Goal: Task Accomplishment & Management: Complete application form

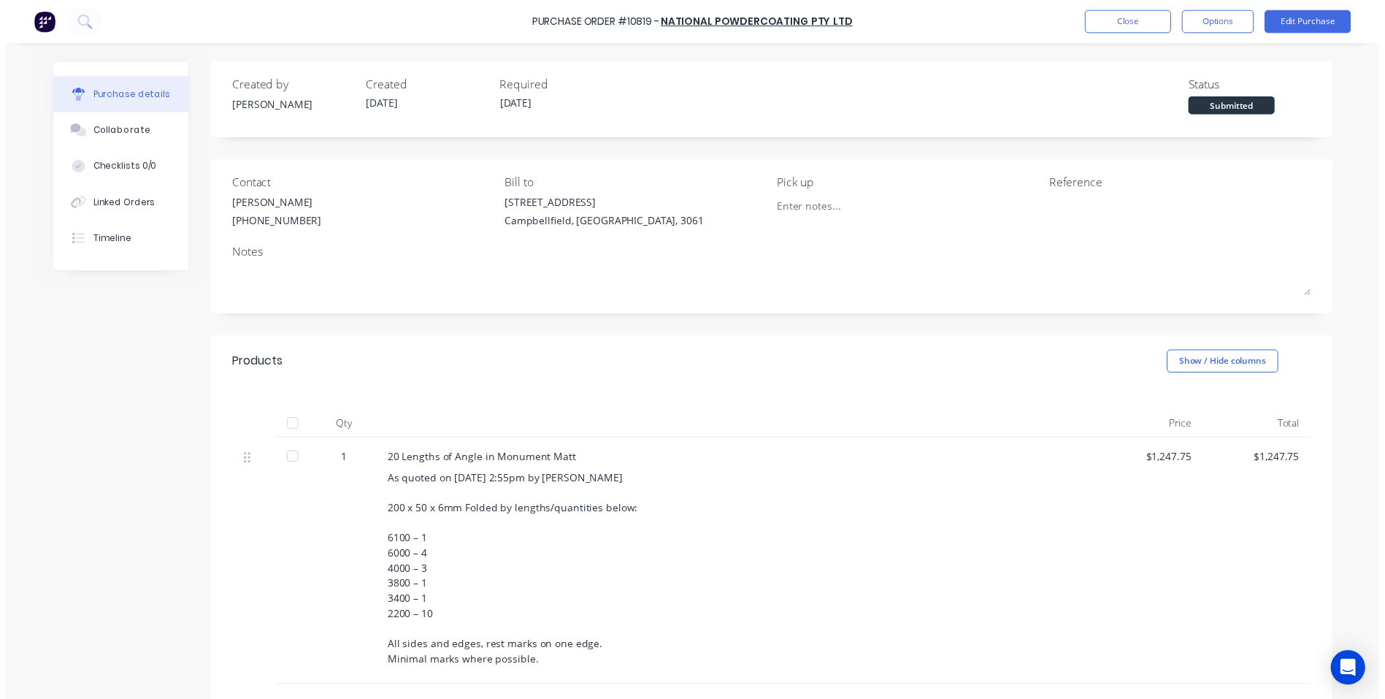
scroll to position [193, 0]
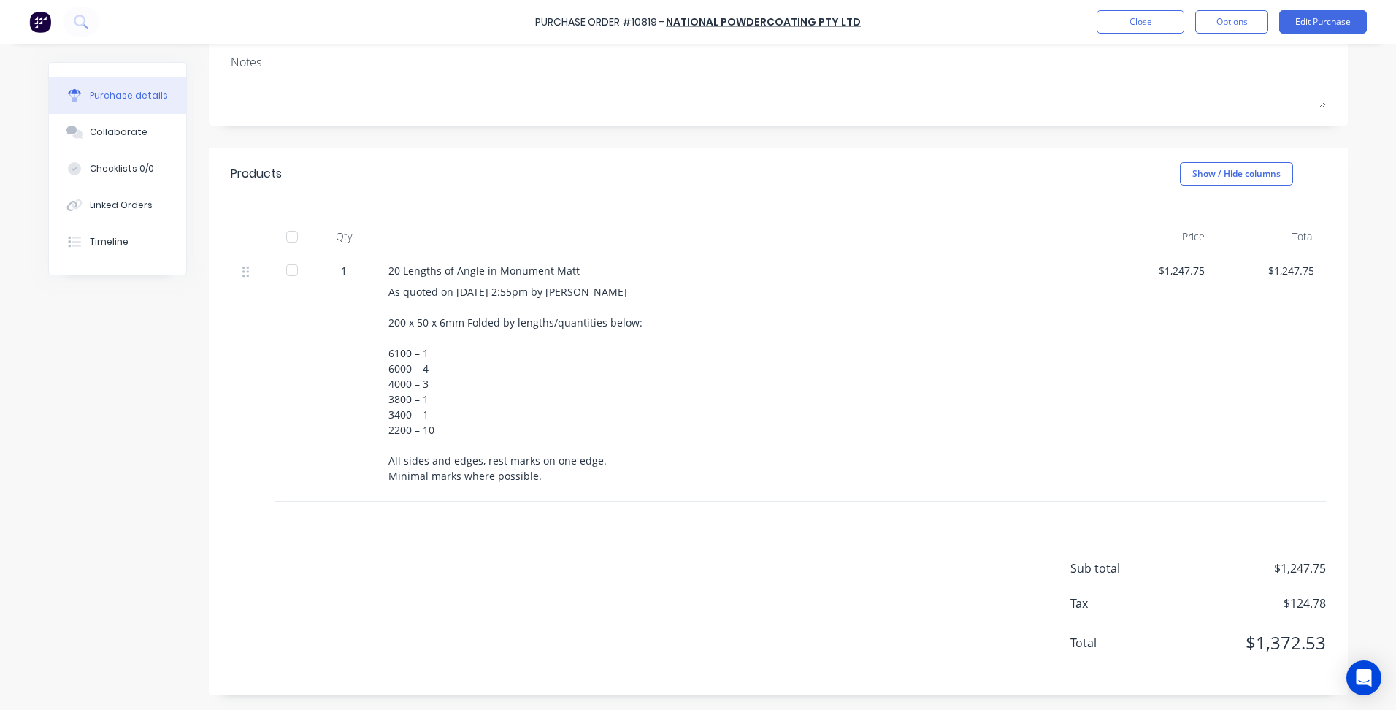
click at [291, 388] on div at bounding box center [293, 376] width 37 height 250
click at [123, 326] on div "Created by [PERSON_NAME] Created [DATE] Required [DATE] Status Submitted Contac…" at bounding box center [698, 282] width 1300 height 826
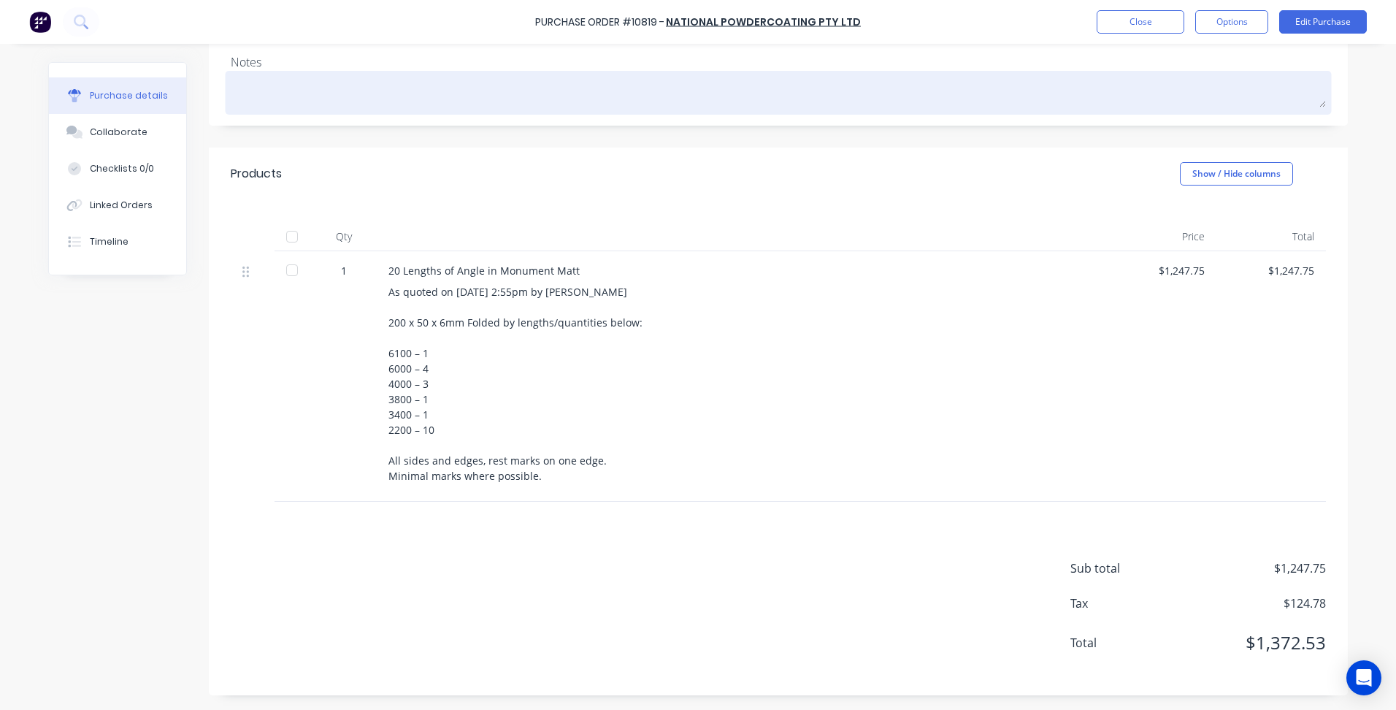
drag, startPoint x: 764, startPoint y: 104, endPoint x: 783, endPoint y: 96, distance: 21.6
click at [768, 101] on textarea at bounding box center [778, 90] width 1095 height 33
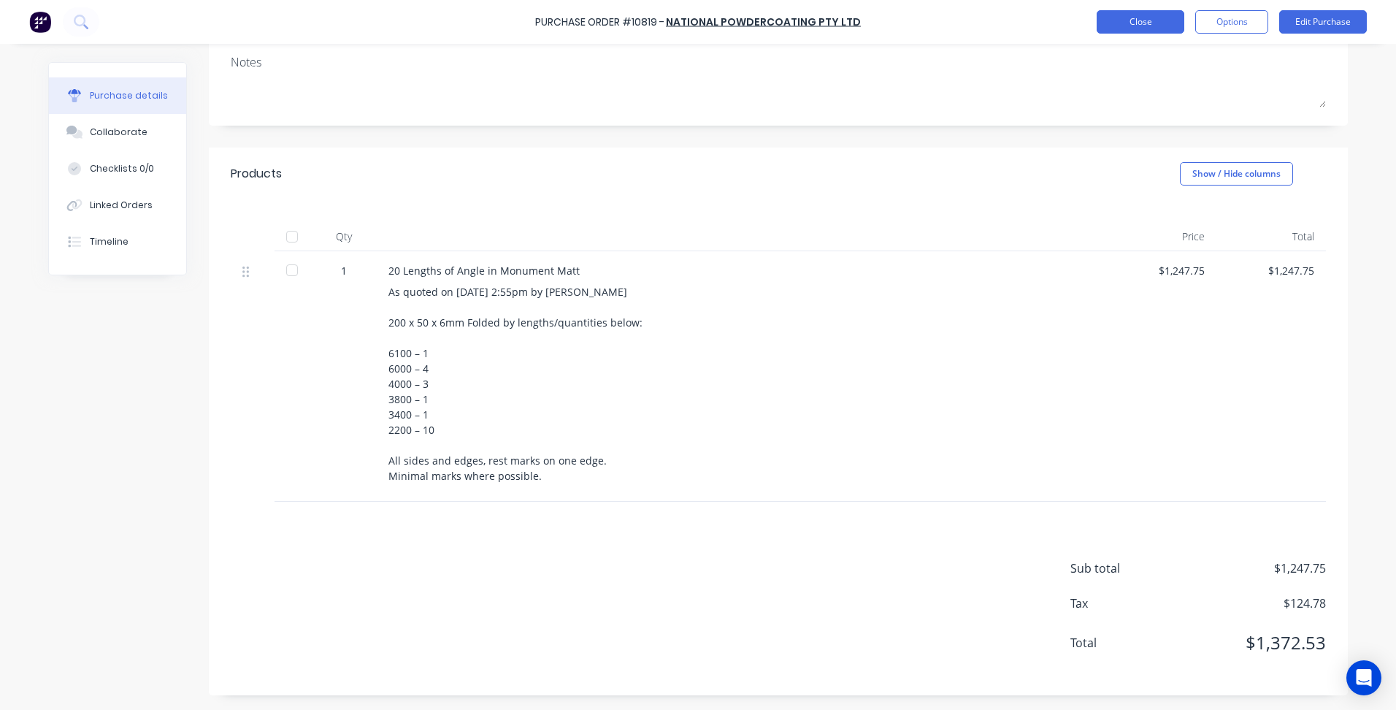
click at [1136, 27] on button "Close" at bounding box center [1141, 21] width 88 height 23
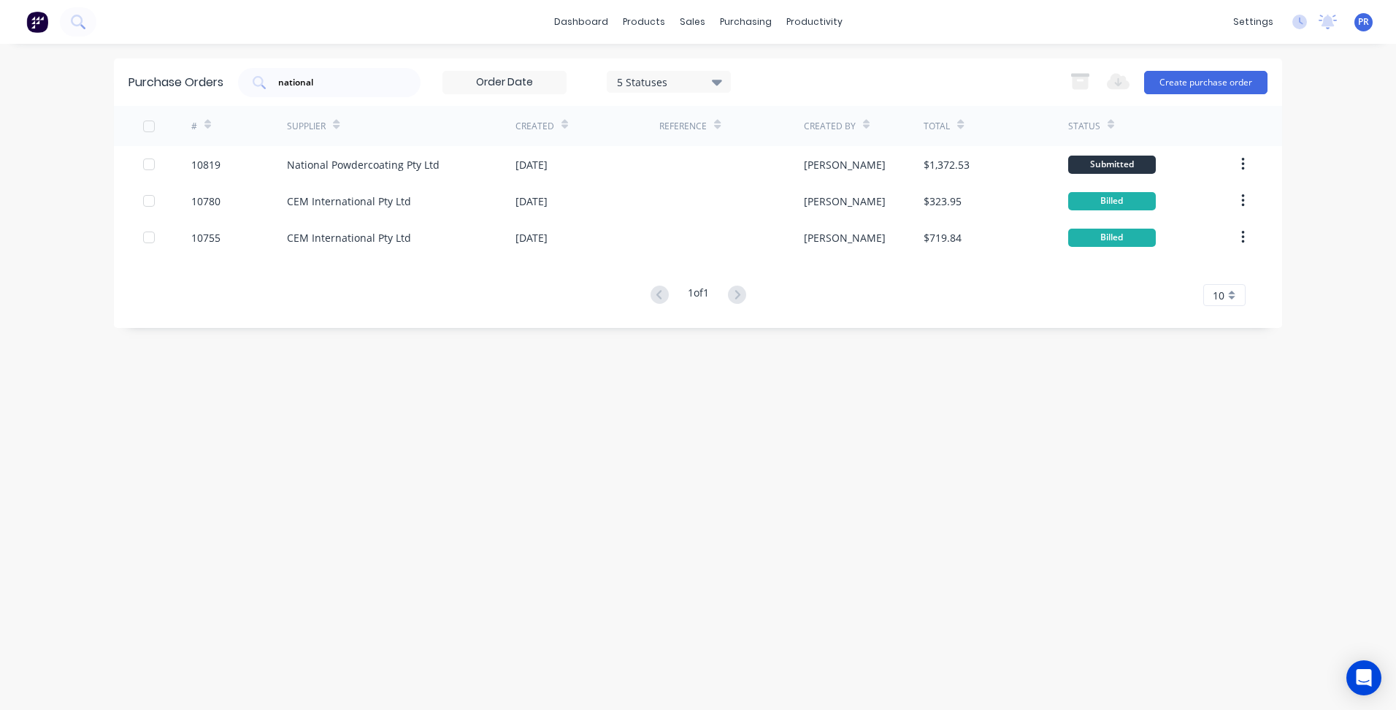
click at [499, 319] on div "Purchase Orders national 5 Statuses 5 Statuses Export to Excel (XLSX) Create pu…" at bounding box center [698, 192] width 1168 height 269
click at [729, 88] on link "Customers" at bounding box center [768, 99] width 193 height 29
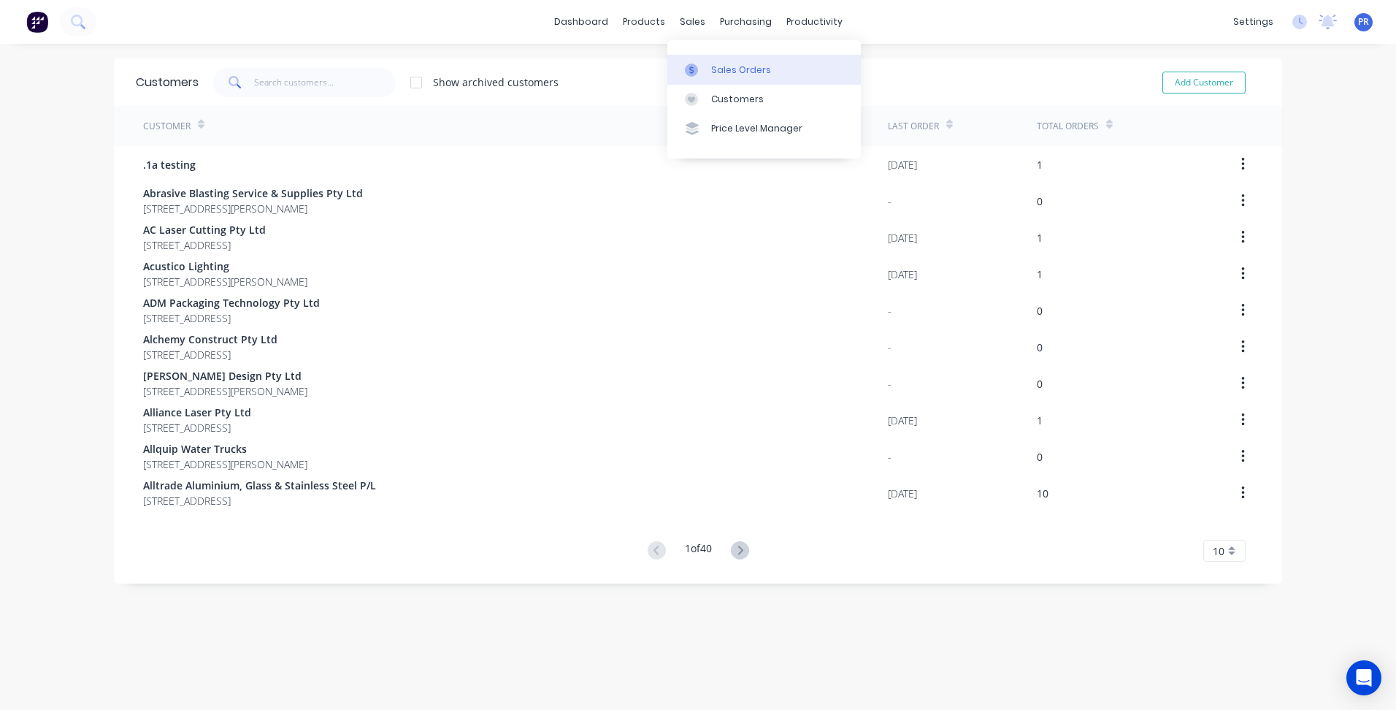
click at [719, 60] on link "Sales Orders" at bounding box center [763, 69] width 193 height 29
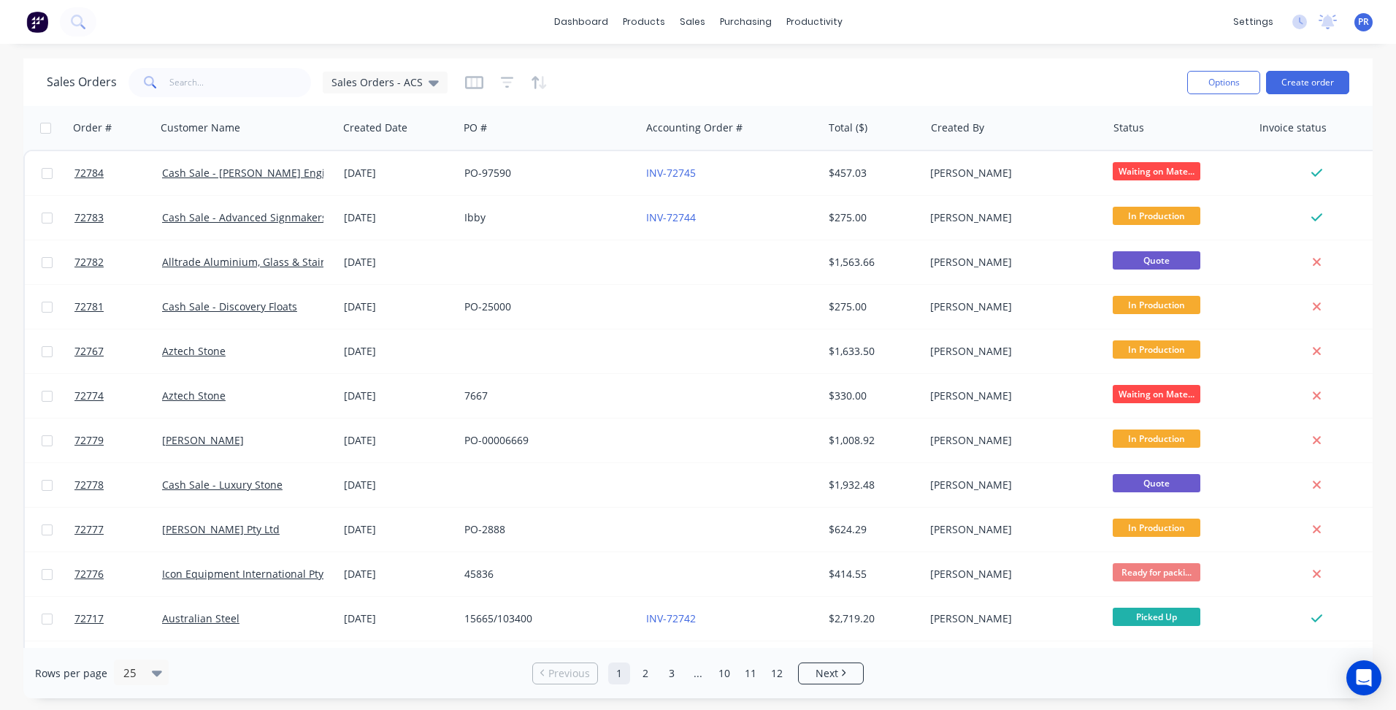
click at [732, 79] on div "Sales Orders Sales Orders - ACS" at bounding box center [611, 82] width 1129 height 36
click at [233, 85] on input "text" at bounding box center [240, 82] width 142 height 29
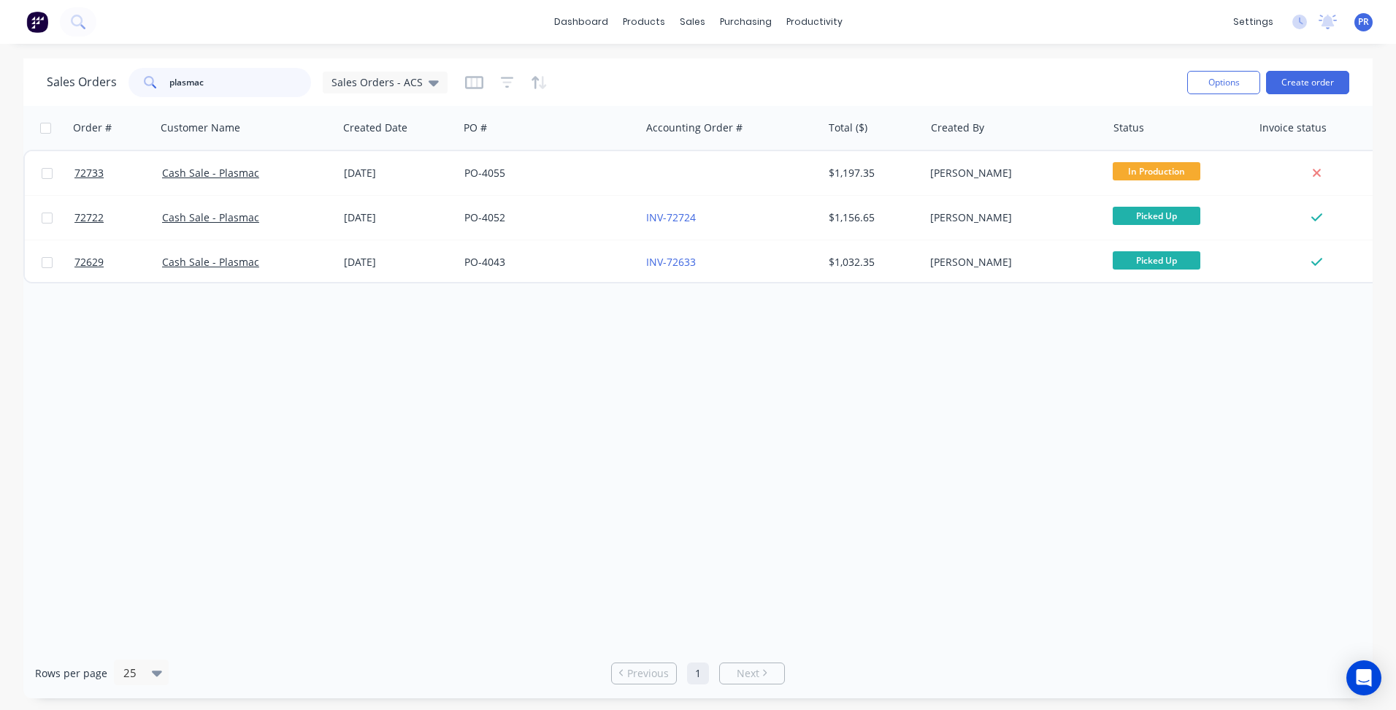
type input "plasmac"
click at [466, 9] on div "dashboard products sales purchasing productivity dashboard products Product Cat…" at bounding box center [698, 22] width 1396 height 44
drag, startPoint x: 686, startPoint y: 31, endPoint x: 727, endPoint y: 64, distance: 52.9
click at [727, 64] on div "Sales Orders" at bounding box center [746, 70] width 60 height 13
click at [835, 72] on div "Workflow" at bounding box center [840, 70] width 44 height 13
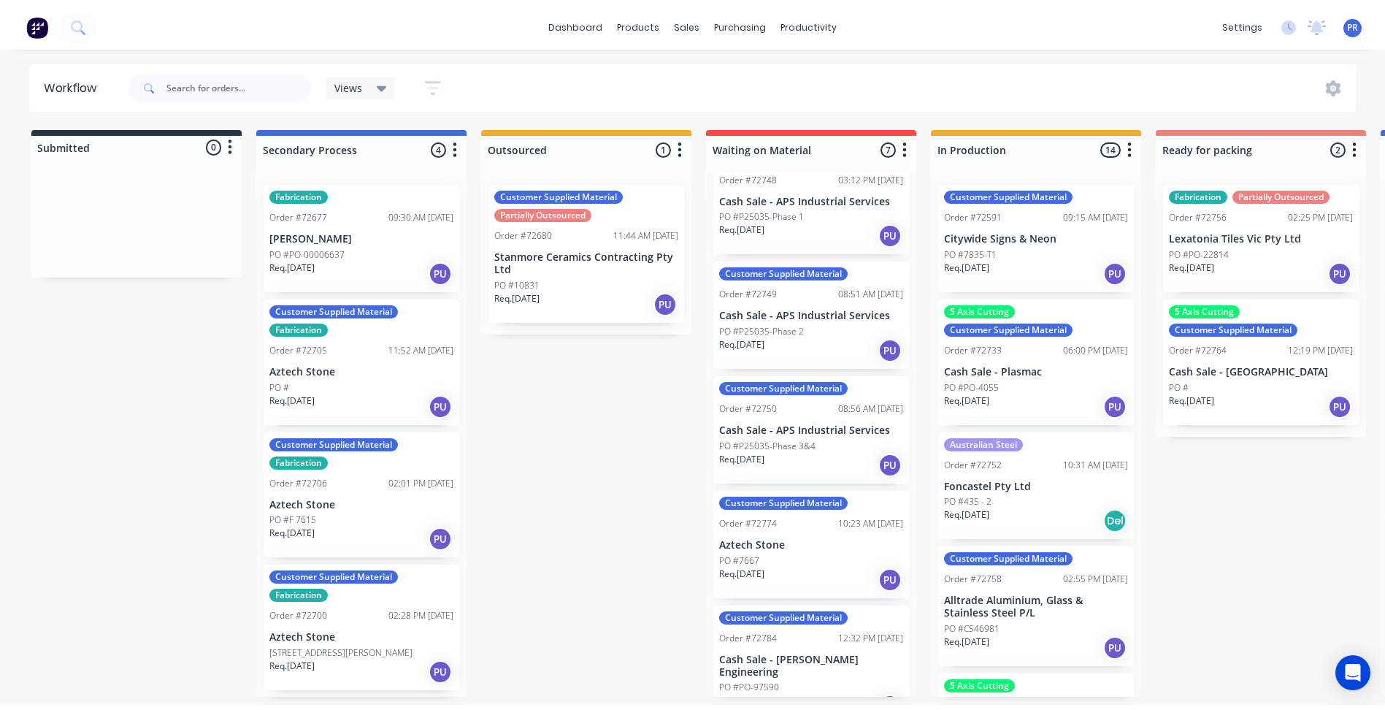
scroll to position [292, 0]
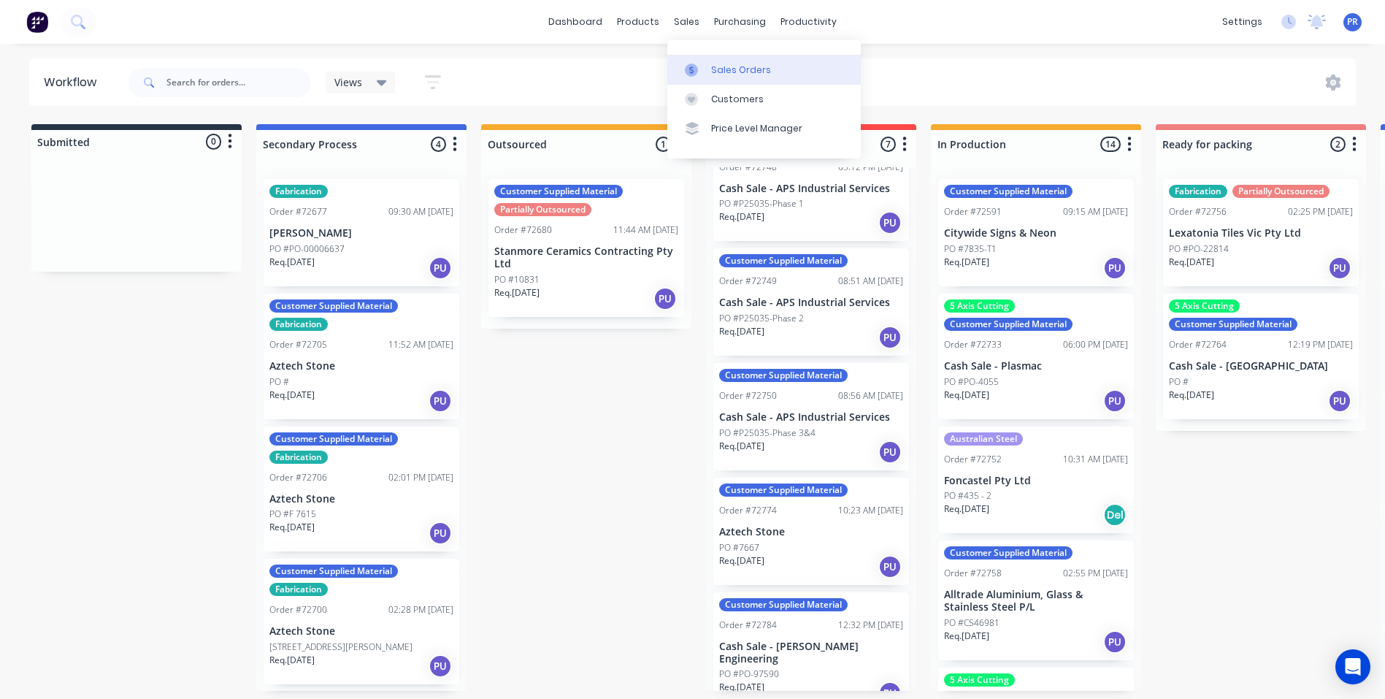
click at [729, 80] on link "Sales Orders" at bounding box center [763, 69] width 193 height 29
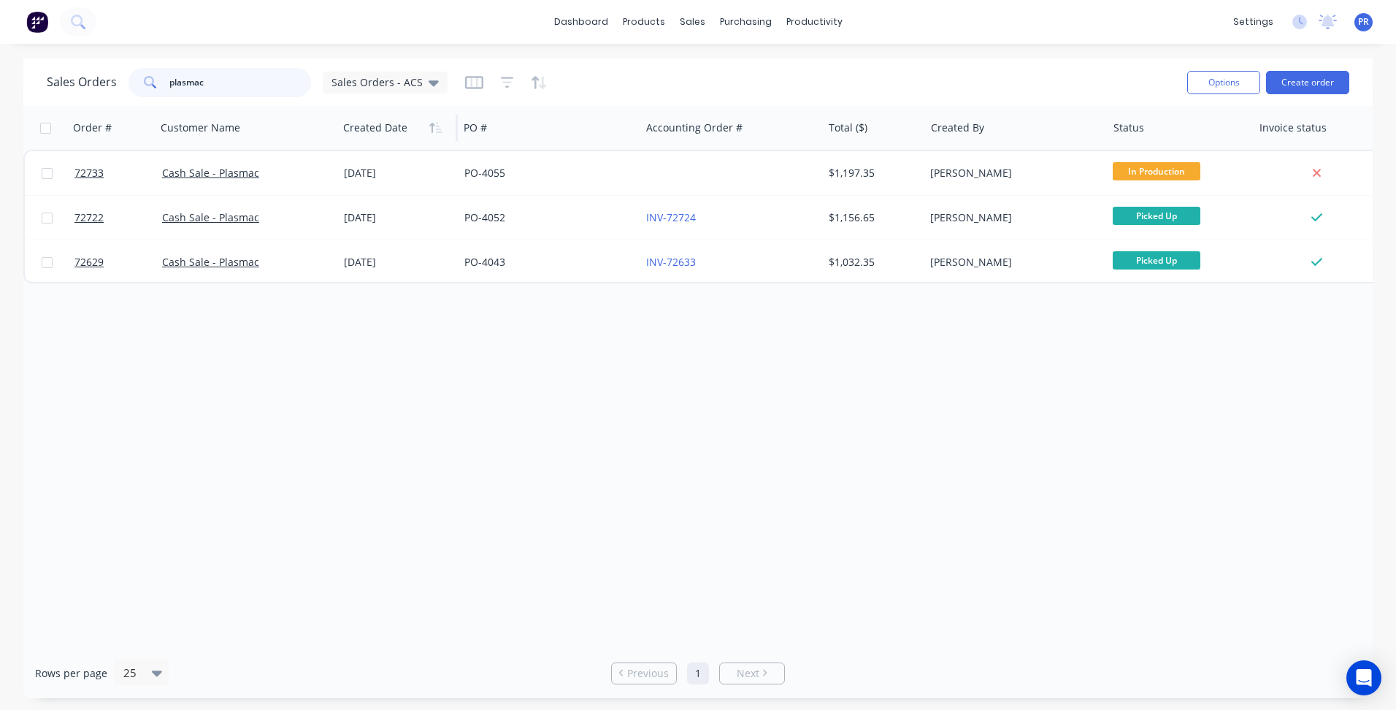
drag, startPoint x: 229, startPoint y: 80, endPoint x: 355, endPoint y: 130, distance: 136.0
click at [85, 84] on div "Sales Orders plasmac Sales Orders - ACS" at bounding box center [247, 82] width 401 height 29
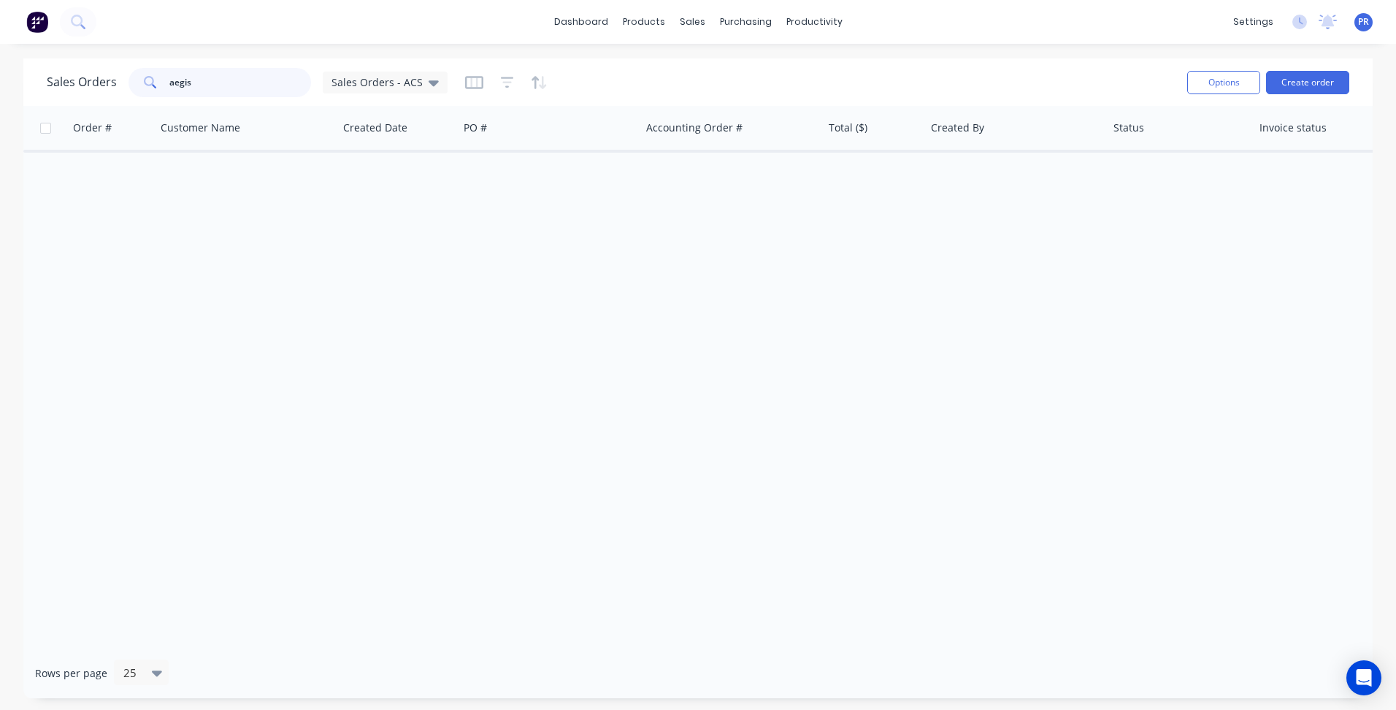
click at [158, 91] on div "aegis" at bounding box center [220, 82] width 183 height 29
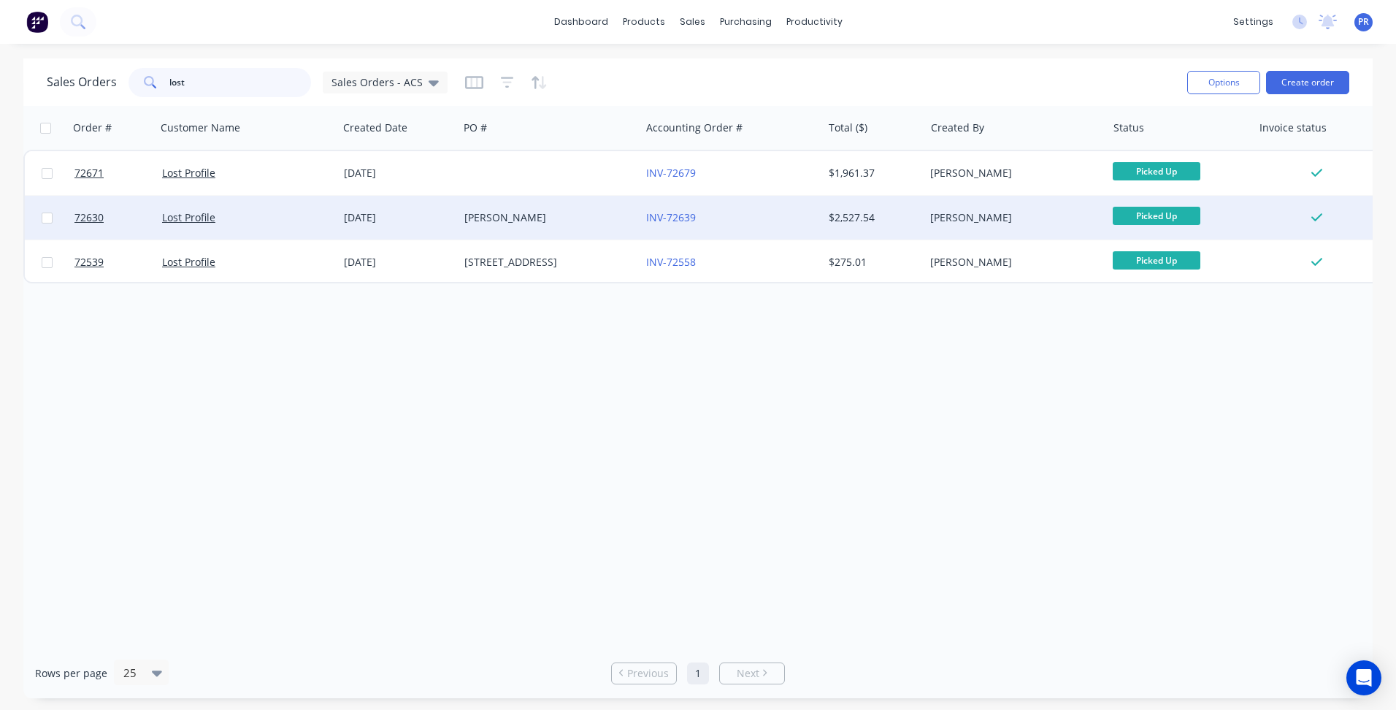
type input "lost"
click at [515, 221] on div "[PERSON_NAME]" at bounding box center [545, 217] width 162 height 15
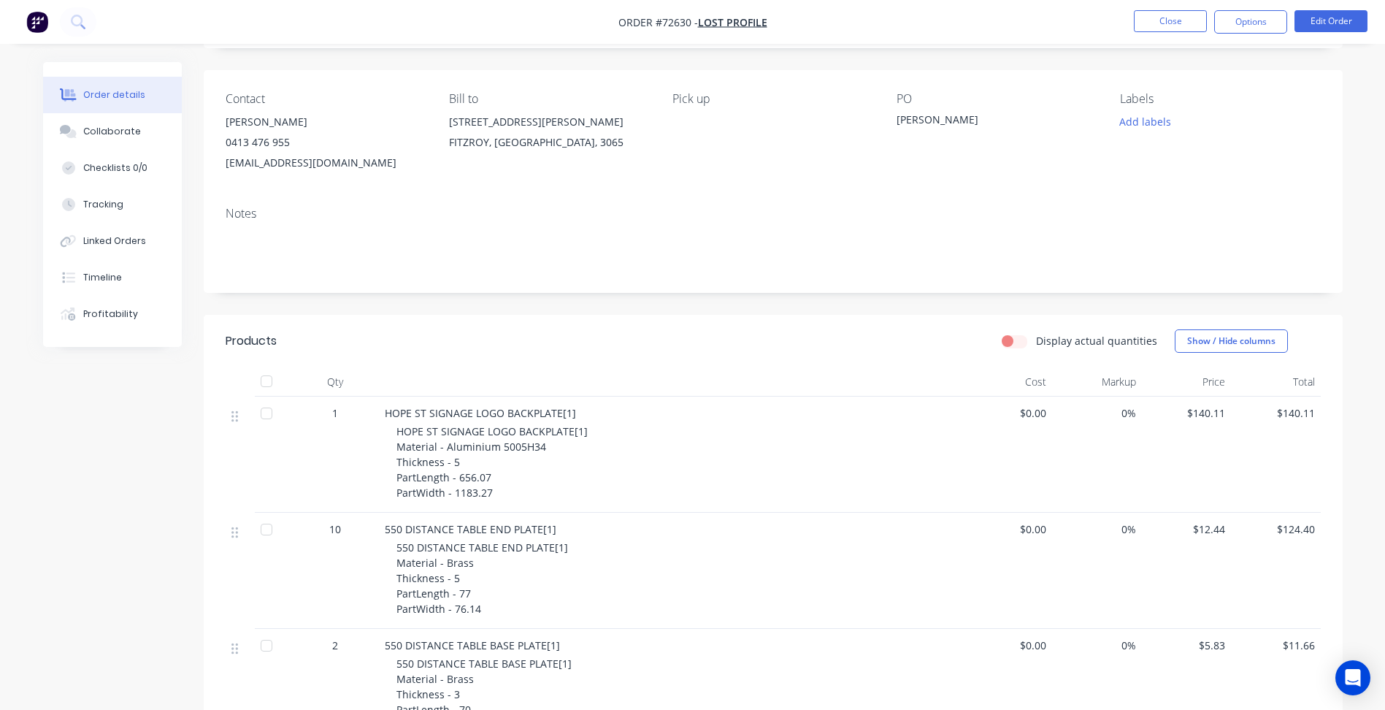
scroll to position [87, 0]
click at [1179, 28] on button "Close" at bounding box center [1170, 21] width 73 height 22
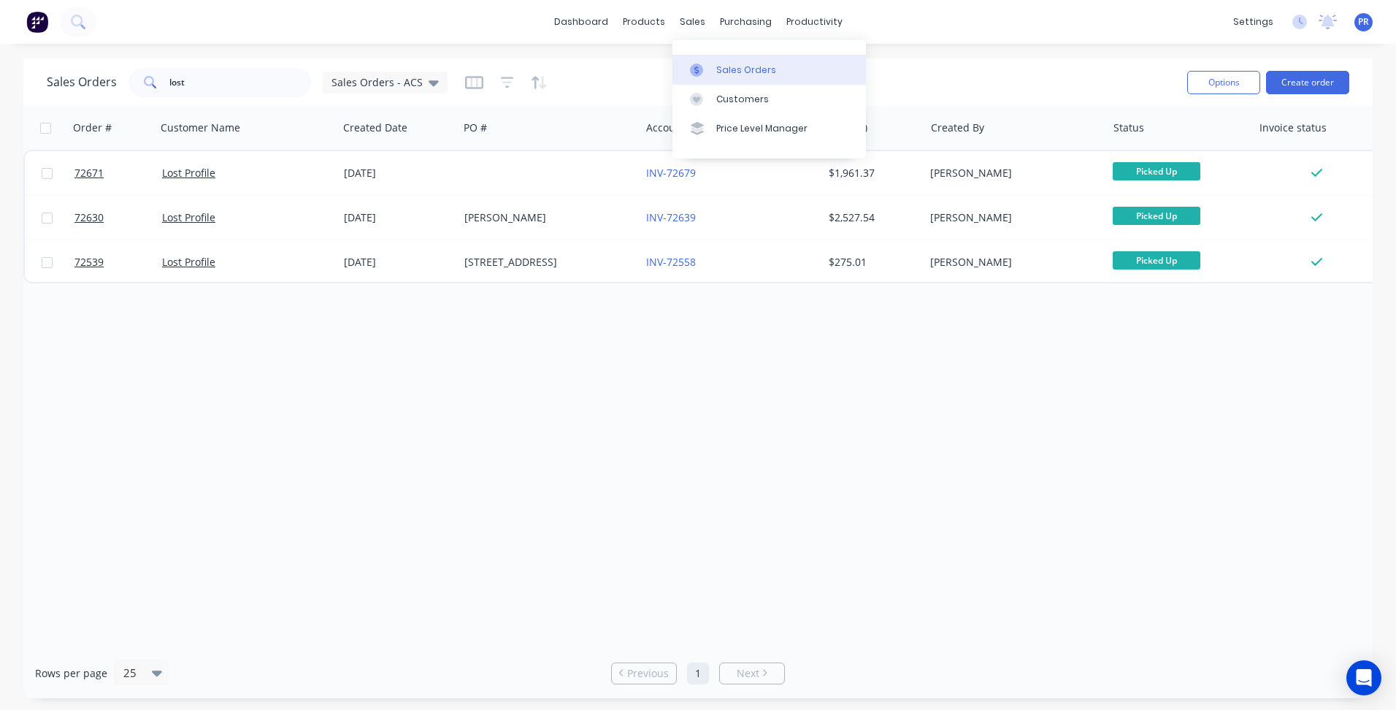
click at [712, 68] on link "Sales Orders" at bounding box center [768, 69] width 193 height 29
click at [597, 28] on link "dashboard" at bounding box center [581, 22] width 69 height 22
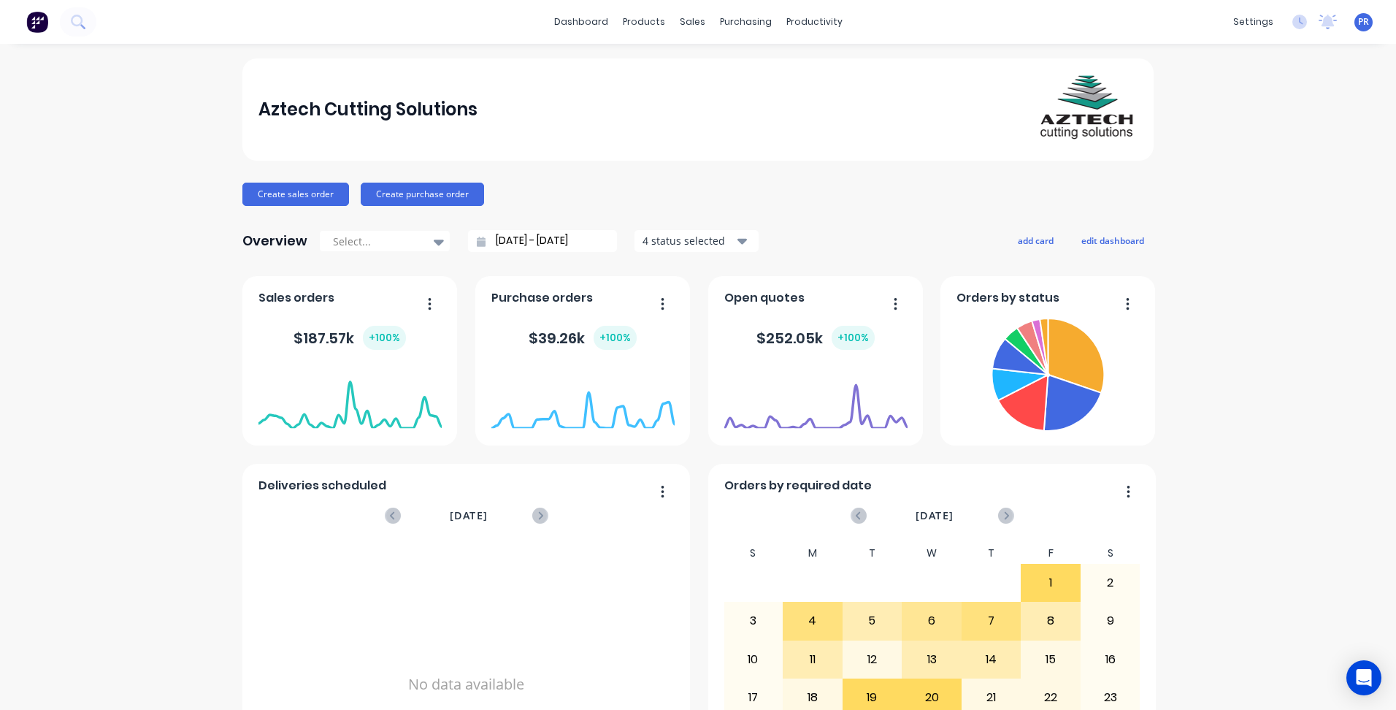
click at [522, 242] on input "[DATE] - [DATE]" at bounding box center [549, 241] width 126 height 22
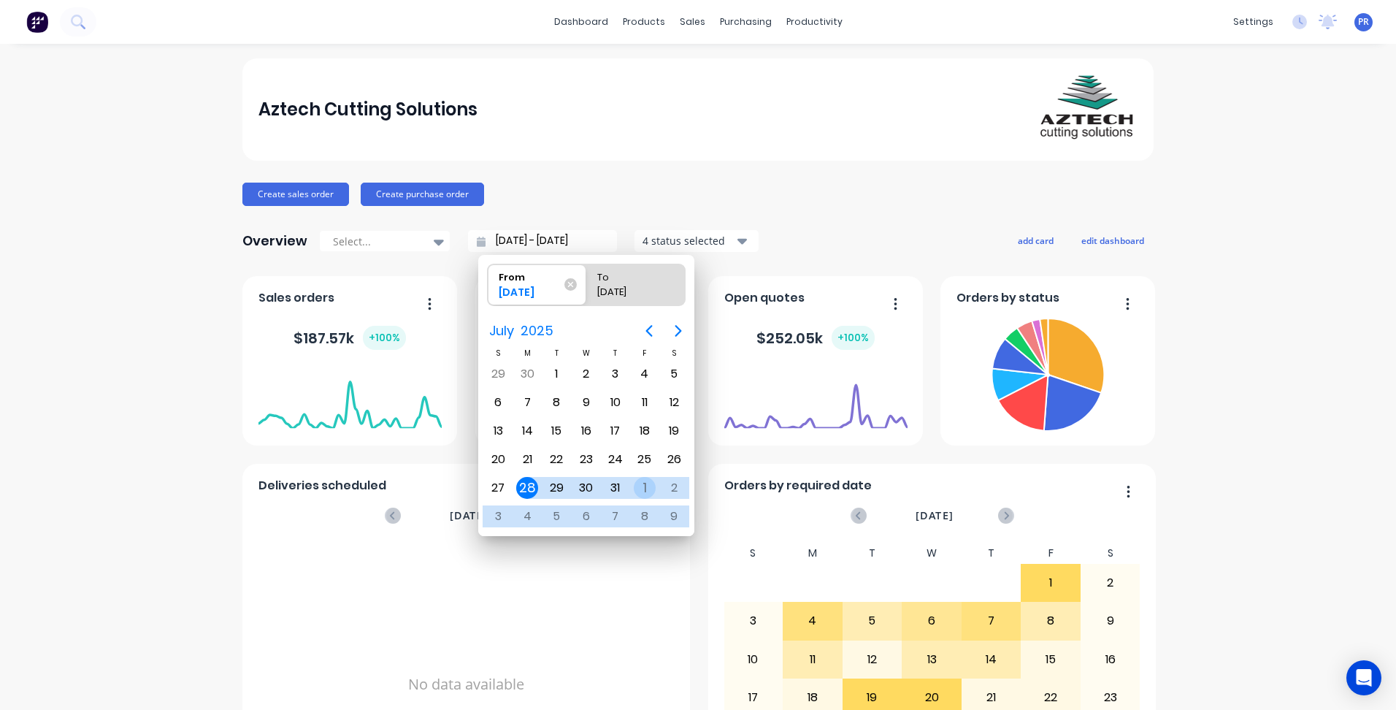
click at [637, 484] on div "1" at bounding box center [645, 488] width 22 height 22
type input "[DATE] - [DATE]"
radio input "false"
radio input "true"
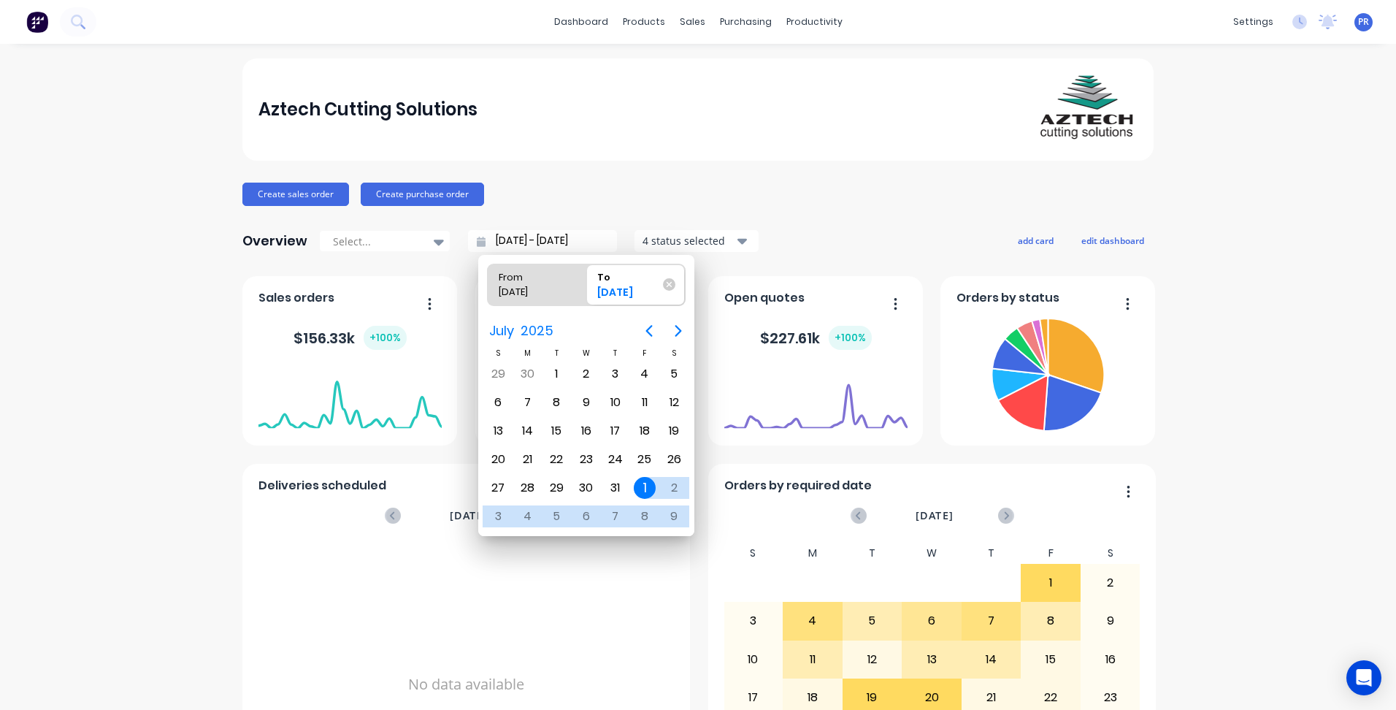
click at [171, 365] on div "Aztech Cutting Solutions Create sales order Create purchase order Overview Sele…" at bounding box center [698, 439] width 1396 height 762
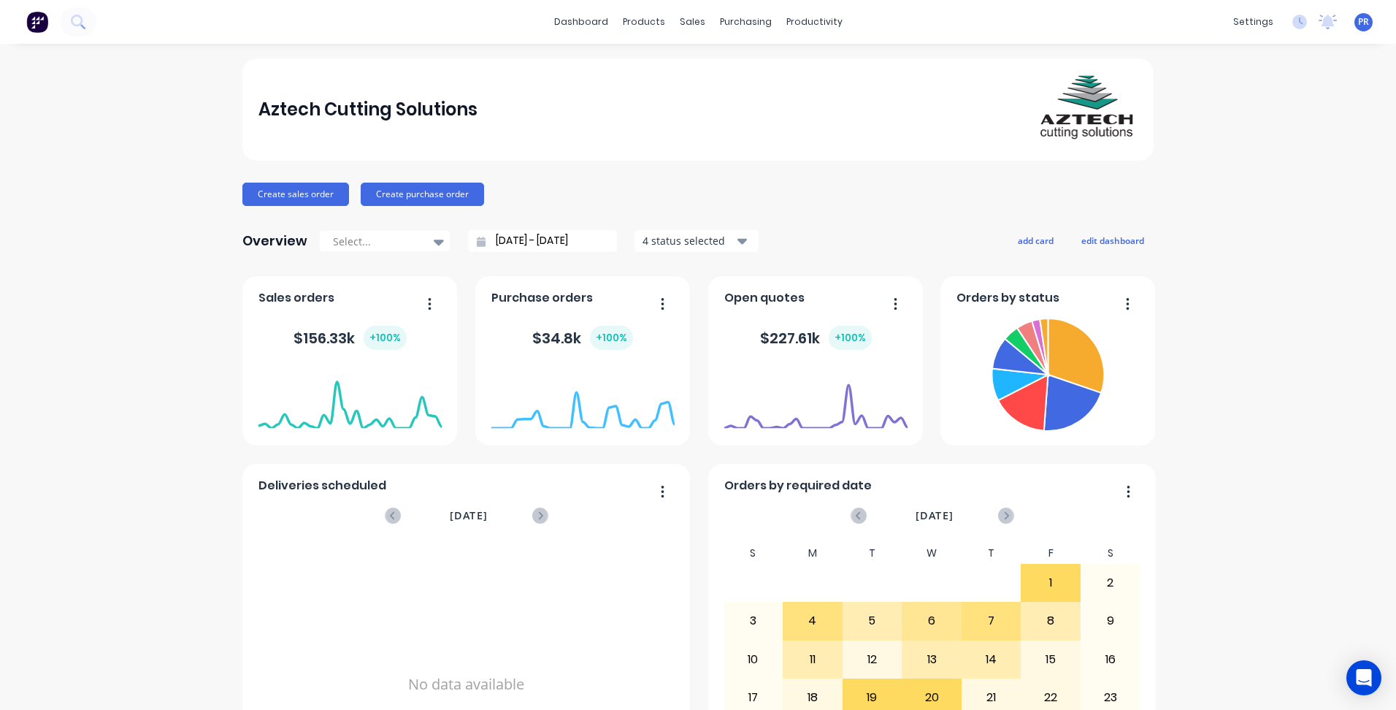
click at [83, 338] on div "Aztech Cutting Solutions Create sales order Create purchase order Overview Sele…" at bounding box center [698, 439] width 1396 height 762
click at [730, 61] on link "Sales Orders" at bounding box center [763, 69] width 193 height 29
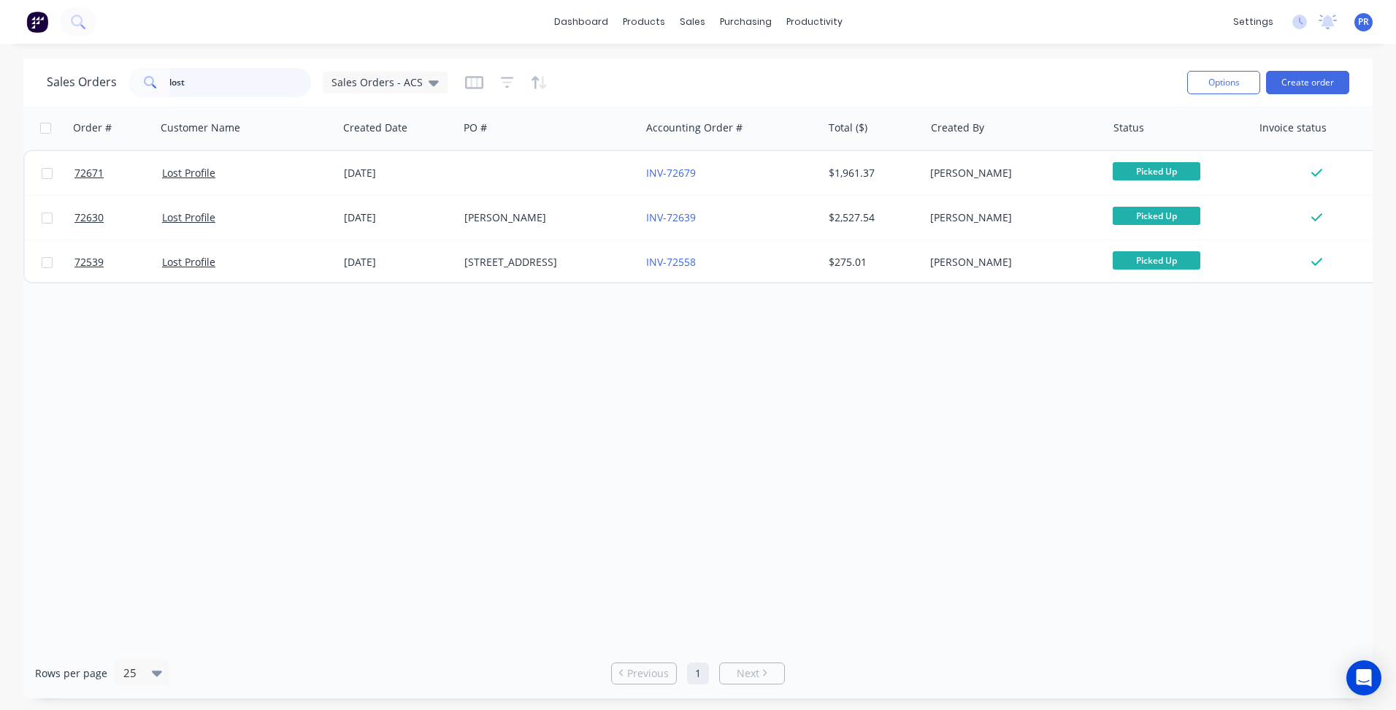
click at [201, 82] on input "lost" at bounding box center [240, 82] width 142 height 29
drag, startPoint x: 205, startPoint y: 84, endPoint x: 97, endPoint y: 72, distance: 108.7
click at [115, 73] on div "Sales Orders lost Sales Orders - ACS" at bounding box center [247, 82] width 401 height 29
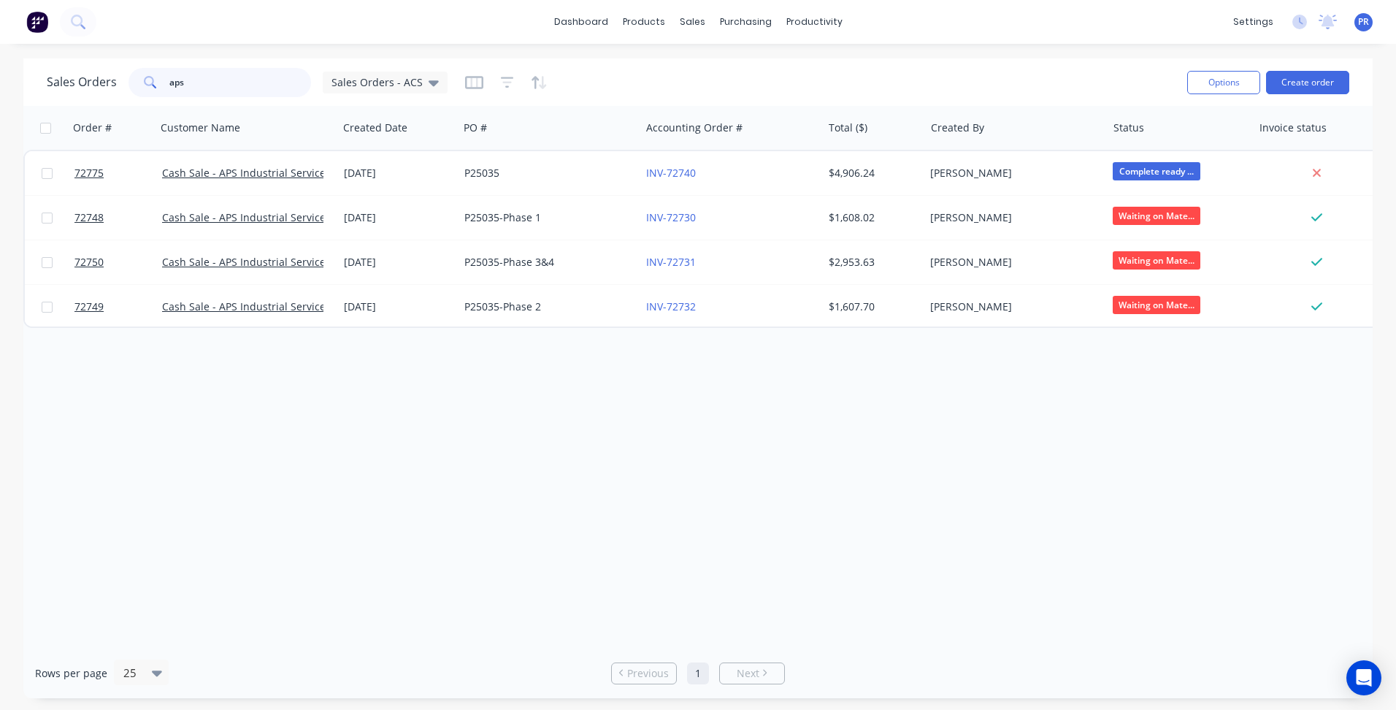
type input "aps"
click at [770, 68] on div "Purchase Orders" at bounding box center [792, 70] width 77 height 13
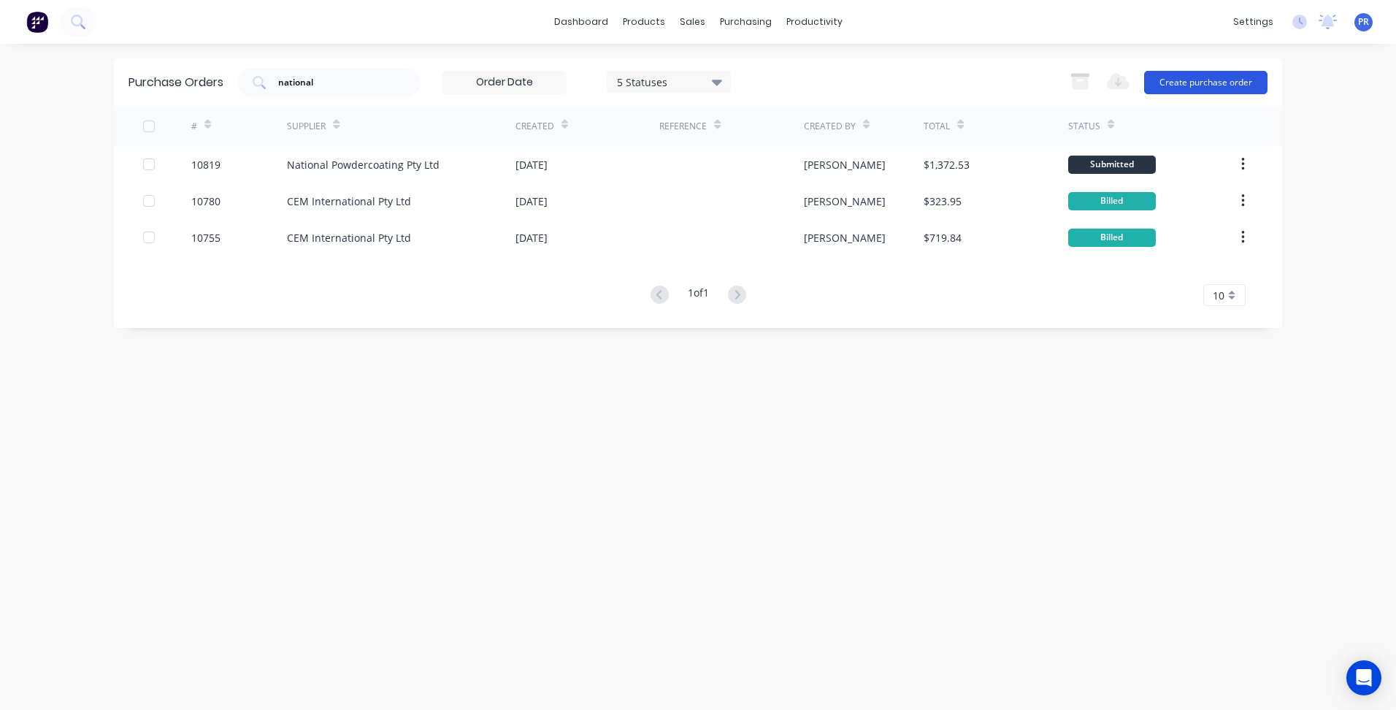
click at [1197, 89] on button "Create purchase order" at bounding box center [1205, 82] width 123 height 23
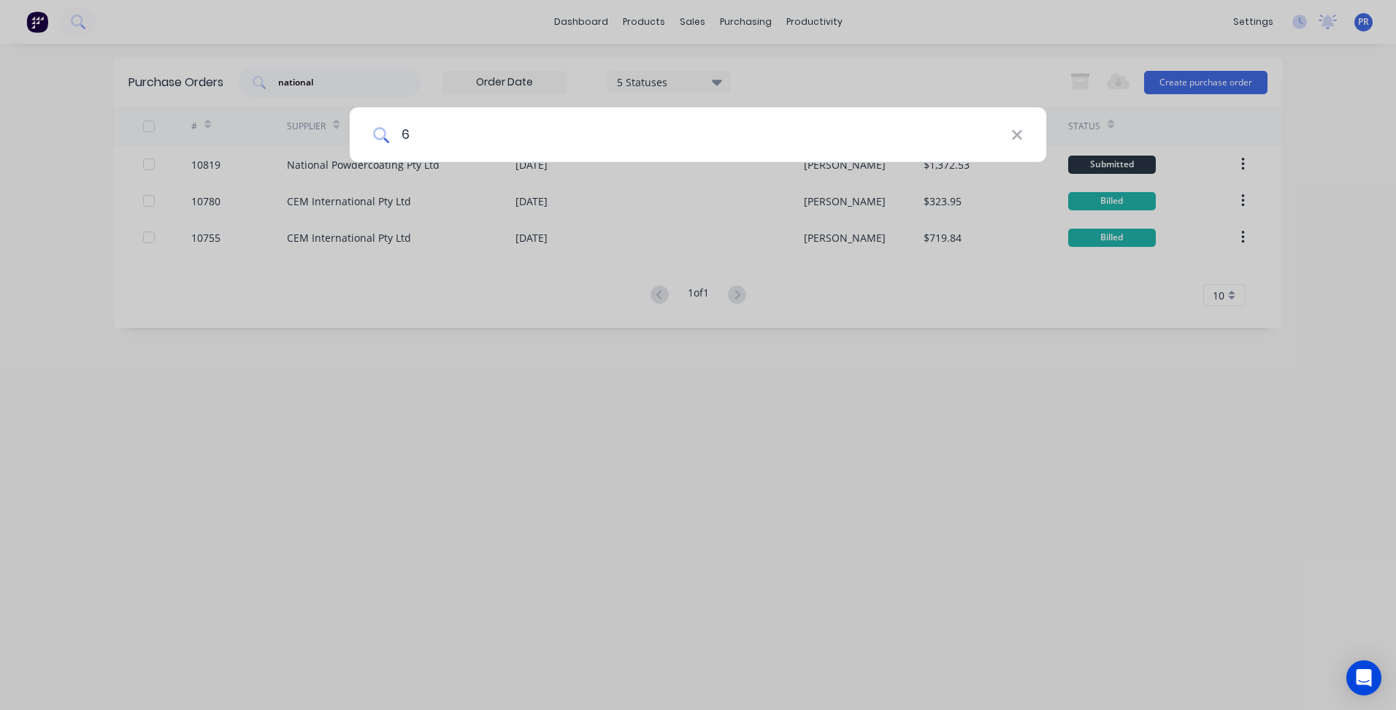
type input "6"
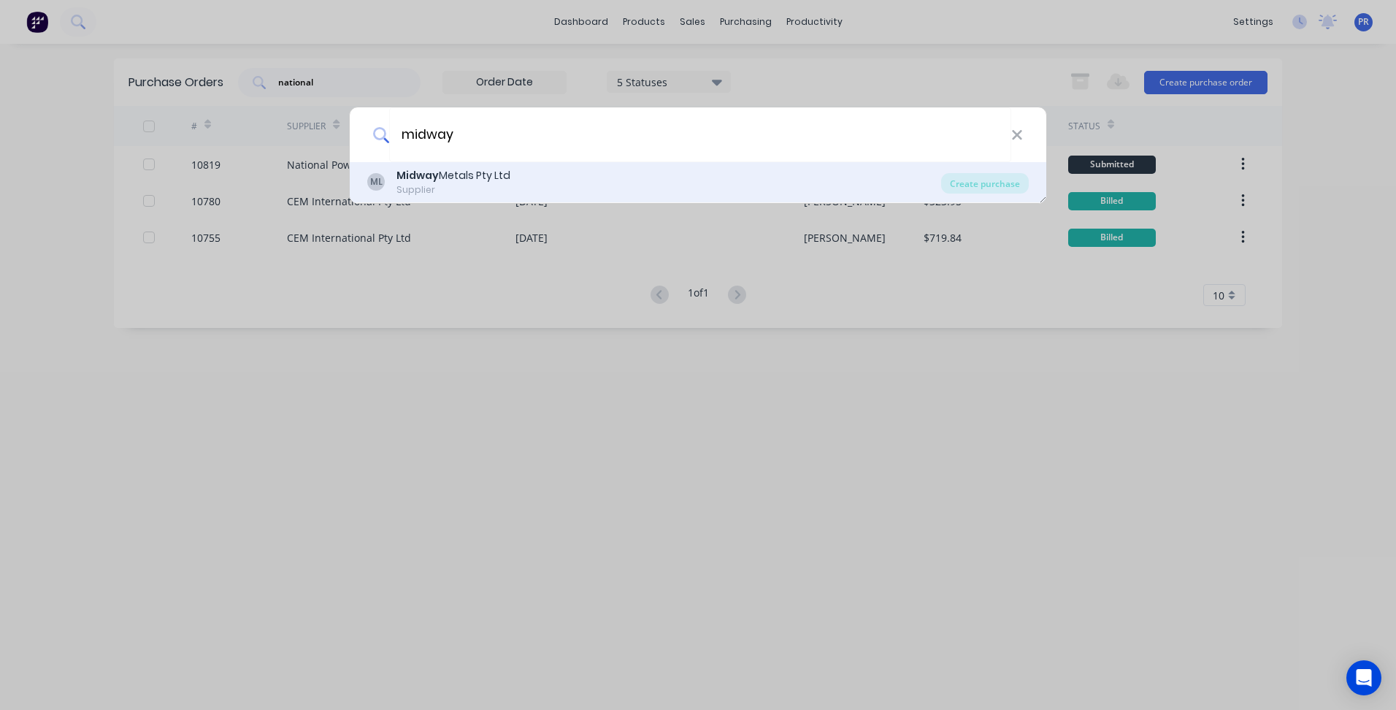
type input "midway"
click at [456, 177] on div "Midway Metals Pty Ltd" at bounding box center [453, 175] width 114 height 15
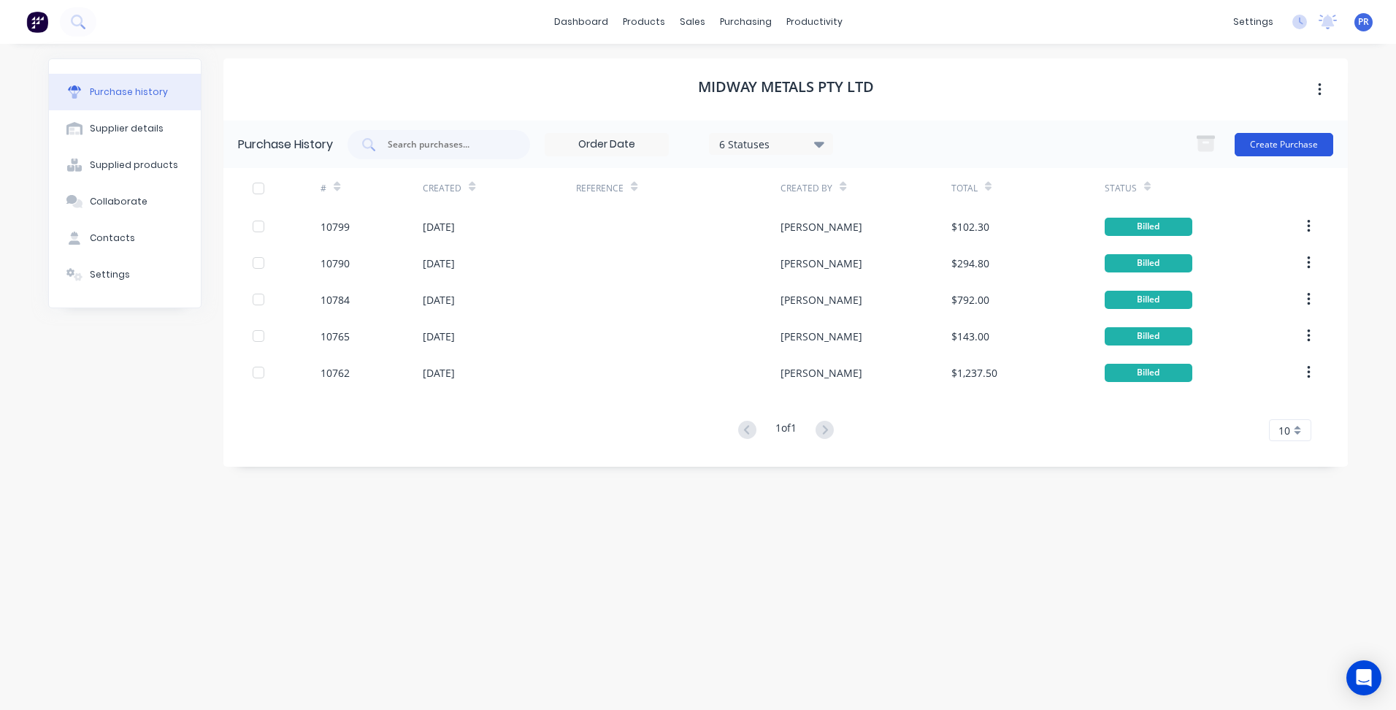
click at [1301, 140] on button "Create Purchase" at bounding box center [1284, 144] width 99 height 23
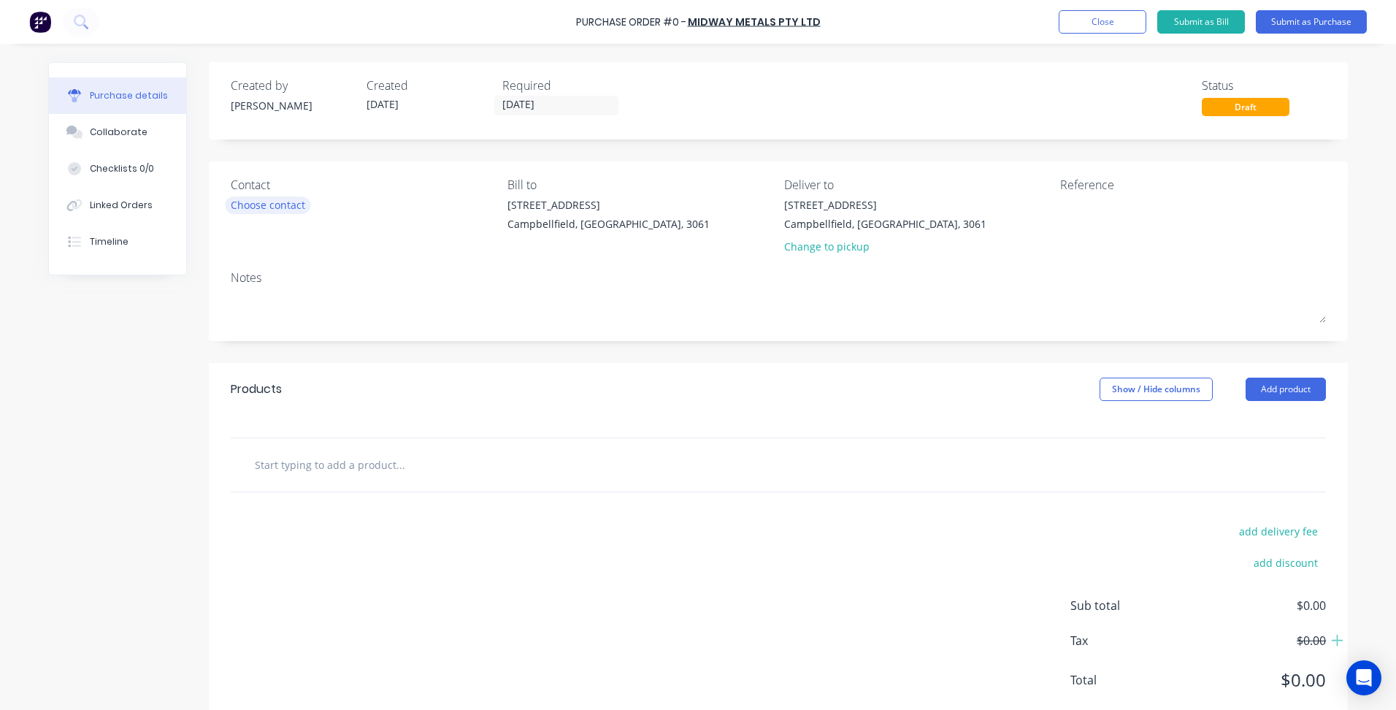
click at [231, 205] on div "Choose contact" at bounding box center [268, 204] width 74 height 15
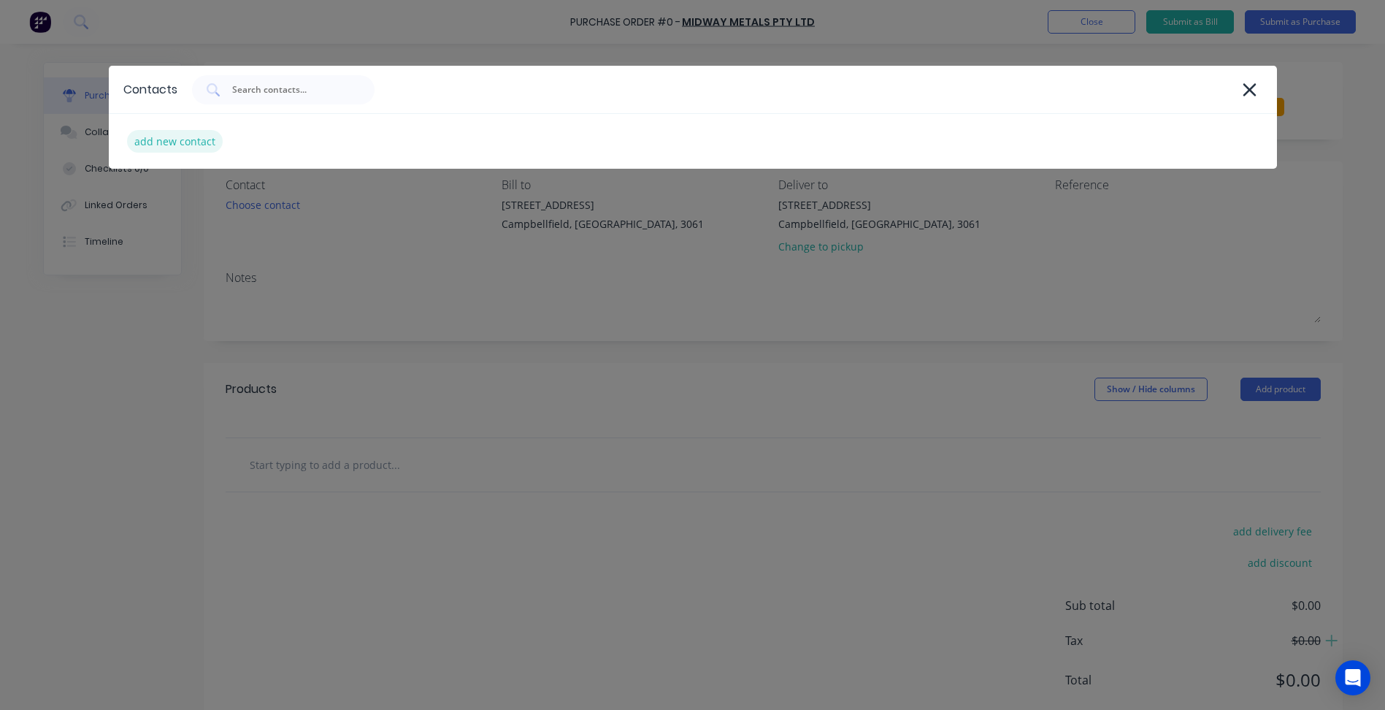
click at [168, 143] on div "add new contact" at bounding box center [175, 141] width 96 height 23
select select "AU"
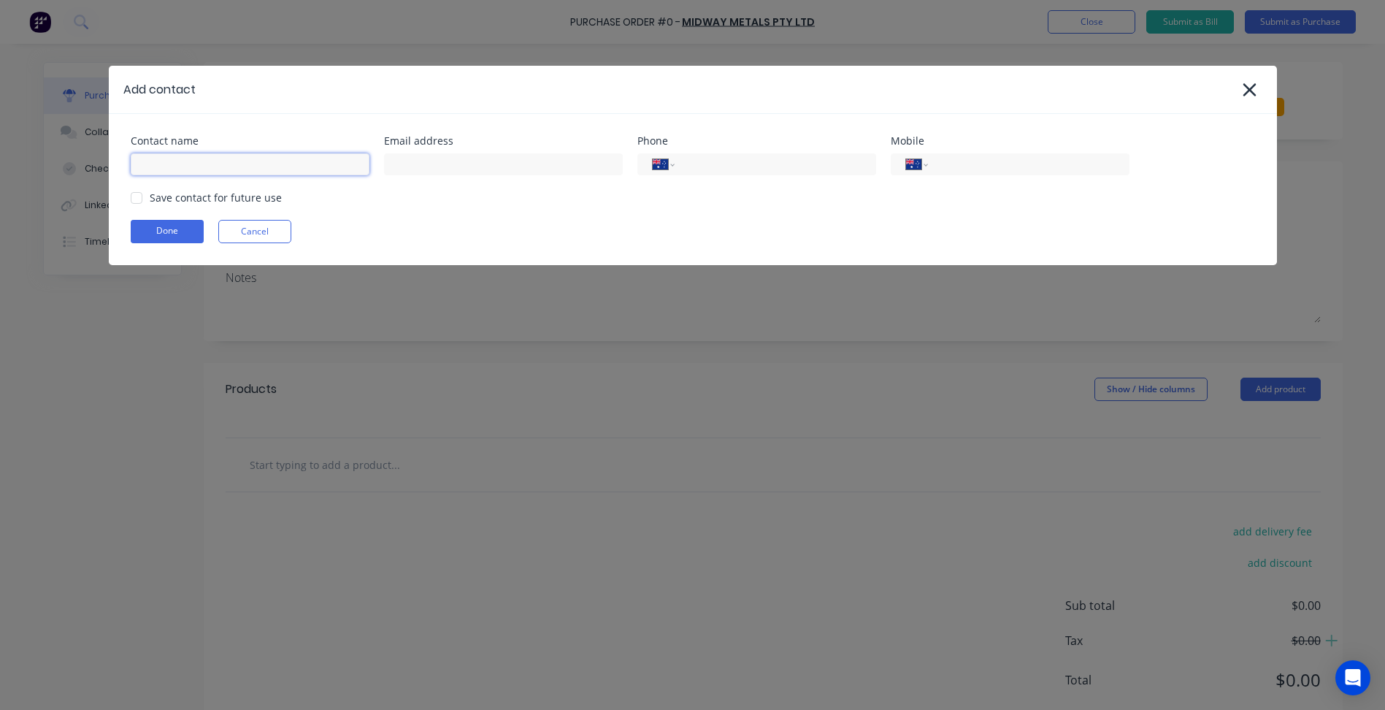
click at [181, 168] on input at bounding box center [250, 164] width 239 height 22
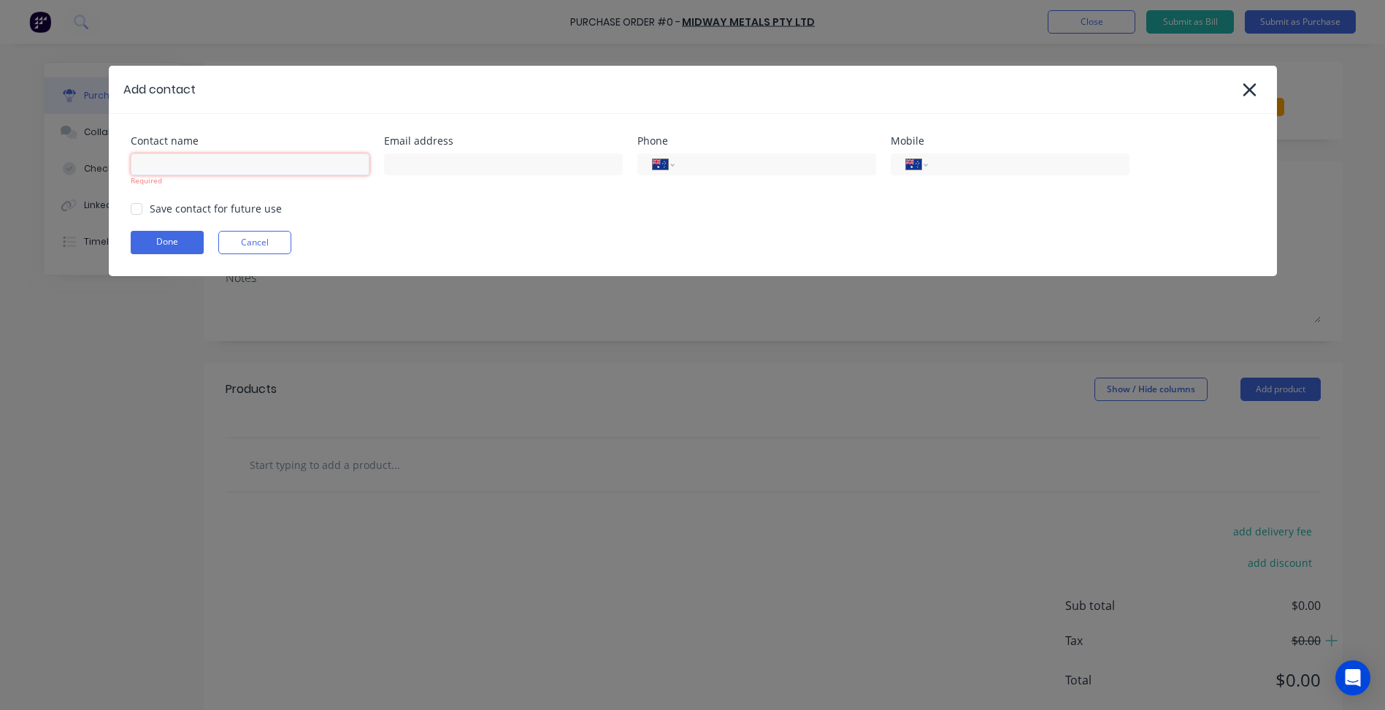
drag, startPoint x: 272, startPoint y: 169, endPoint x: 265, endPoint y: 172, distance: 8.2
click at [272, 169] on input at bounding box center [250, 164] width 239 height 22
type input "[PERSON_NAME]"
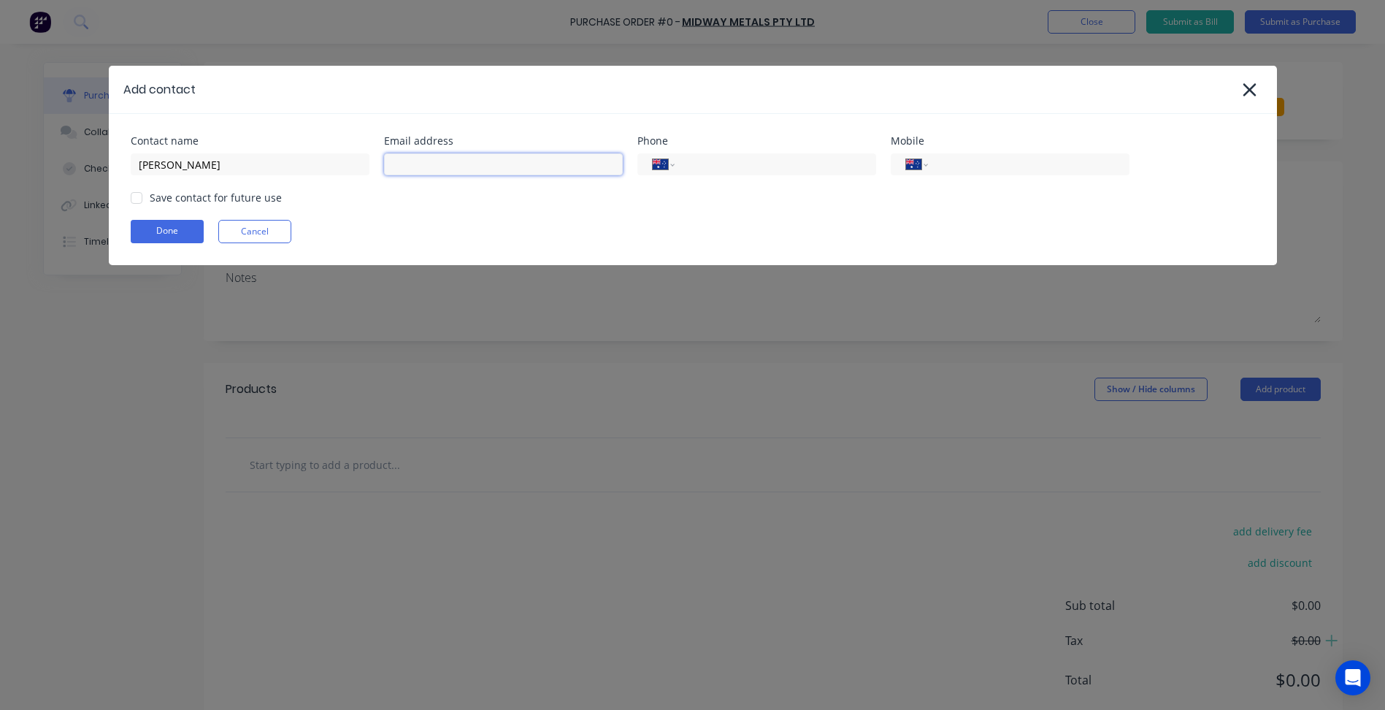
click at [461, 169] on input at bounding box center [503, 164] width 239 height 22
click at [430, 164] on input at bounding box center [503, 164] width 239 height 22
paste input "[EMAIL_ADDRESS][DOMAIN_NAME]"
type input "[EMAIL_ADDRESS][DOMAIN_NAME]"
click at [1005, 162] on div "International [GEOGRAPHIC_DATA] [GEOGRAPHIC_DATA] [GEOGRAPHIC_DATA] [GEOGRAPHIC…" at bounding box center [1010, 163] width 239 height 26
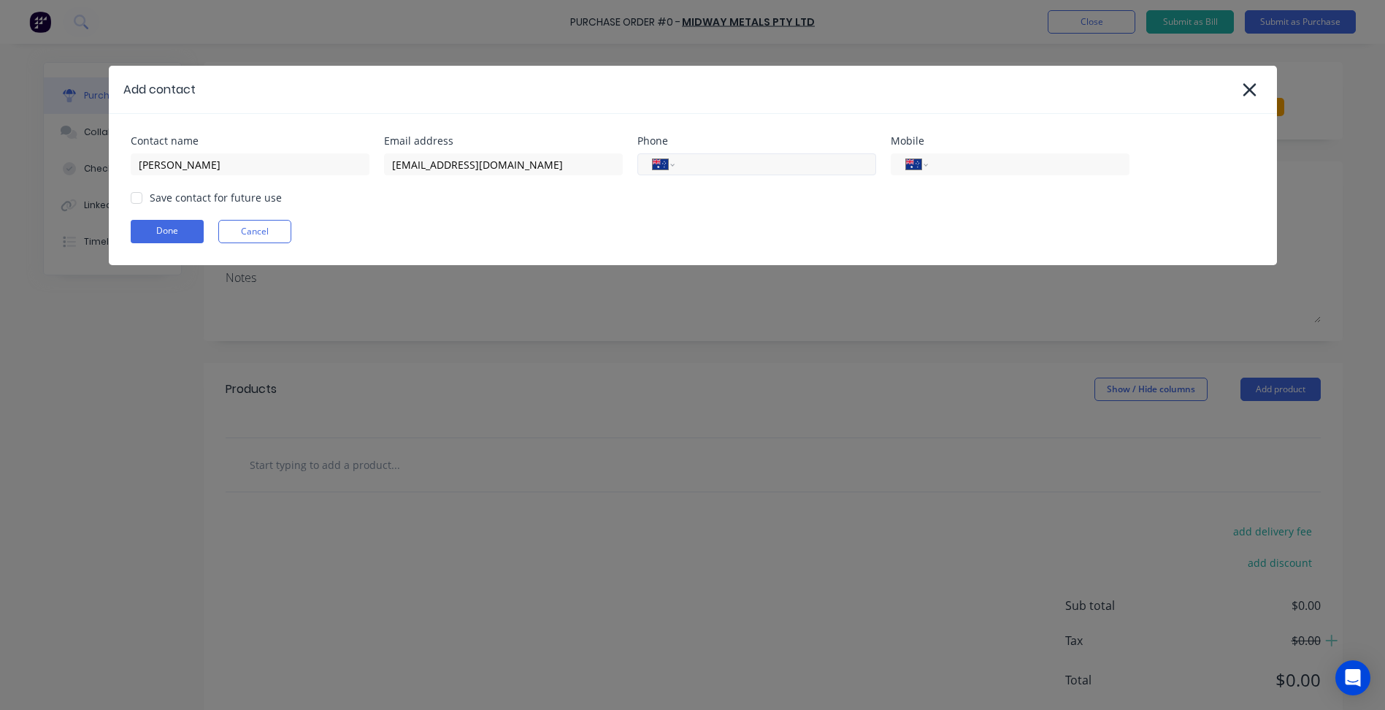
drag, startPoint x: 756, startPoint y: 164, endPoint x: 748, endPoint y: 167, distance: 8.8
click at [756, 164] on input "tel" at bounding box center [772, 164] width 175 height 17
type input "[PHONE_NUMBER]"
click at [223, 200] on div "Save contact for future use" at bounding box center [216, 197] width 132 height 15
click at [142, 196] on div at bounding box center [136, 197] width 29 height 29
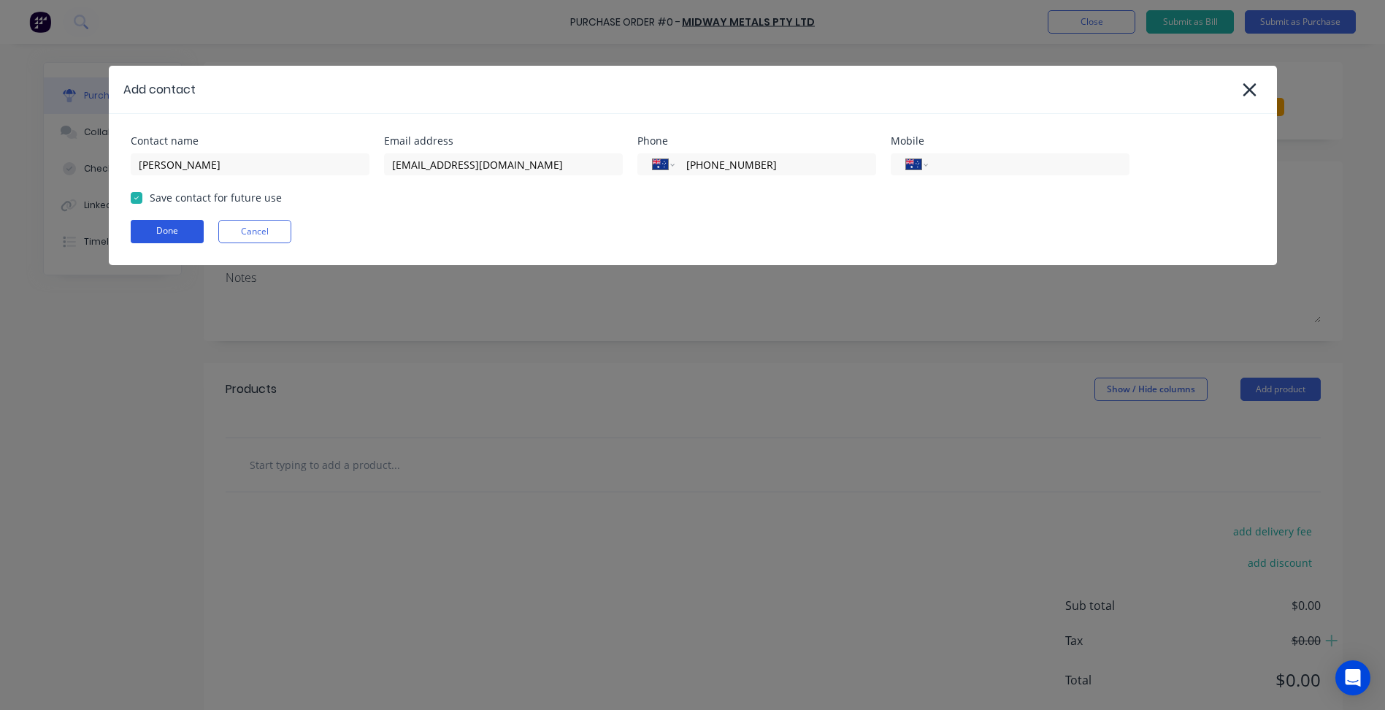
click at [182, 236] on button "Done" at bounding box center [167, 231] width 73 height 23
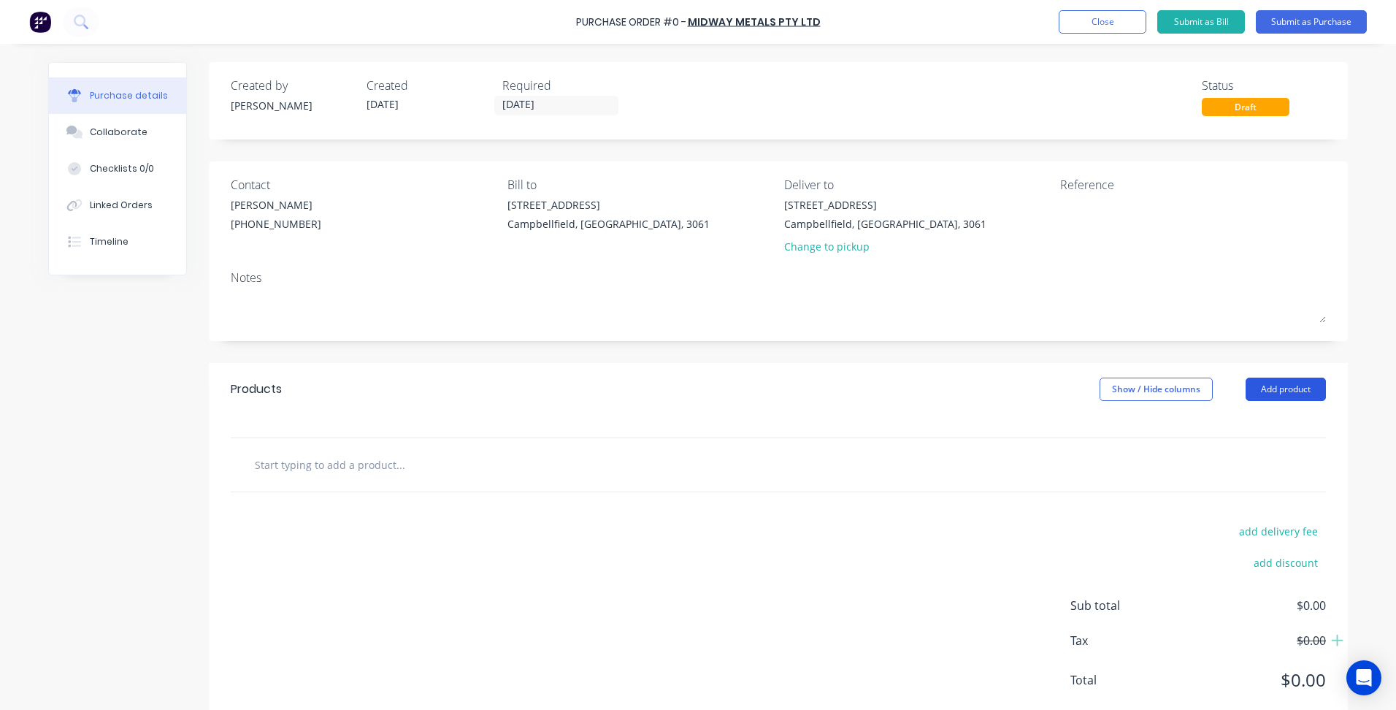
click at [1274, 394] on button "Add product" at bounding box center [1286, 388] width 80 height 23
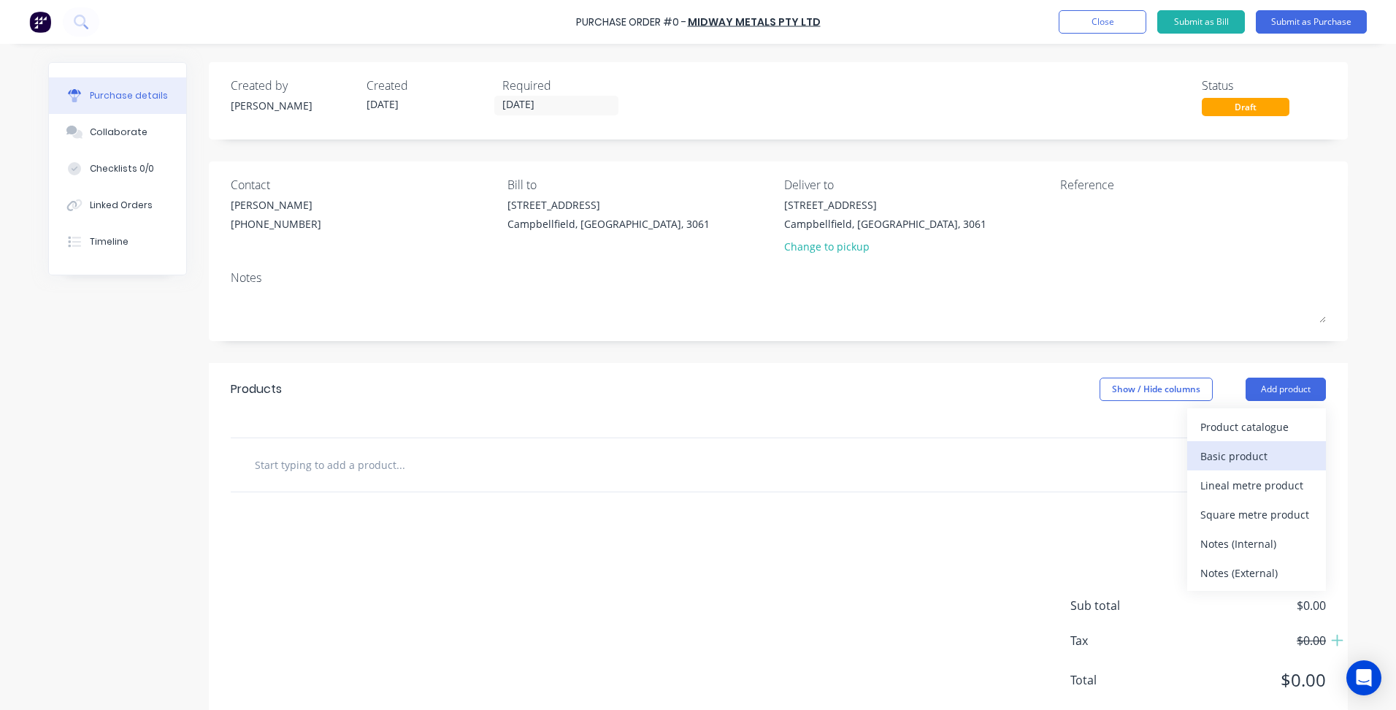
click at [1246, 464] on div "Basic product" at bounding box center [1256, 455] width 112 height 21
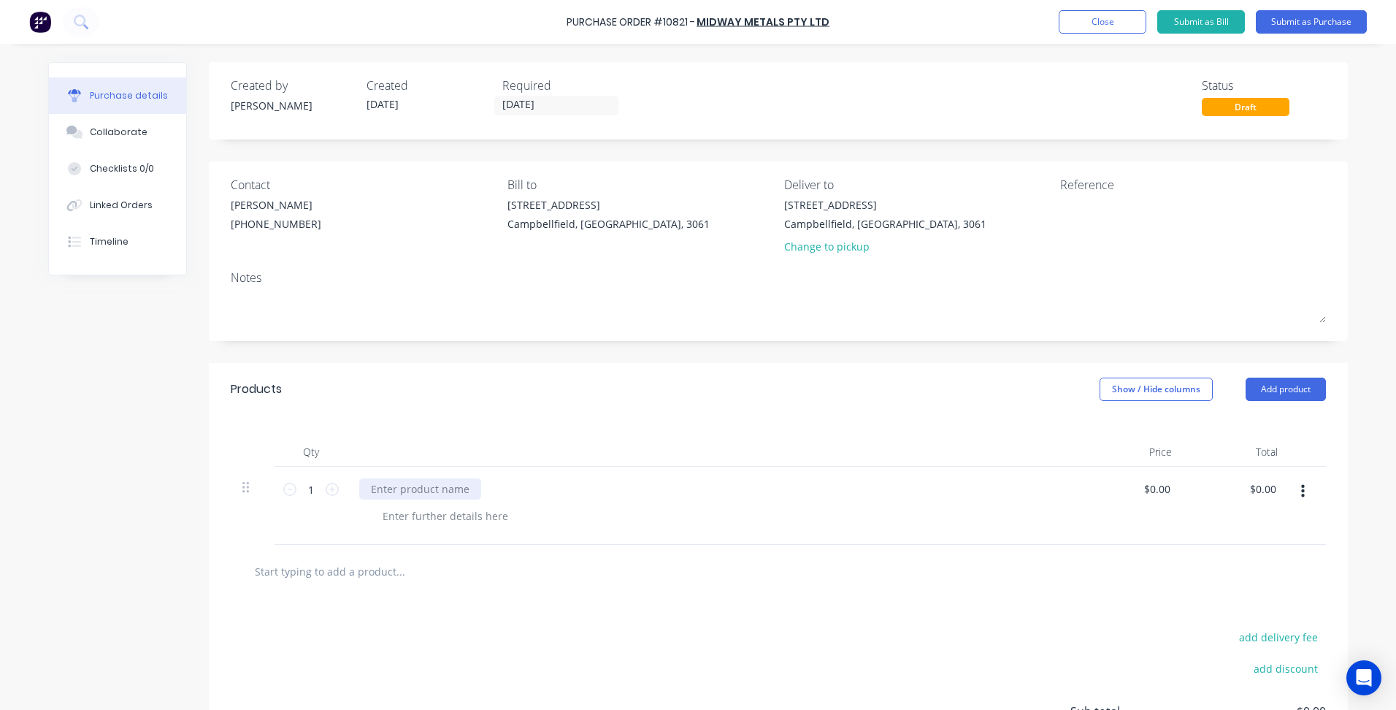
click at [434, 483] on div at bounding box center [420, 488] width 122 height 21
click at [426, 520] on div at bounding box center [445, 515] width 149 height 21
drag, startPoint x: 1130, startPoint y: 494, endPoint x: 1155, endPoint y: 492, distance: 24.9
click at [1140, 494] on div "$0.00 $0.00" at bounding box center [1131, 506] width 106 height 78
click at [1158, 491] on input "0.0000" at bounding box center [1157, 488] width 34 height 21
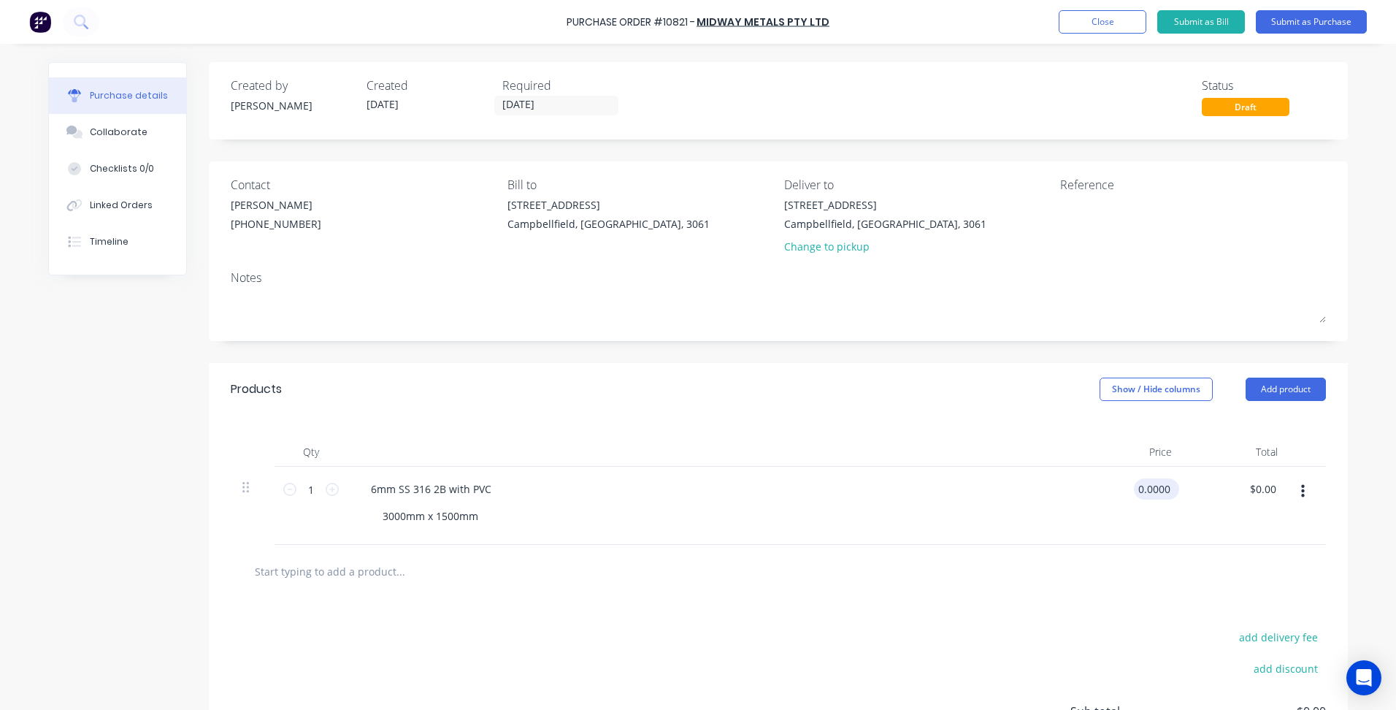
click at [1146, 496] on input "0.0000" at bounding box center [1153, 488] width 39 height 21
type input "$1,627.00"
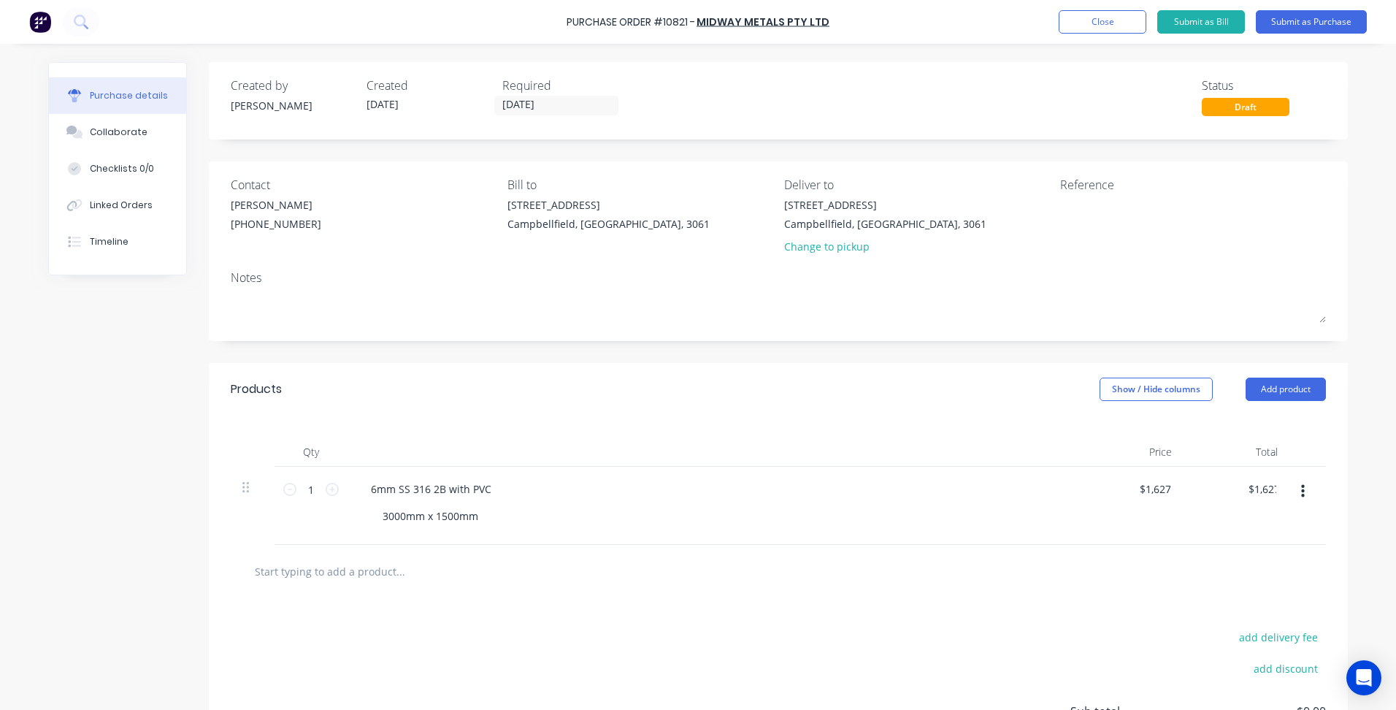
click at [666, 620] on div "add delivery fee add discount Sub total $0.00 Tax $0.00 Total $0.00" at bounding box center [778, 718] width 1139 height 240
click at [484, 515] on div "3000mm x 1500mm" at bounding box center [430, 515] width 119 height 21
click at [833, 405] on div "Products Show / Hide columns Add product" at bounding box center [778, 389] width 1139 height 53
click at [525, 100] on input "[DATE]" at bounding box center [556, 105] width 123 height 18
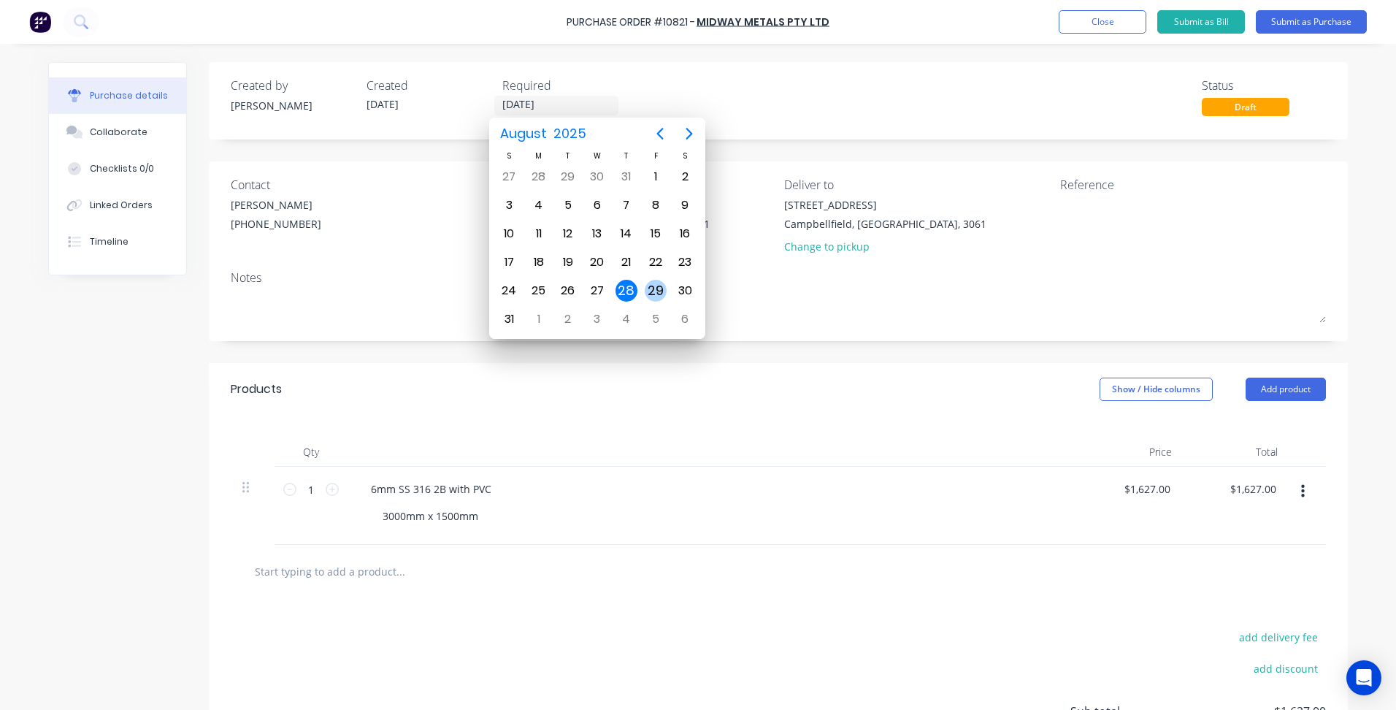
click at [662, 288] on div "29" at bounding box center [656, 291] width 22 height 22
type input "[DATE]"
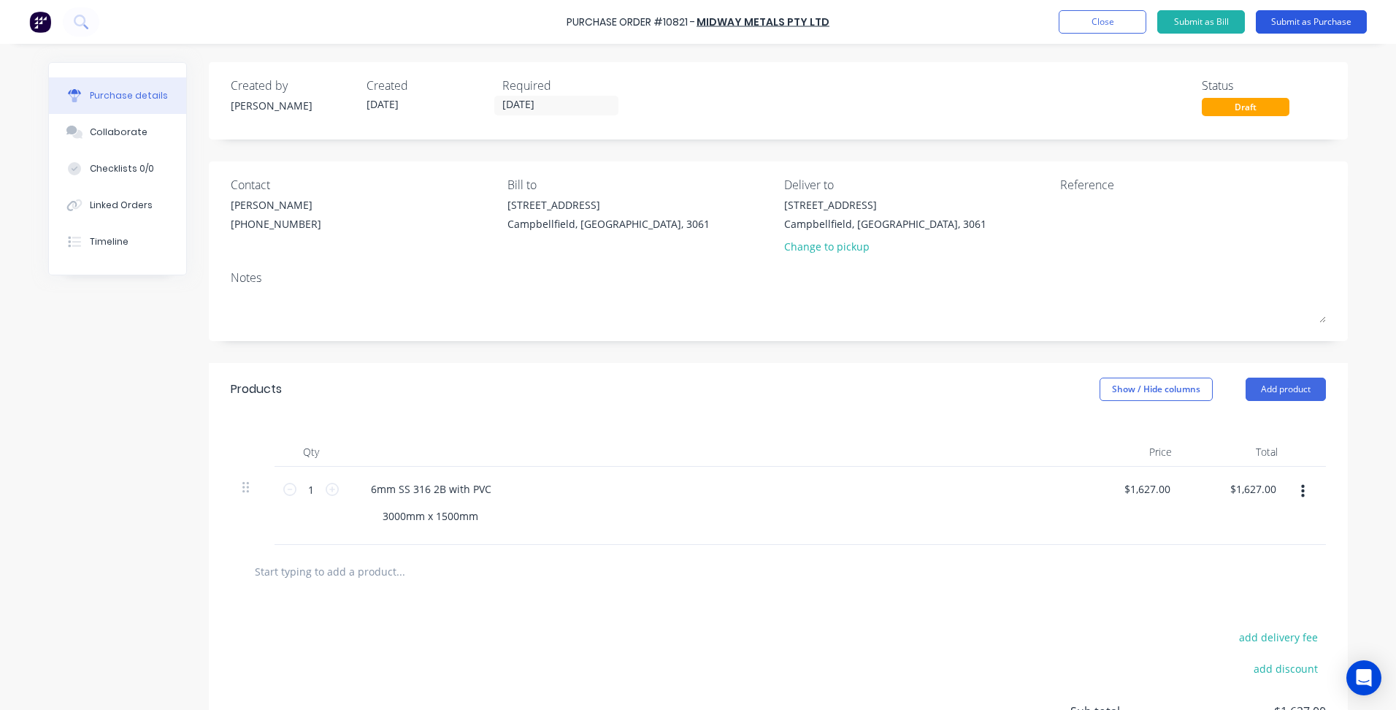
click at [1328, 26] on button "Submit as Purchase" at bounding box center [1311, 21] width 111 height 23
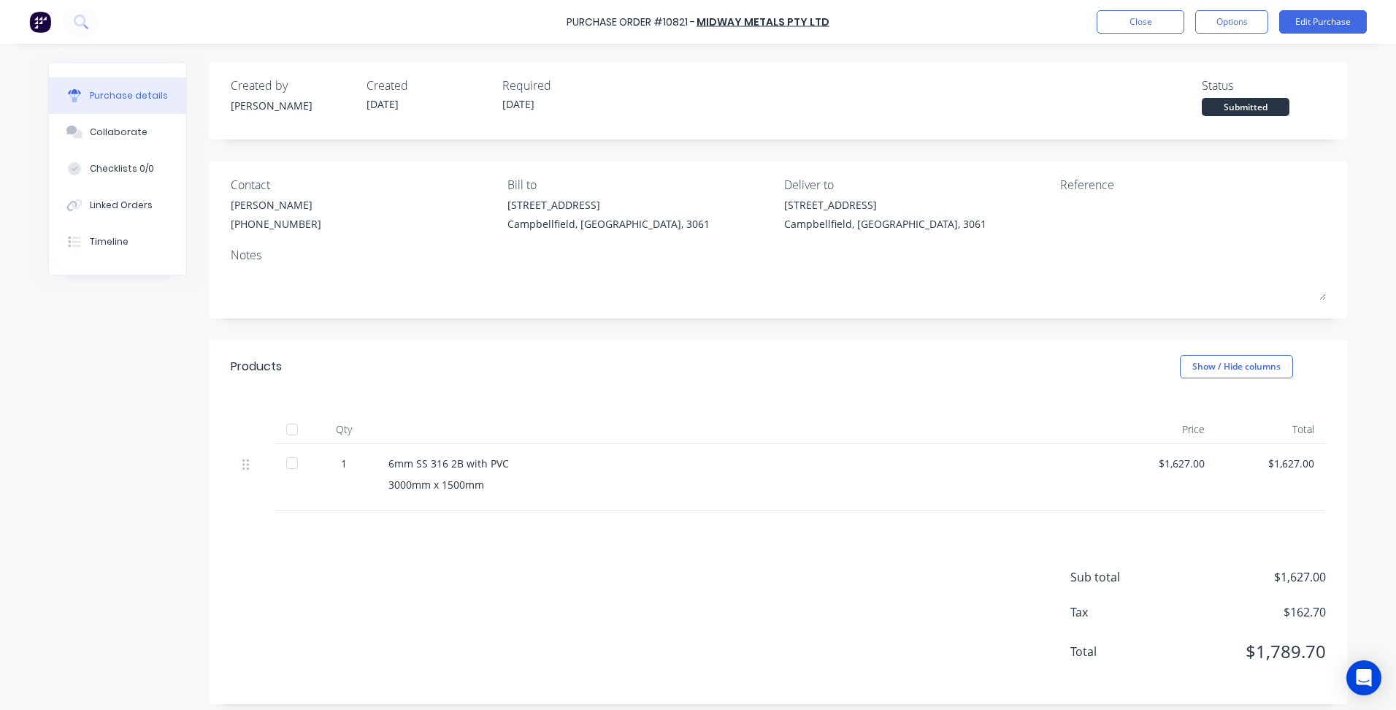
click at [1245, 3] on div "Purchase Order #10821 - Midway Metals Pty Ltd Close Options Edit Purchase" at bounding box center [698, 22] width 1396 height 44
click at [1236, 28] on button "Options" at bounding box center [1231, 21] width 73 height 23
click at [1189, 63] on div "Print / Email" at bounding box center [1199, 59] width 112 height 21
click at [1178, 90] on div "With pricing" at bounding box center [1199, 88] width 112 height 21
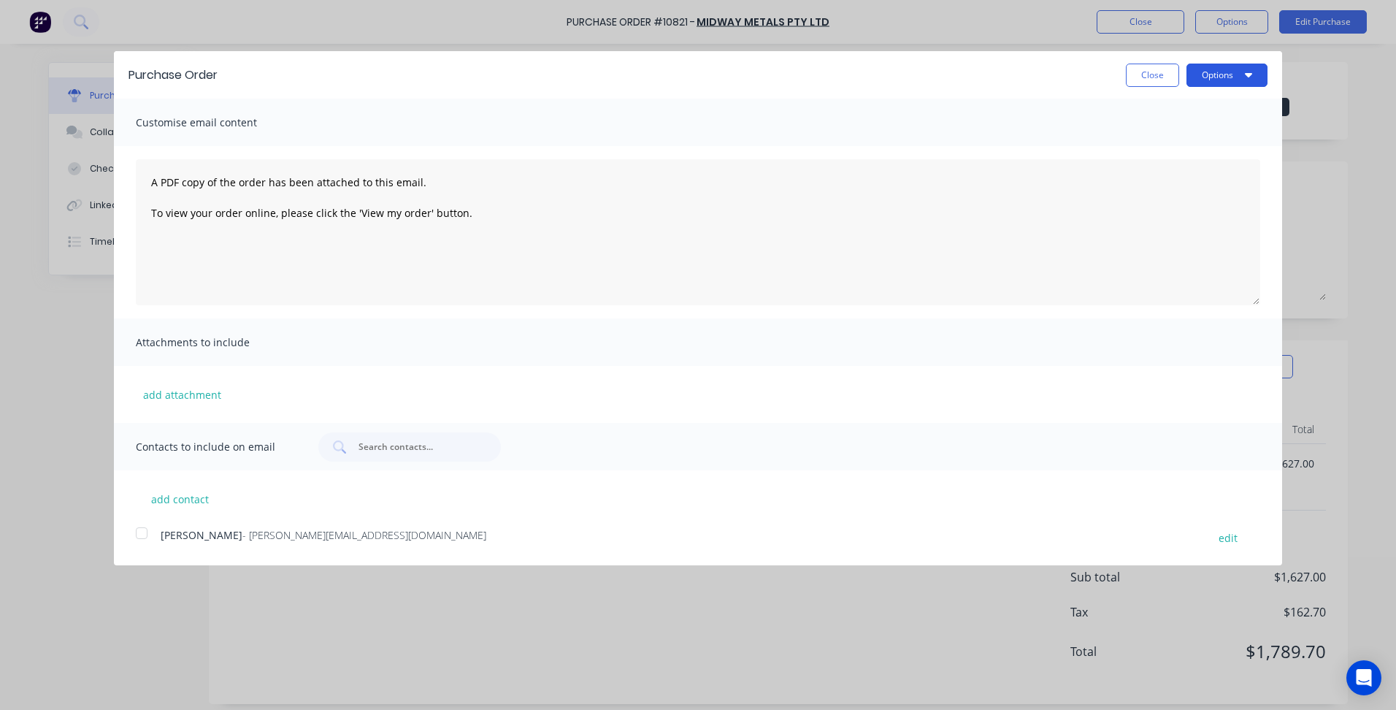
click at [1227, 83] on button "Options" at bounding box center [1226, 75] width 81 height 23
click at [1233, 99] on button "Print" at bounding box center [1198, 112] width 139 height 29
click at [1169, 73] on button "Close" at bounding box center [1152, 75] width 53 height 23
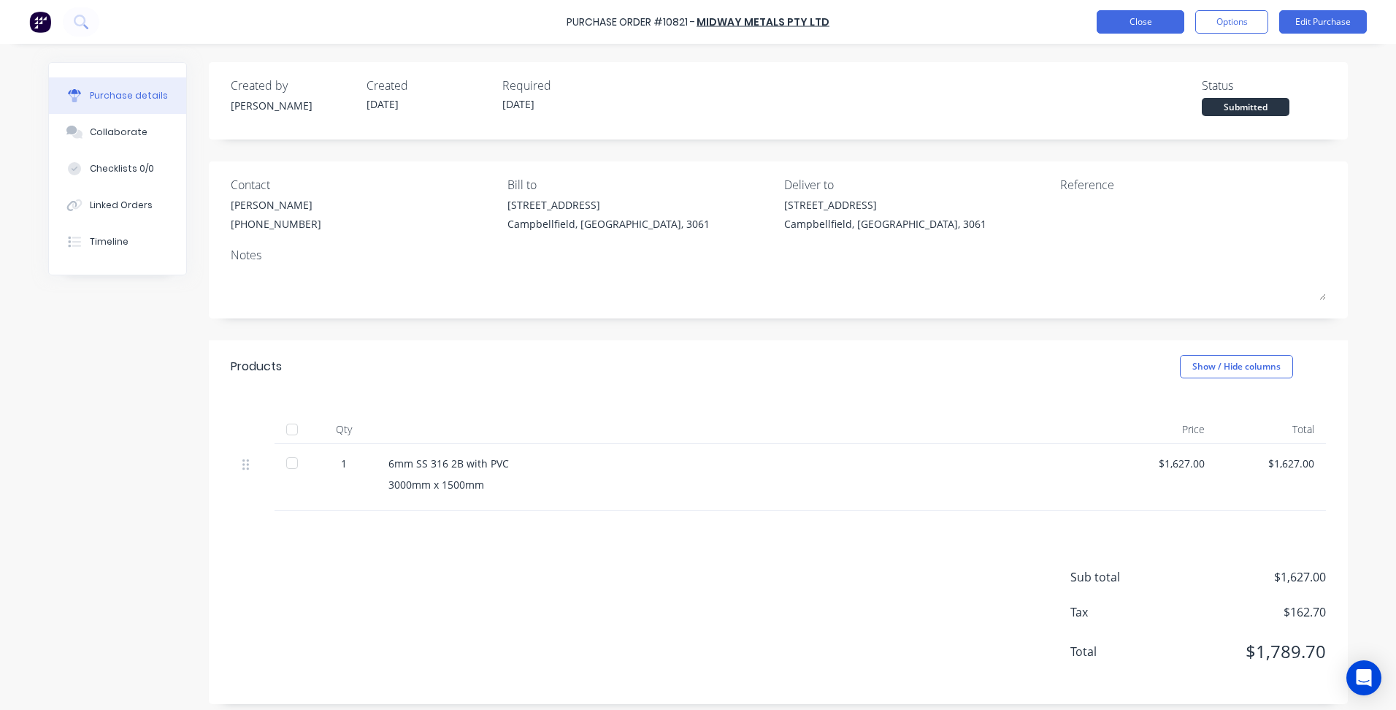
click at [1147, 28] on button "Close" at bounding box center [1141, 21] width 88 height 23
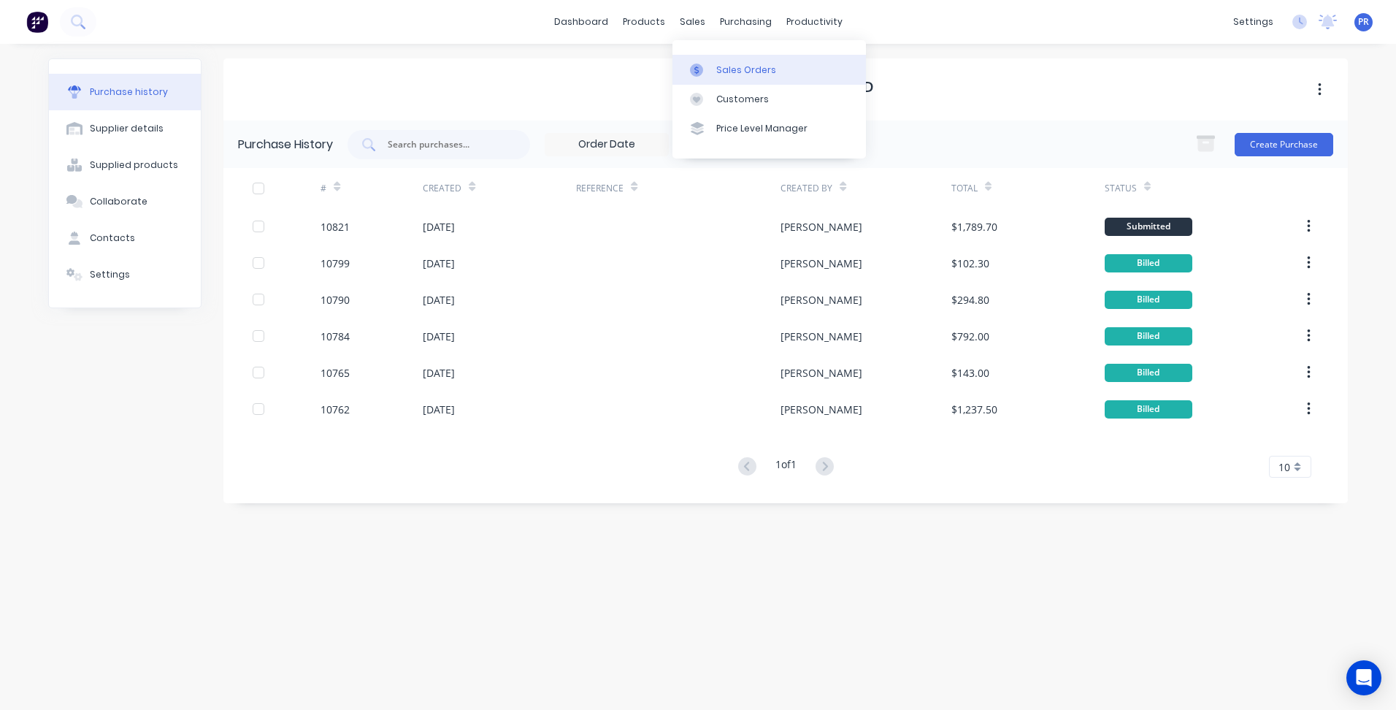
click at [711, 65] on div at bounding box center [701, 70] width 22 height 13
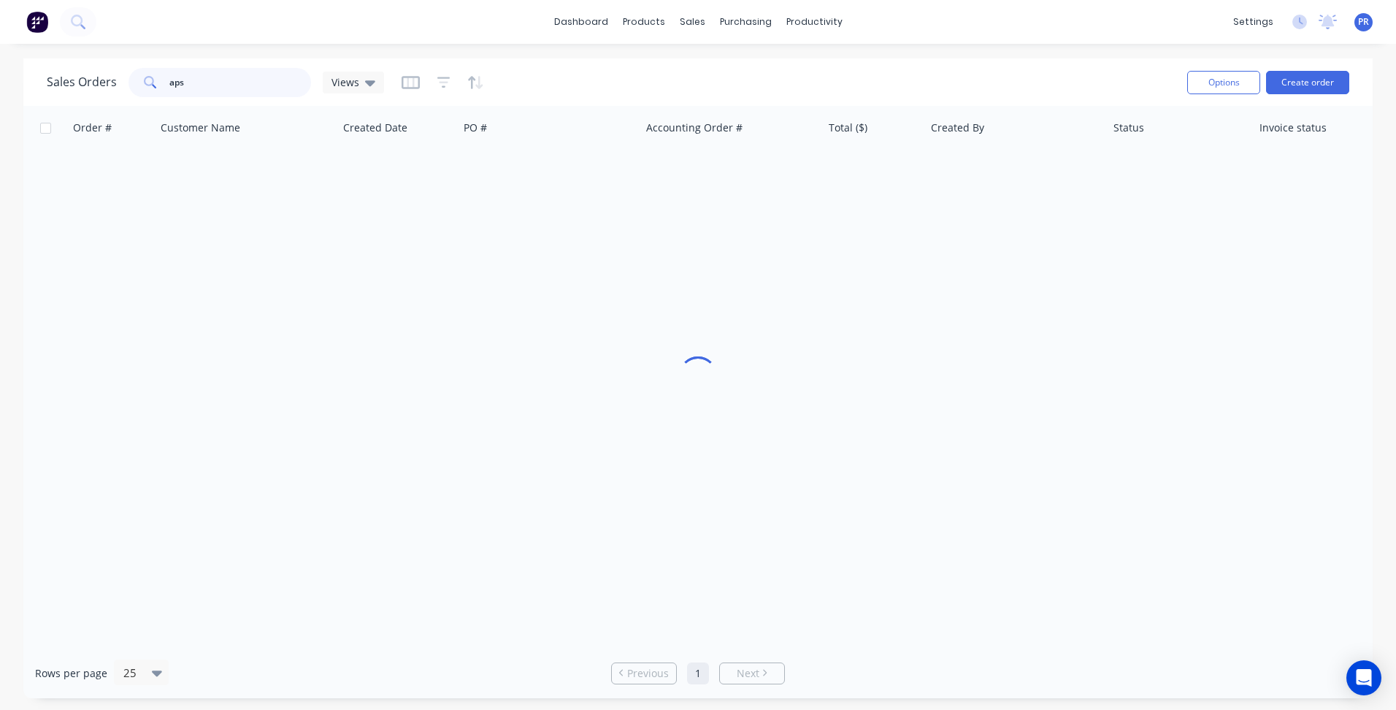
click at [205, 84] on input "aps" at bounding box center [240, 82] width 142 height 29
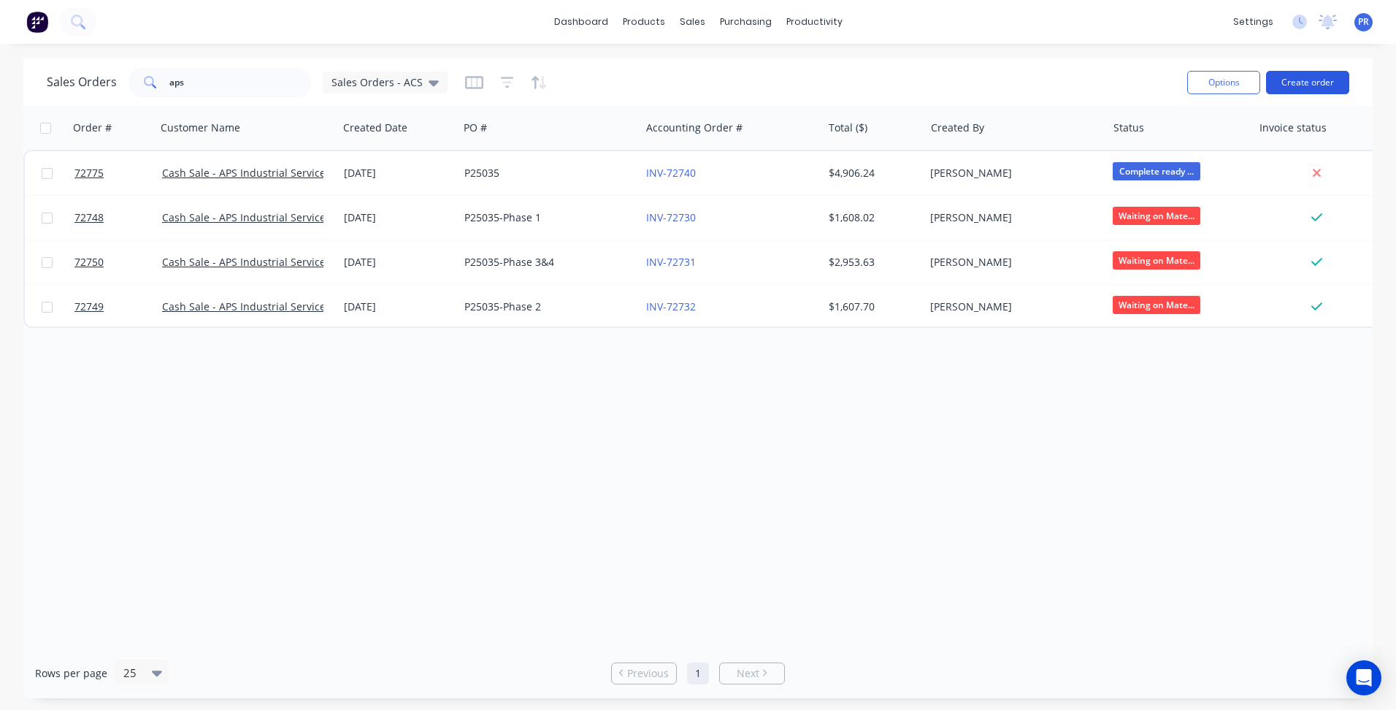
click at [1290, 74] on button "Create order" at bounding box center [1307, 82] width 83 height 23
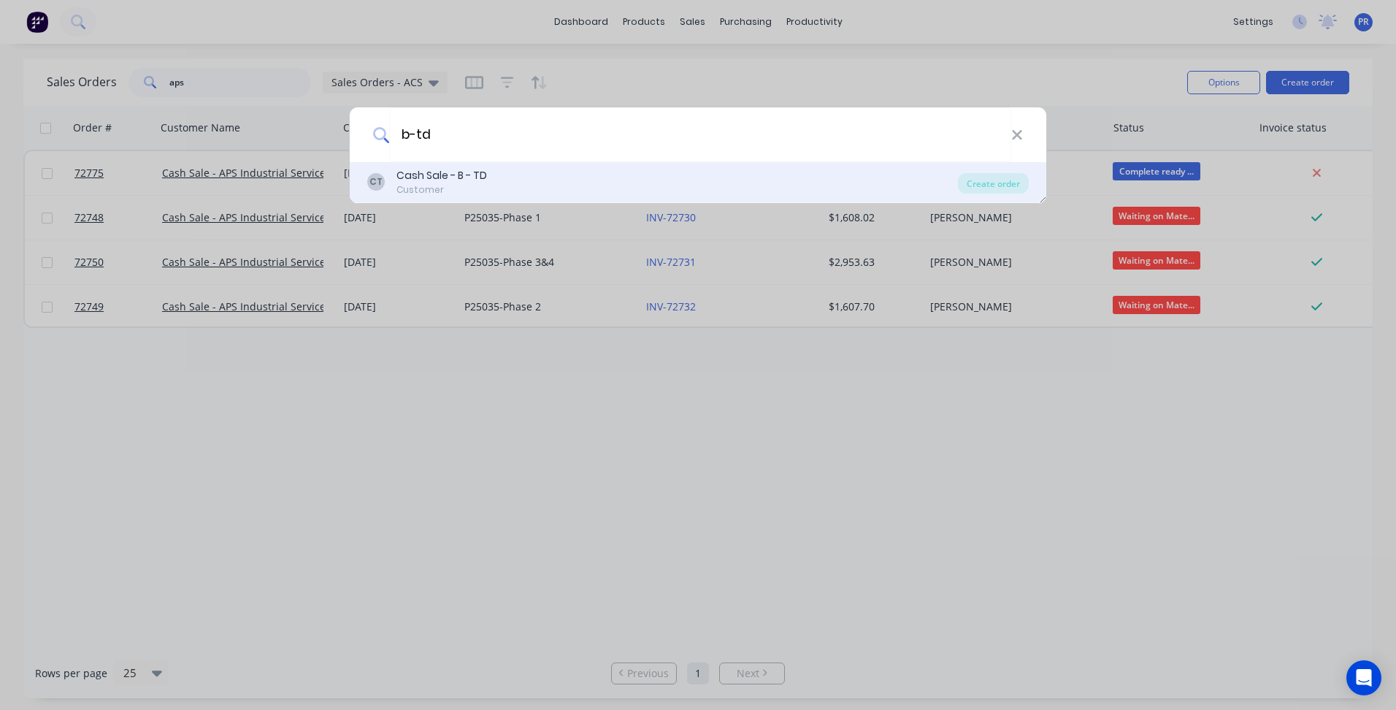
type input "b-td"
click at [447, 186] on div "Customer" at bounding box center [441, 189] width 91 height 13
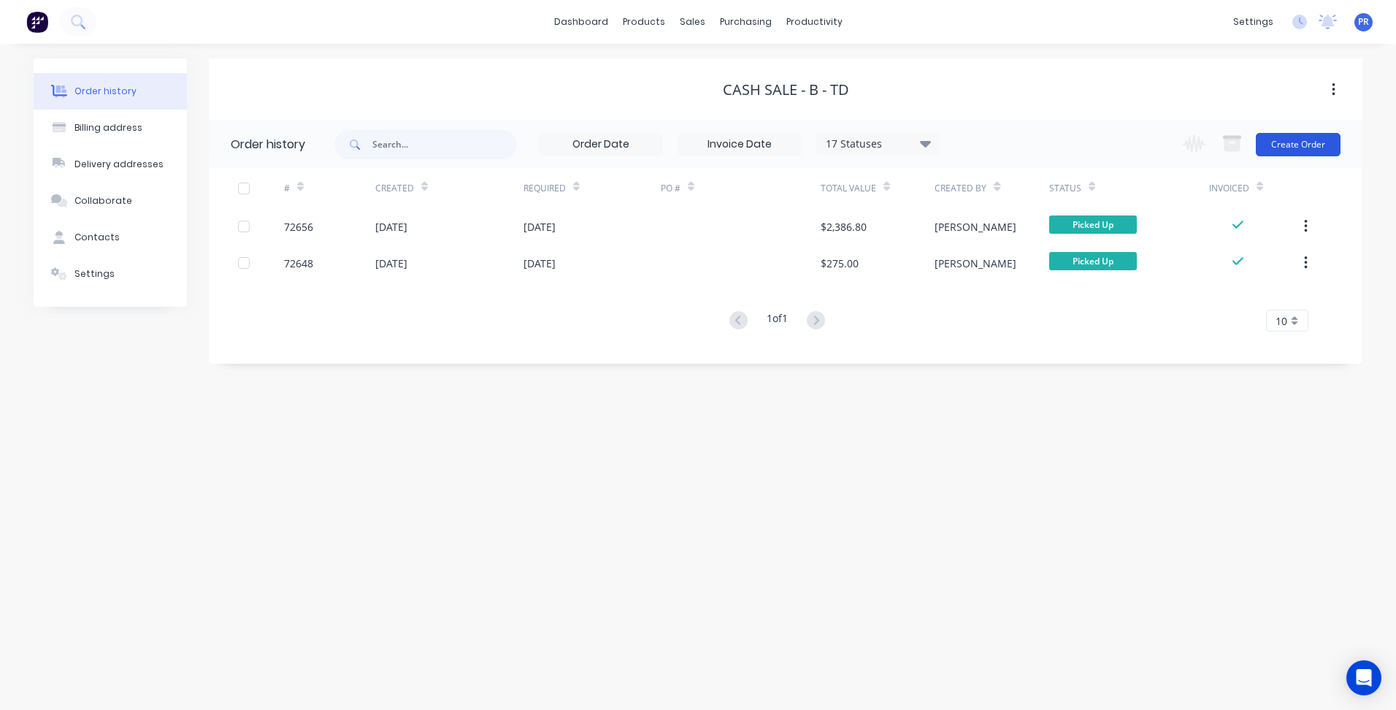
click at [1303, 151] on button "Create Order" at bounding box center [1298, 144] width 85 height 23
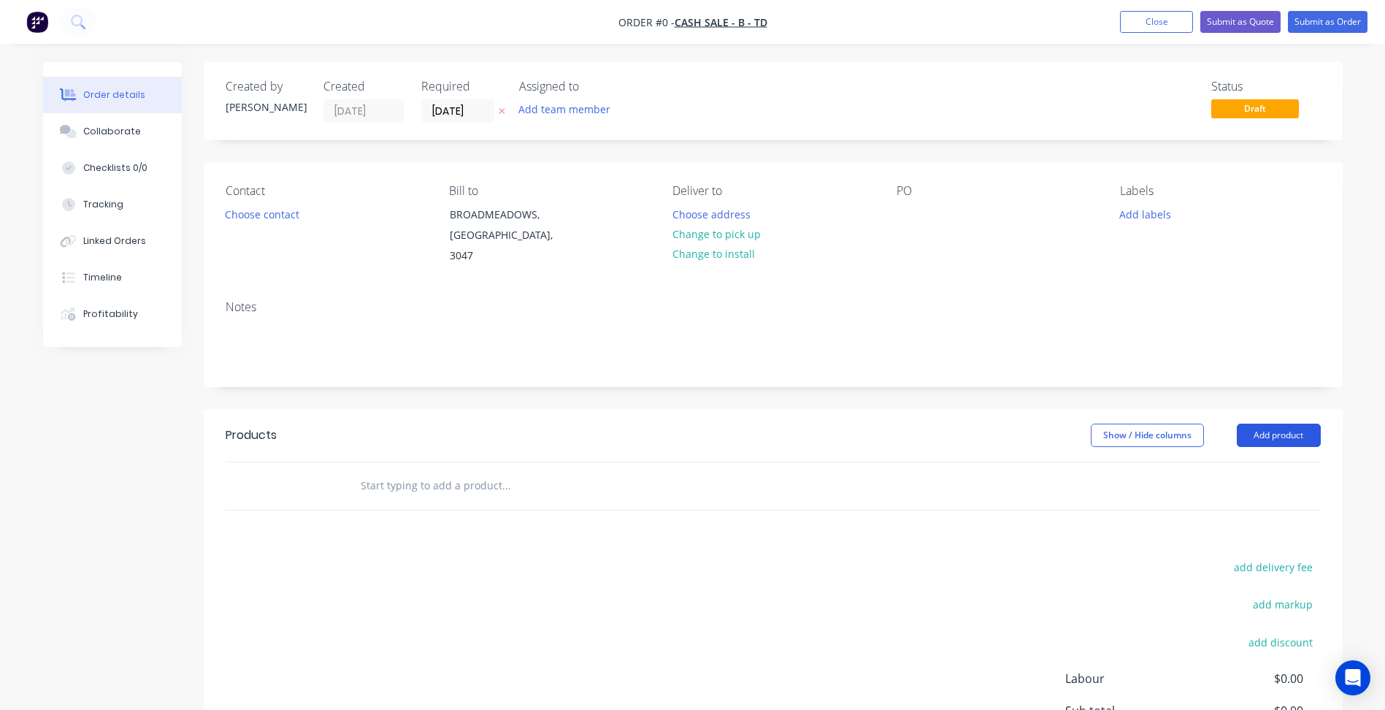
click at [1269, 423] on button "Add product" at bounding box center [1279, 434] width 84 height 23
click at [555, 145] on div "Created by [PERSON_NAME] Created [DATE] Required [DATE] Assigned to Add team me…" at bounding box center [773, 461] width 1139 height 799
click at [467, 110] on input "[DATE]" at bounding box center [458, 111] width 72 height 22
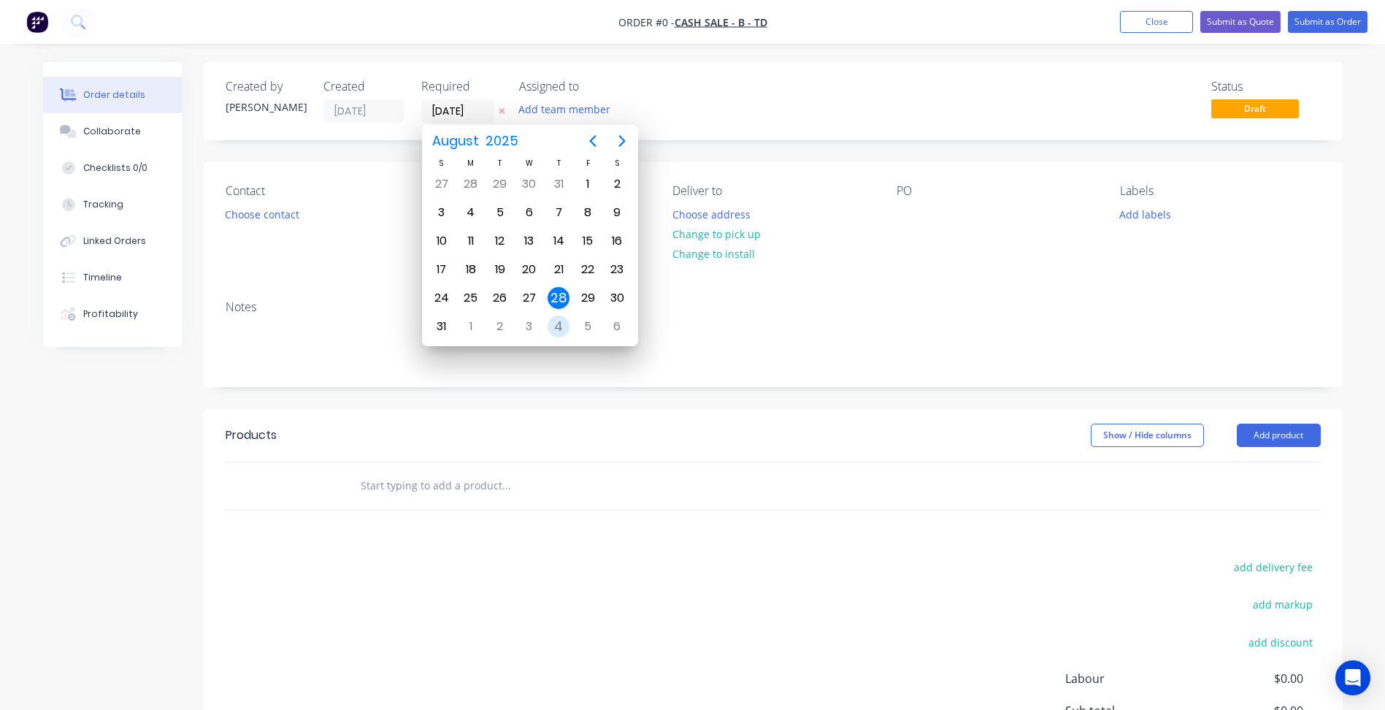
click at [558, 327] on div "4" at bounding box center [559, 326] width 22 height 22
type input "[DATE]"
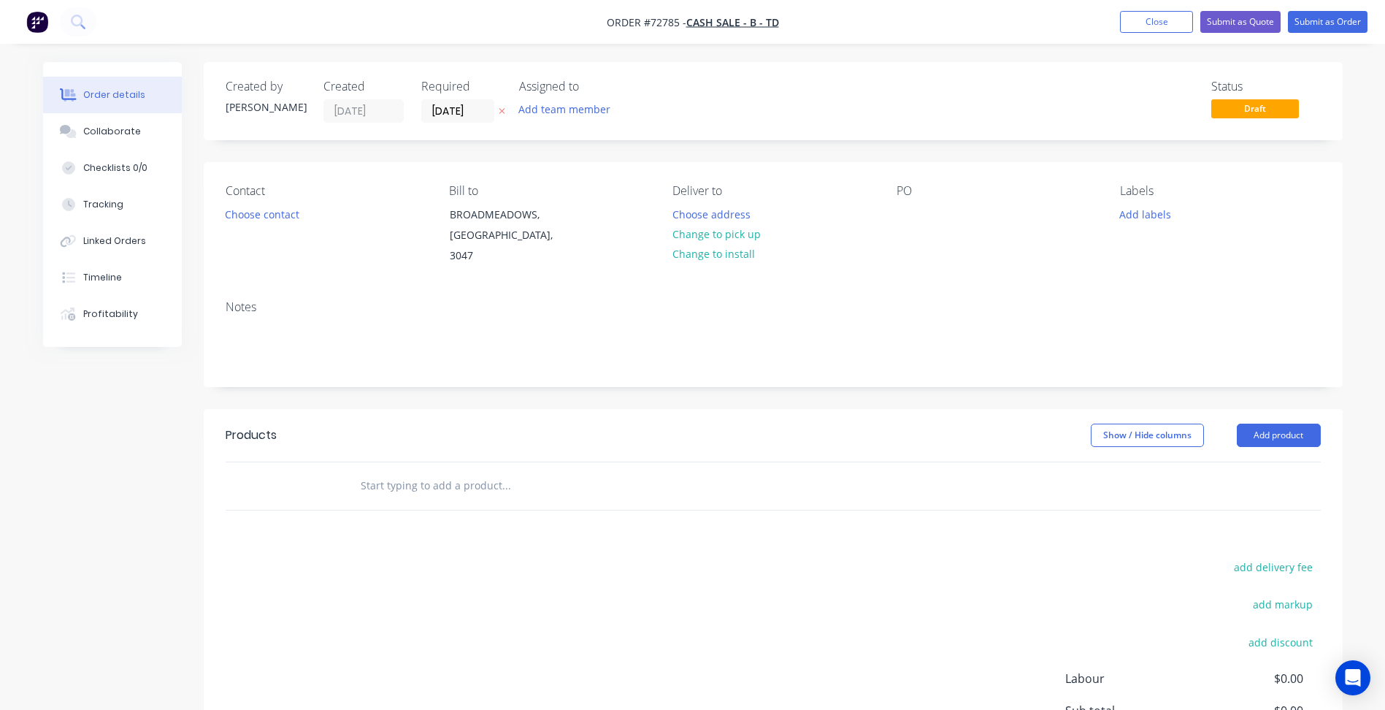
click at [273, 225] on div "Contact Choose contact" at bounding box center [326, 225] width 200 height 83
click at [280, 215] on button "Choose contact" at bounding box center [262, 214] width 90 height 20
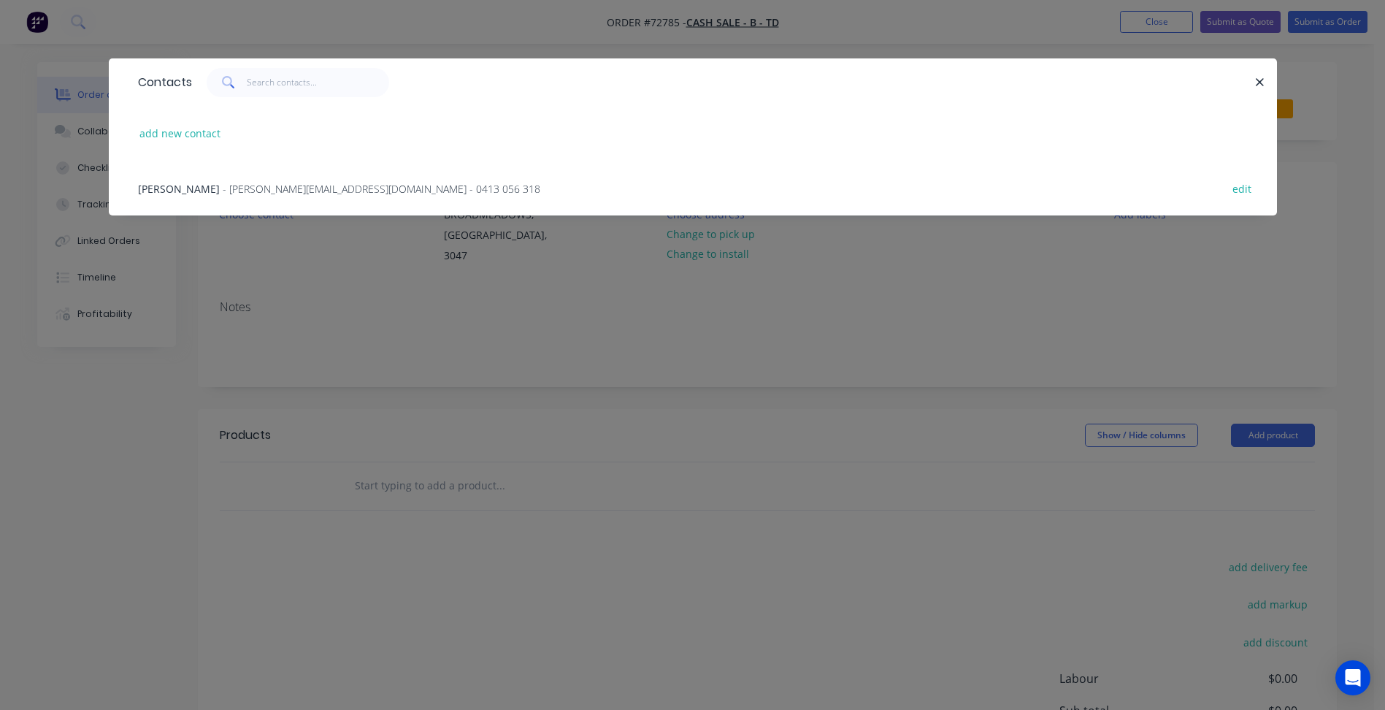
click at [331, 189] on span "- [PERSON_NAME][EMAIL_ADDRESS][DOMAIN_NAME] - 0413 056 318" at bounding box center [382, 189] width 318 height 14
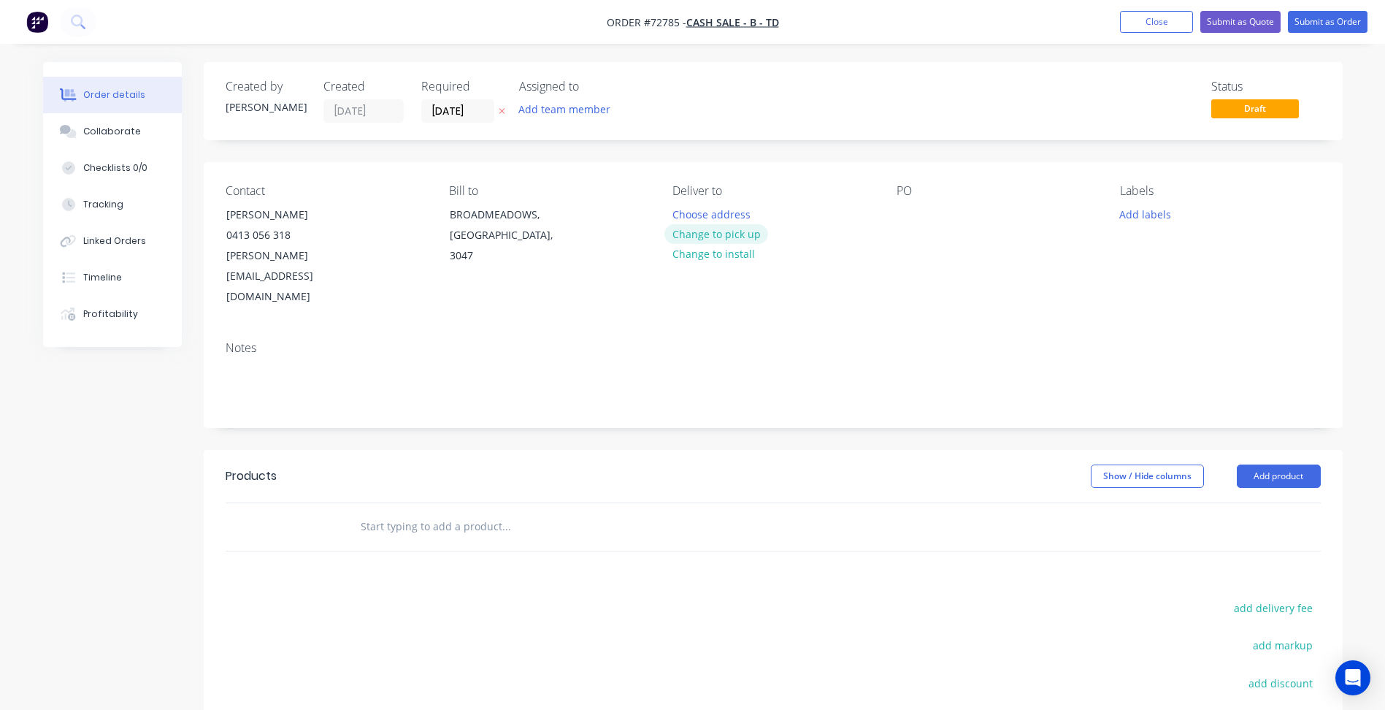
click at [725, 231] on button "Change to pick up" at bounding box center [716, 234] width 104 height 20
click at [1266, 464] on button "Add product" at bounding box center [1279, 475] width 84 height 23
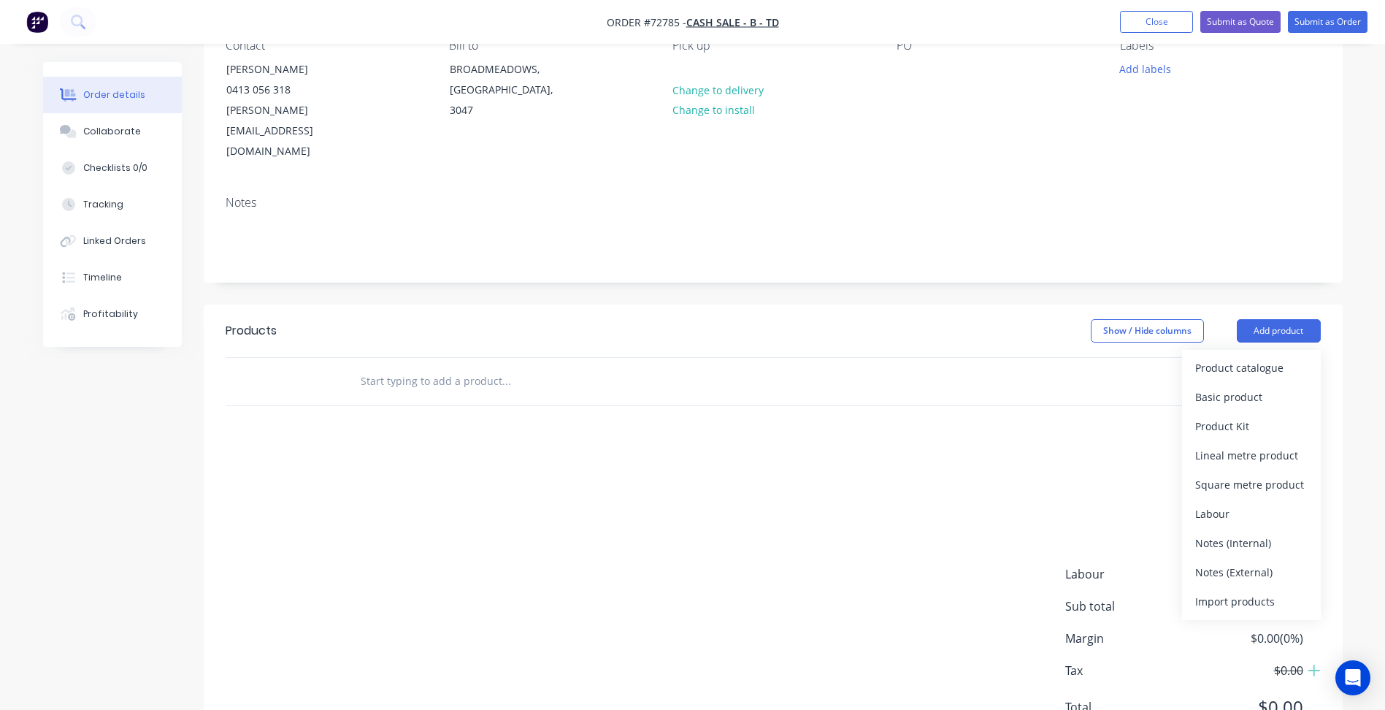
scroll to position [146, 0]
click at [1208, 590] on div "Import products" at bounding box center [1251, 600] width 112 height 21
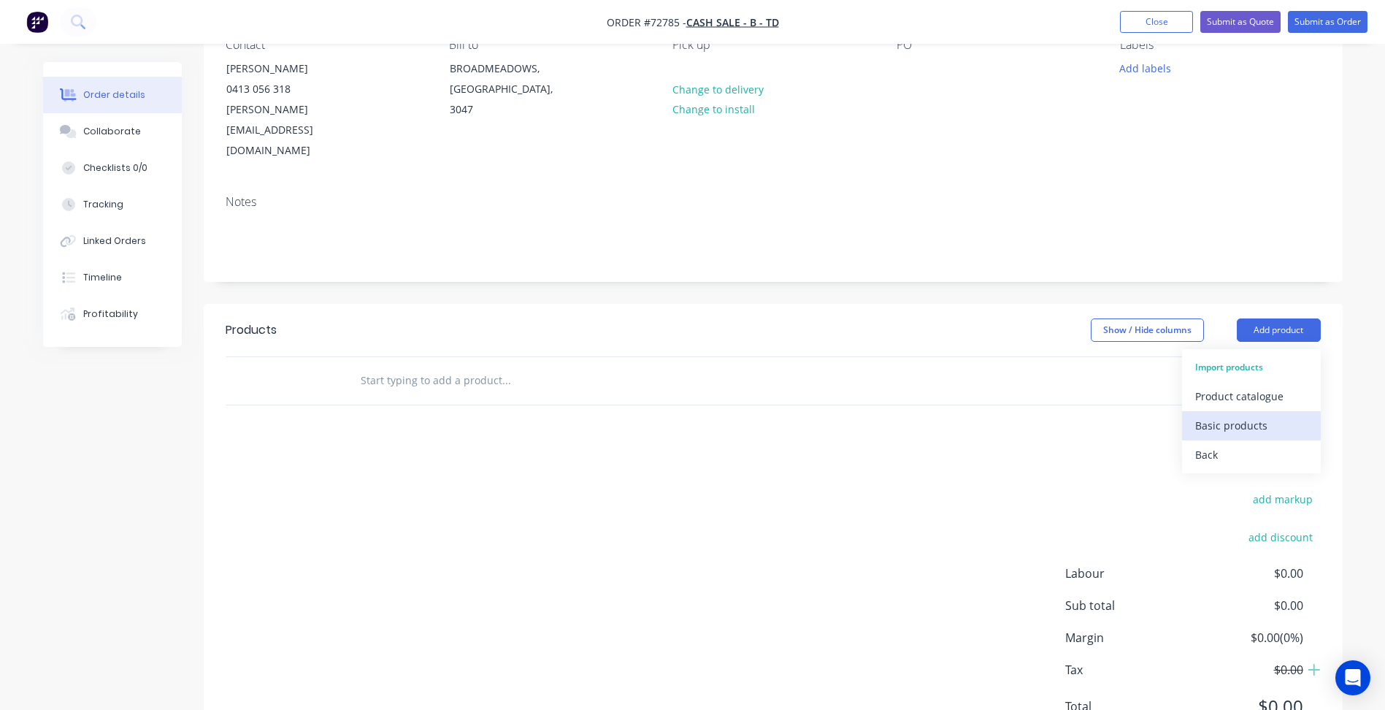
click at [1201, 415] on div "Basic products" at bounding box center [1251, 425] width 112 height 21
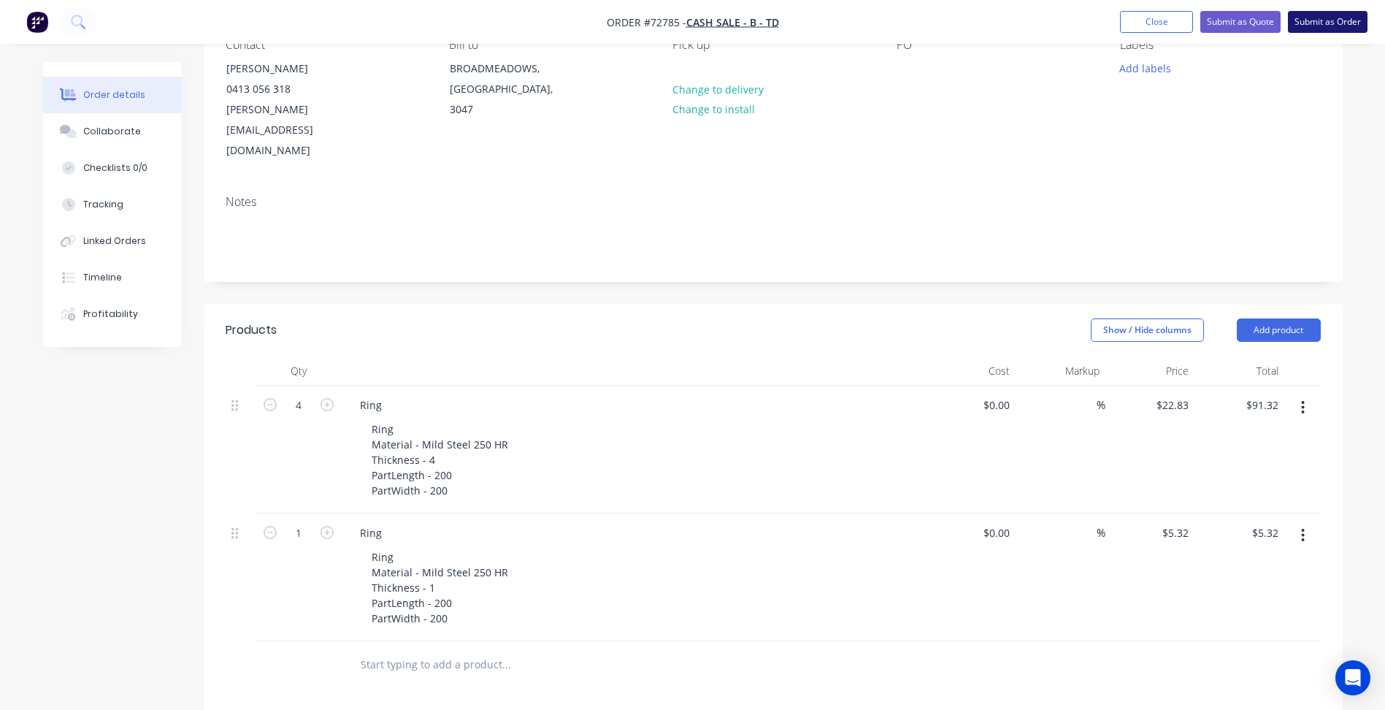
click at [1329, 18] on button "Submit as Order" at bounding box center [1328, 22] width 80 height 22
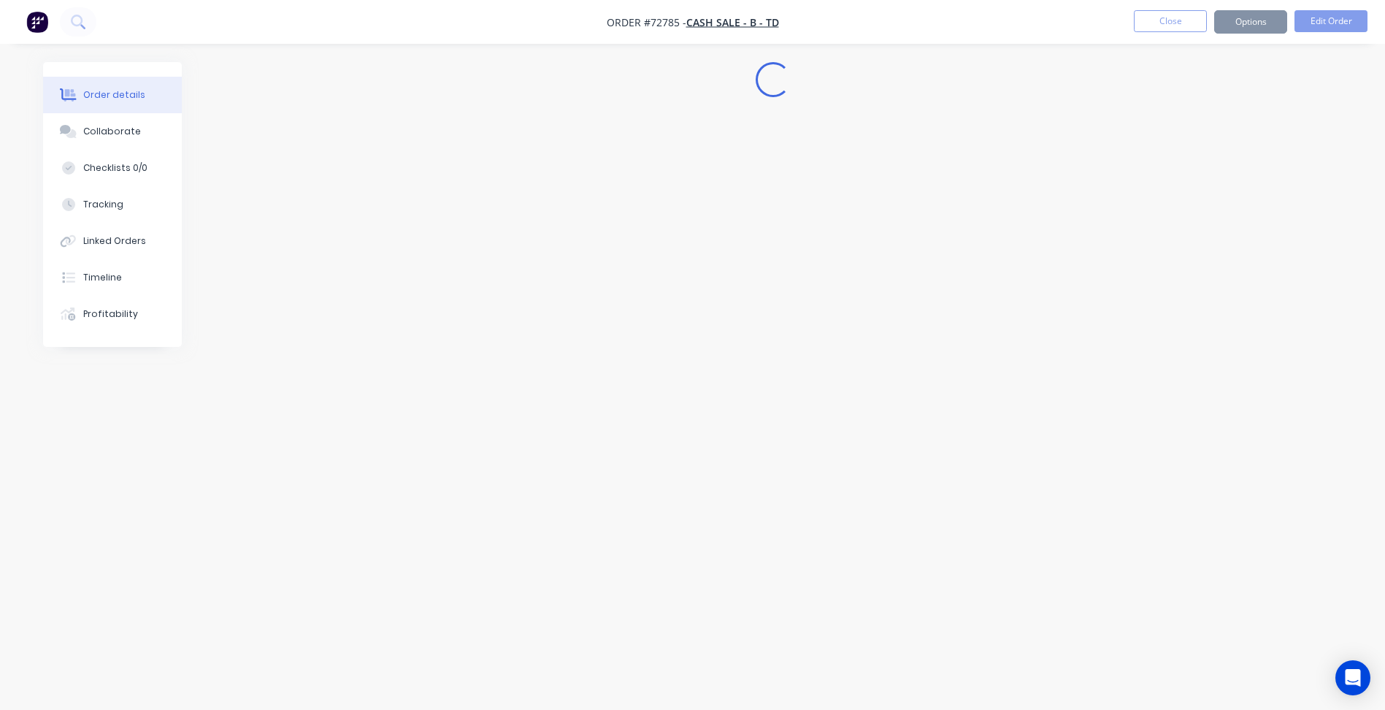
scroll to position [0, 0]
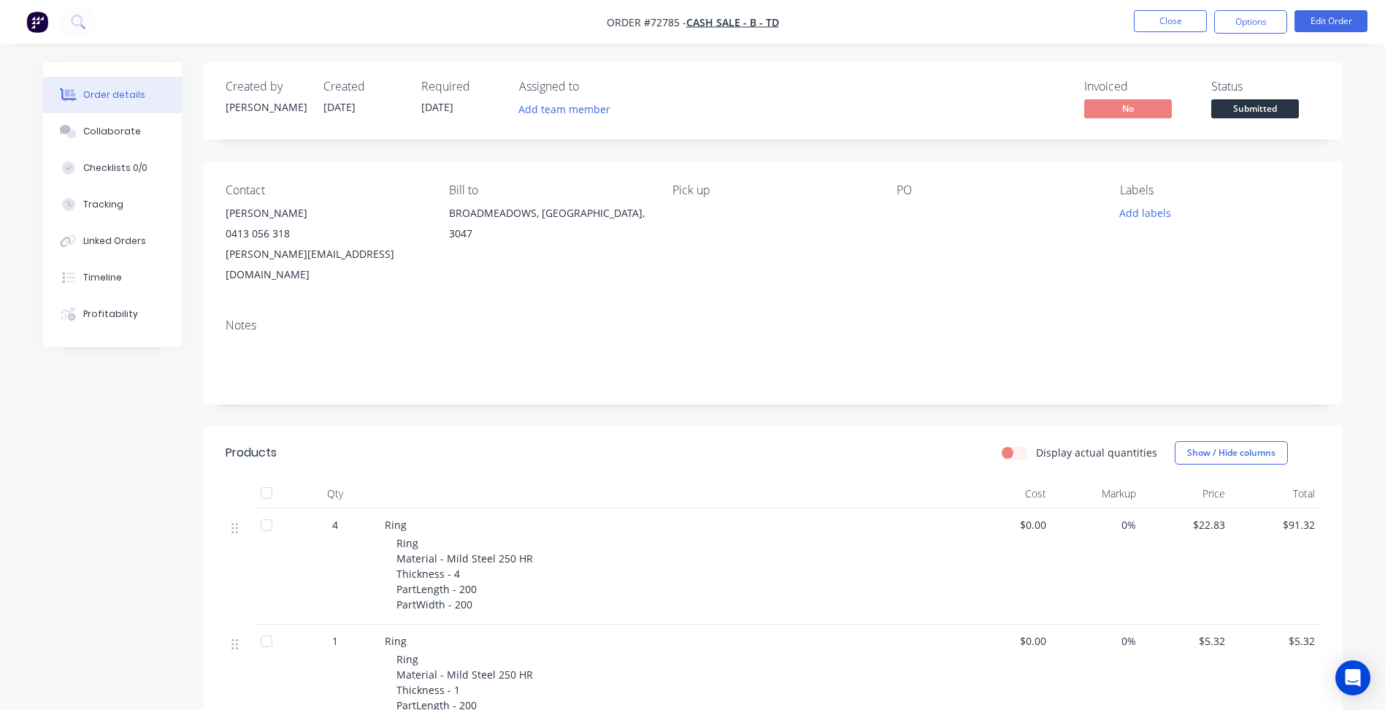
click at [1227, 104] on span "Submitted" at bounding box center [1255, 108] width 88 height 18
click at [1174, 22] on button "Close" at bounding box center [1170, 21] width 73 height 22
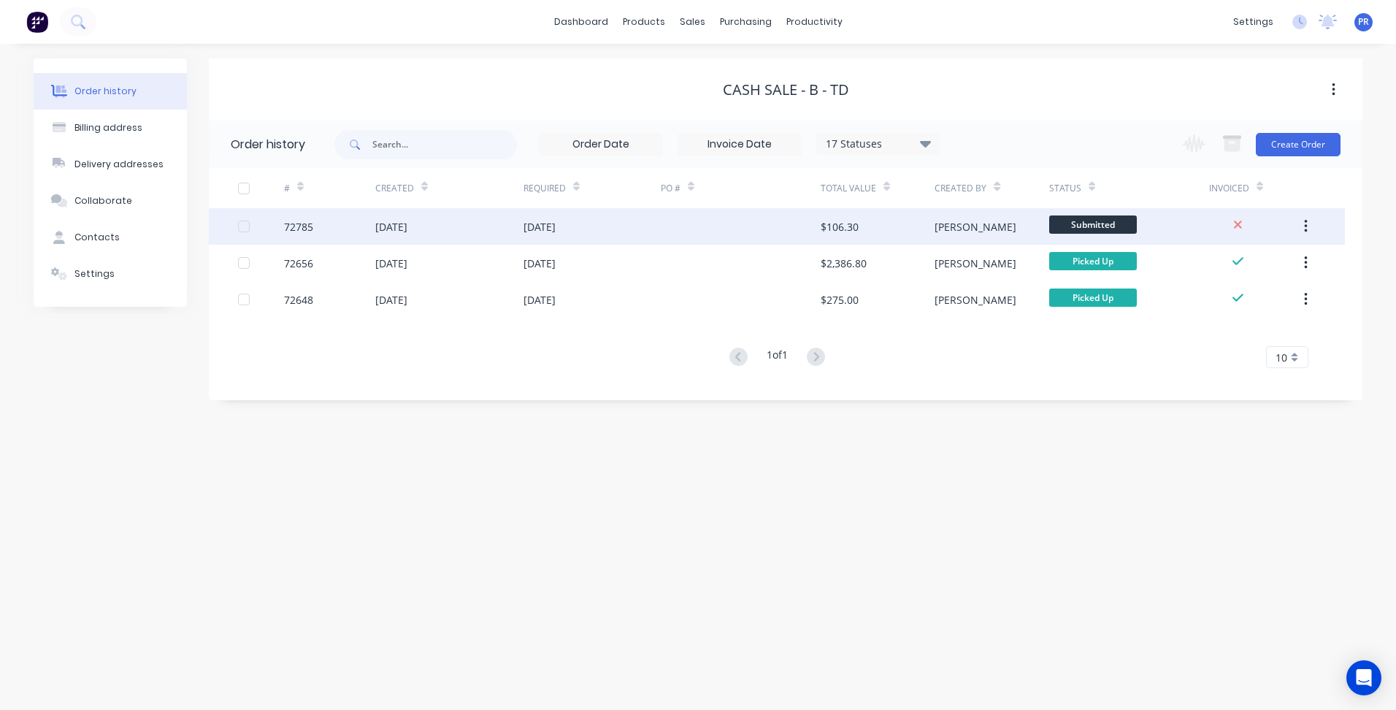
click at [1097, 221] on span "Submitted" at bounding box center [1093, 224] width 88 height 18
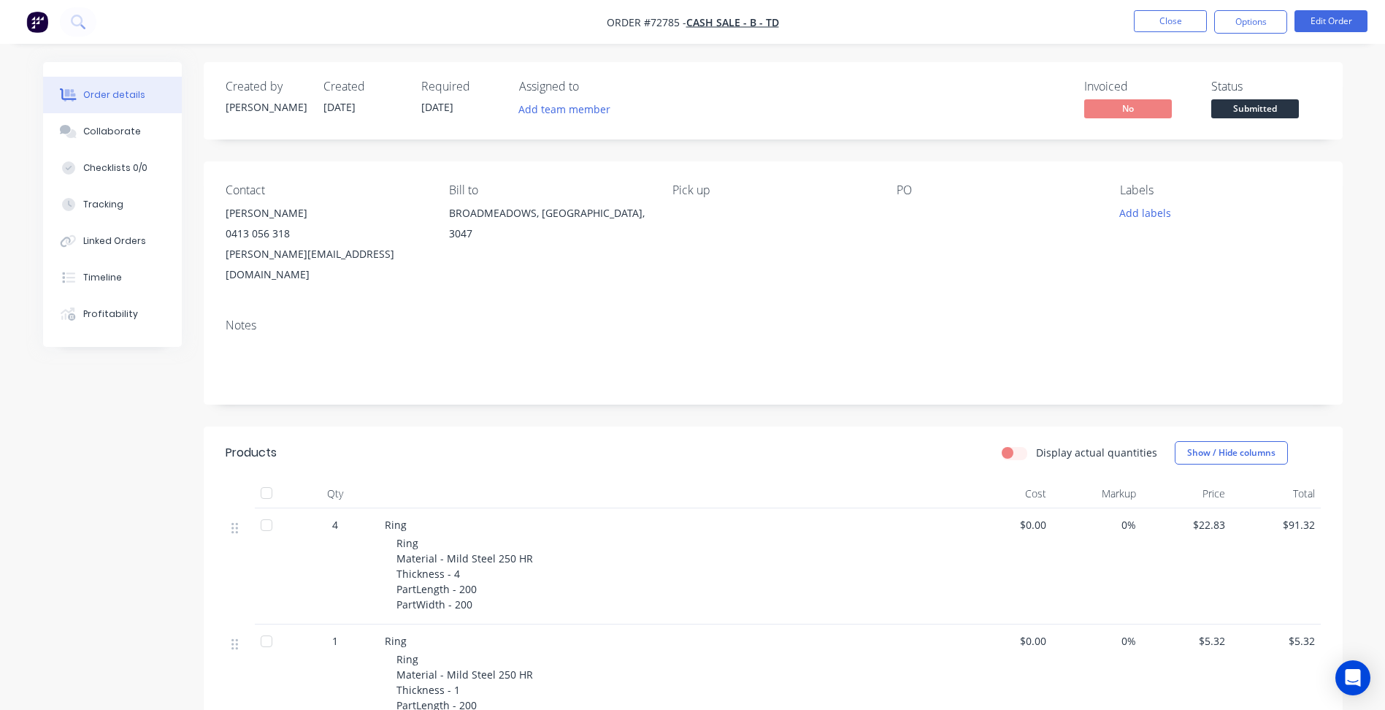
click at [1244, 111] on span "Submitted" at bounding box center [1255, 108] width 88 height 18
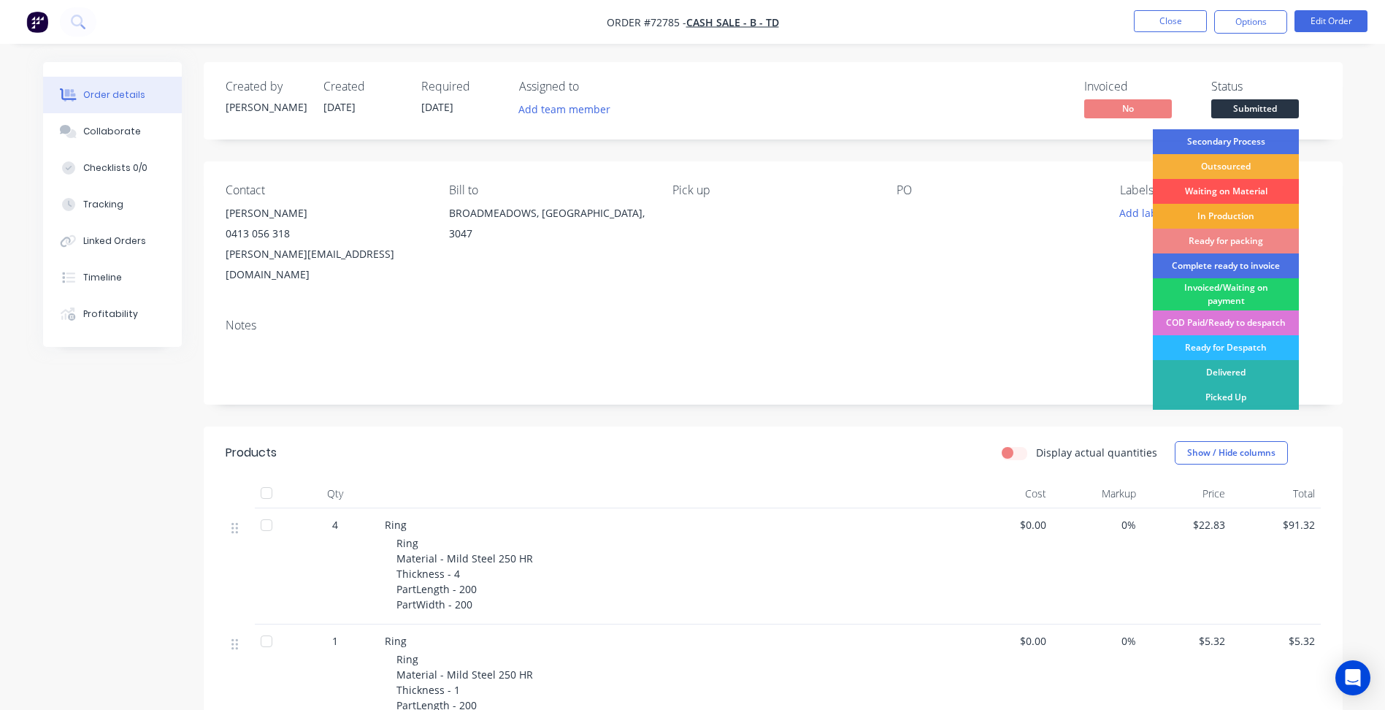
click at [1220, 210] on div "In Production" at bounding box center [1226, 216] width 146 height 25
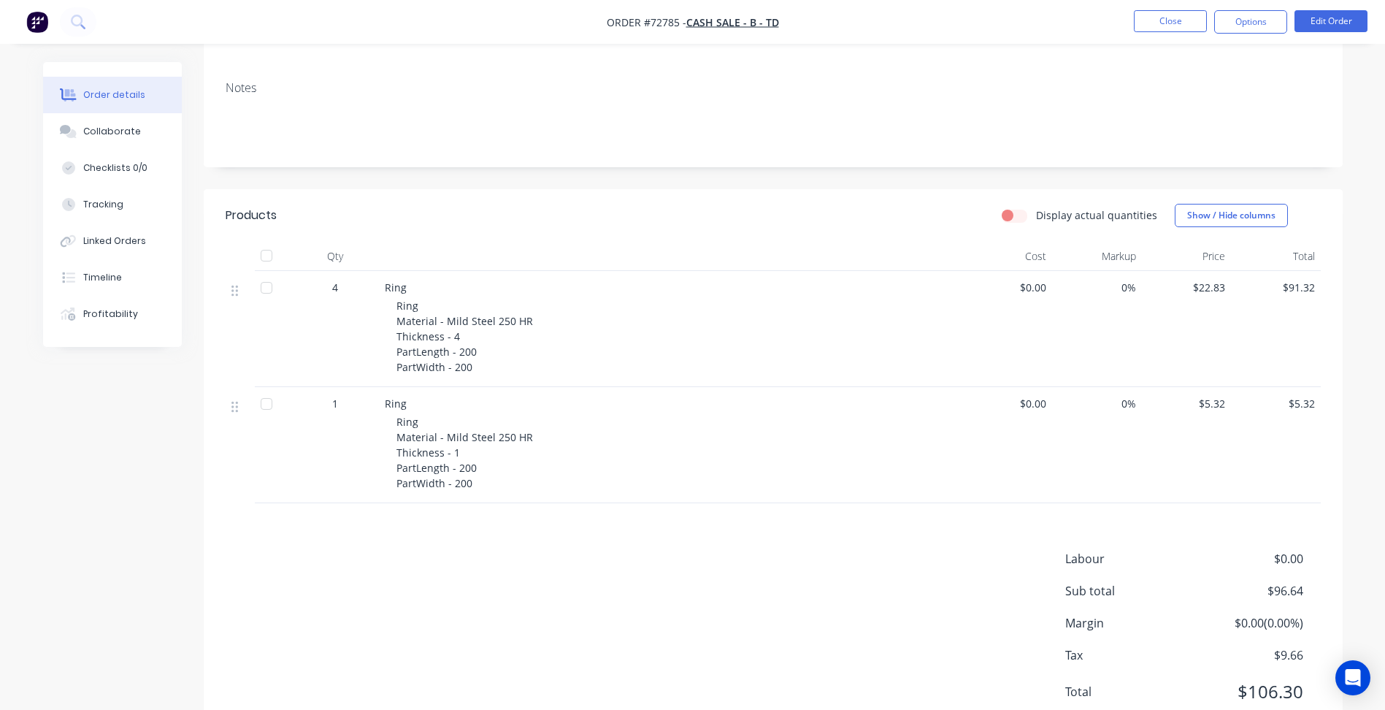
scroll to position [270, 0]
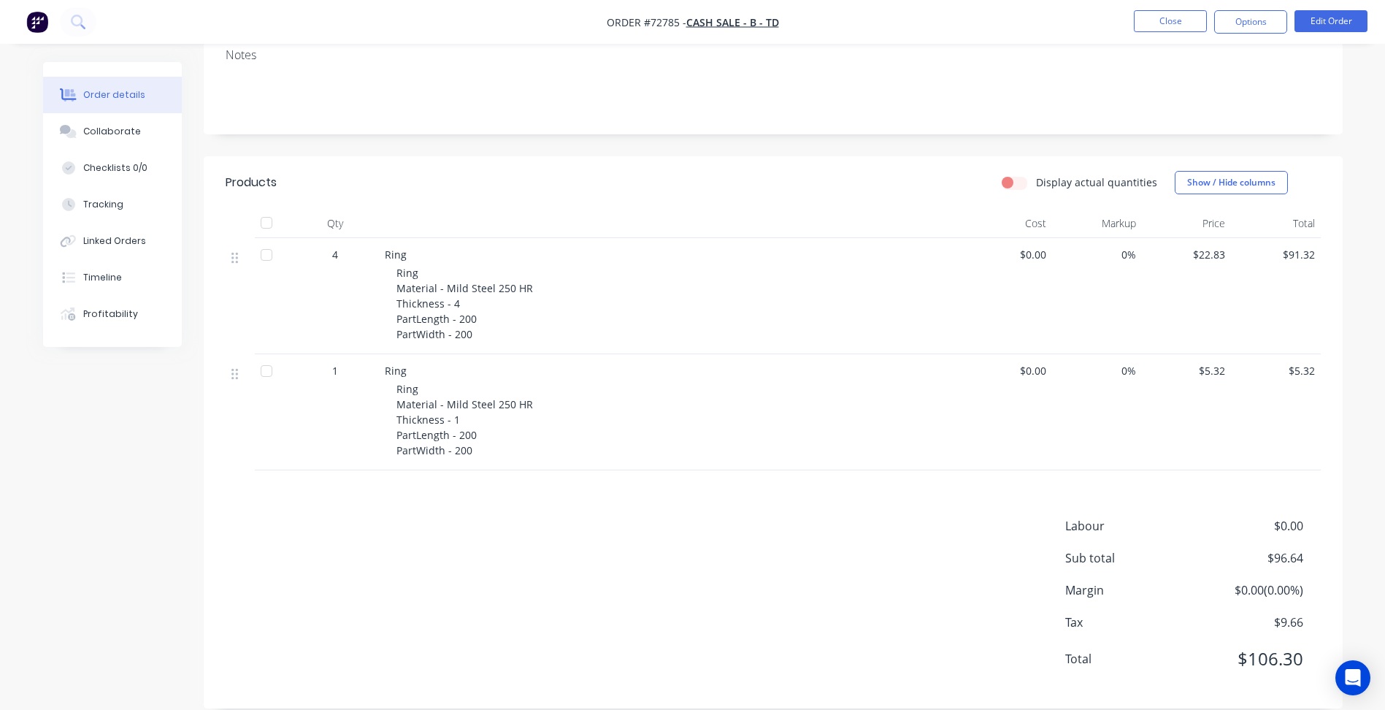
click at [1211, 247] on span "$22.83" at bounding box center [1187, 254] width 78 height 15
click at [1215, 247] on span "$22.83" at bounding box center [1187, 254] width 78 height 15
click at [1216, 258] on div "$22.83" at bounding box center [1187, 296] width 90 height 116
click at [1327, 28] on button "Edit Order" at bounding box center [1331, 21] width 73 height 22
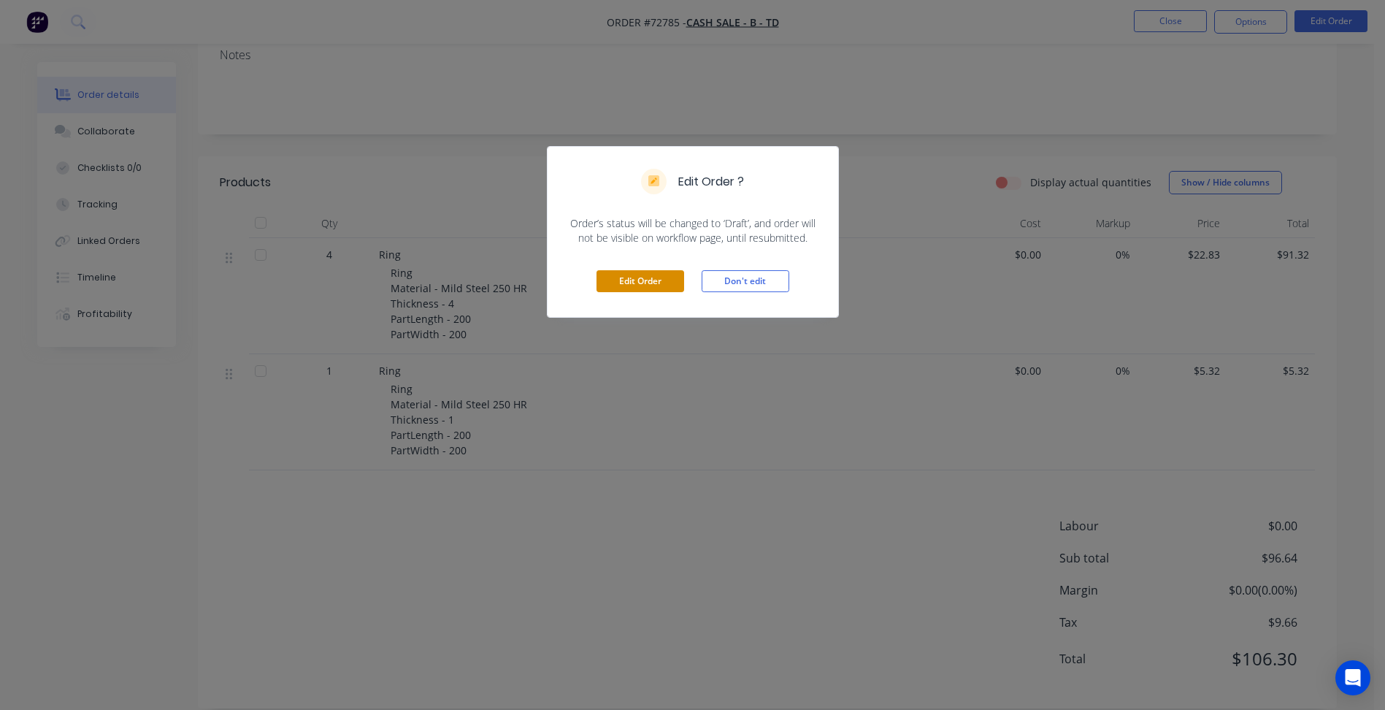
click at [637, 283] on button "Edit Order" at bounding box center [641, 281] width 88 height 22
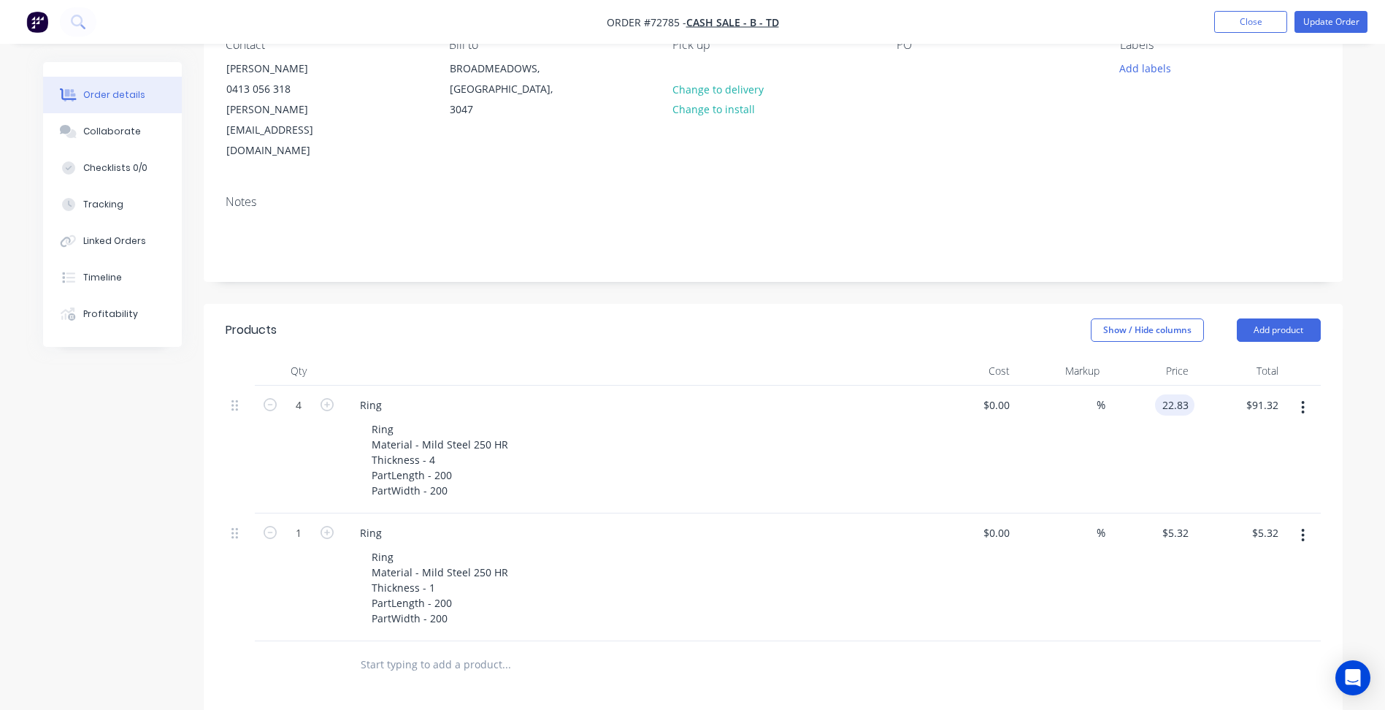
click at [1171, 394] on input "22.83" at bounding box center [1178, 404] width 34 height 21
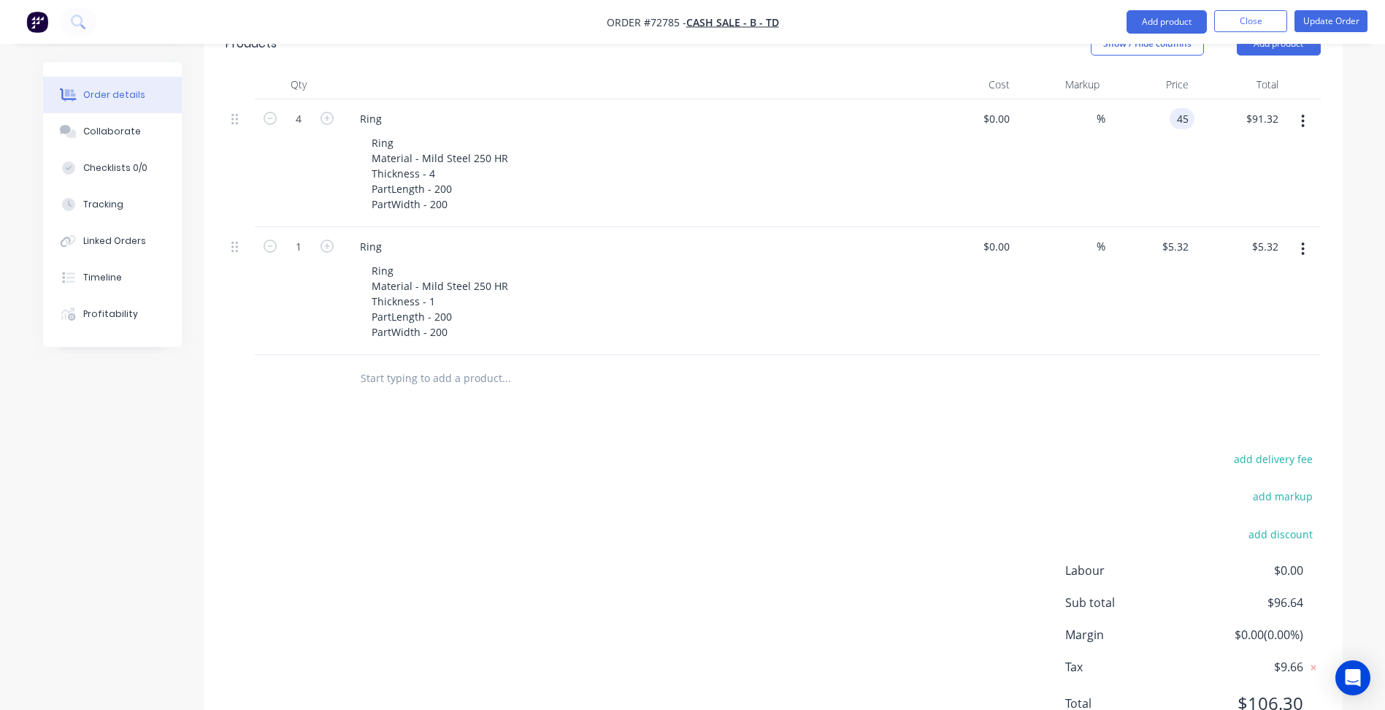
scroll to position [438, 0]
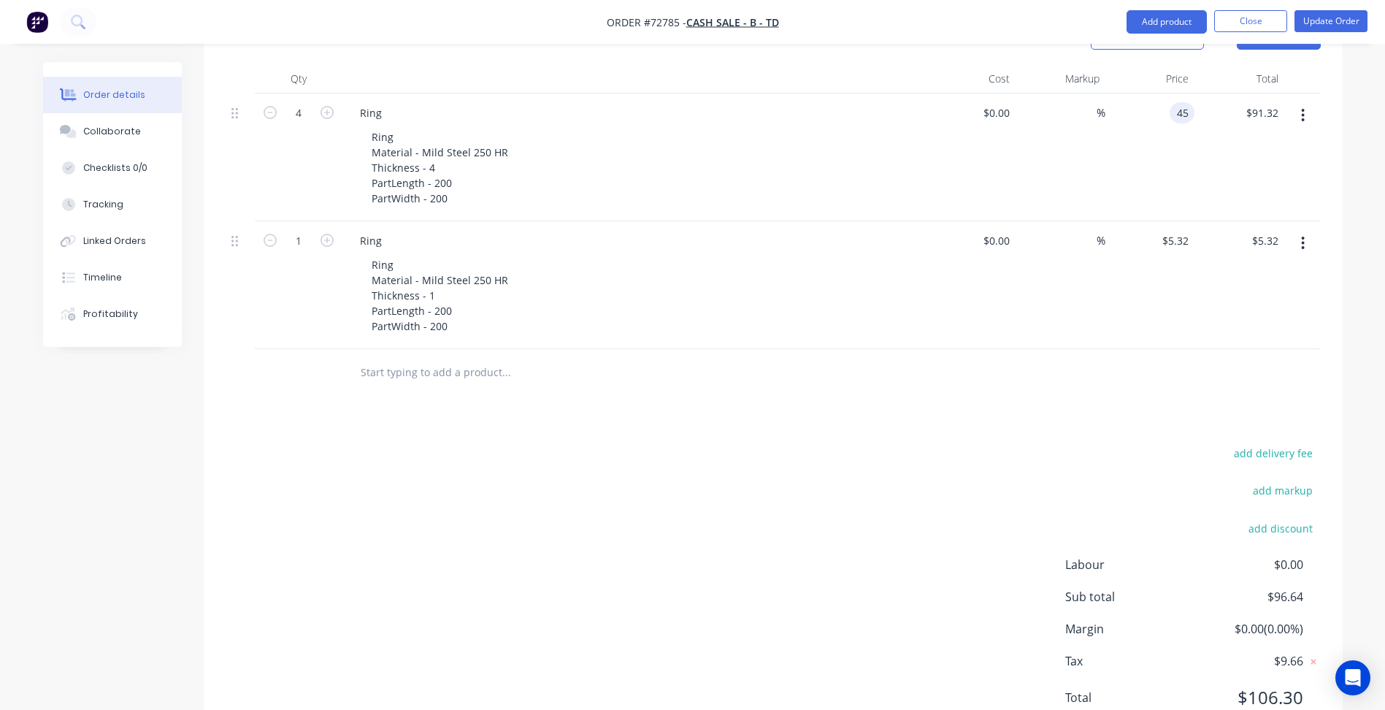
type input "$45.00"
type input "$180.00"
click at [920, 457] on div "add delivery fee add markup add discount Labour $0.00 Sub total $96.64 Margin $…" at bounding box center [773, 584] width 1095 height 282
click at [1183, 230] on input "5.32" at bounding box center [1178, 240] width 34 height 21
type input "$10.00"
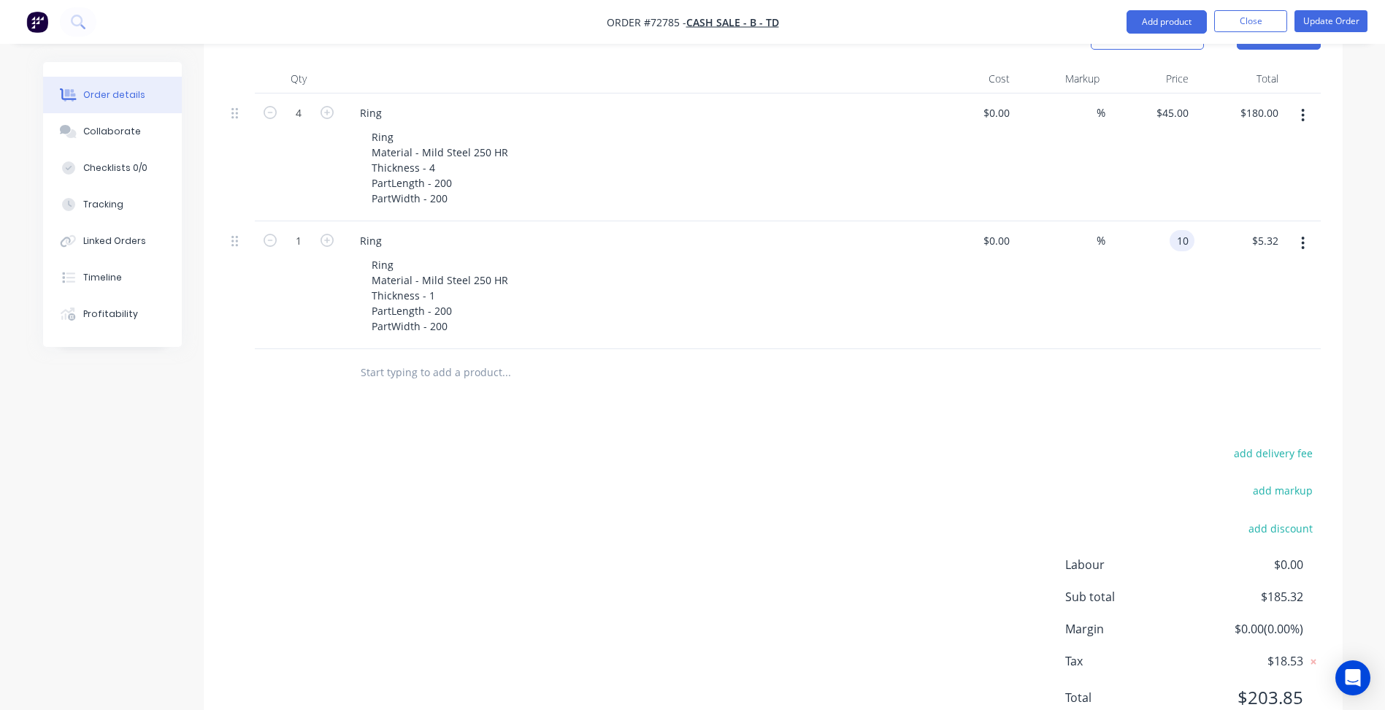
type input "$10.00"
drag, startPoint x: 790, startPoint y: 402, endPoint x: 813, endPoint y: 404, distance: 23.4
click at [789, 443] on div "add delivery fee add markup add discount Labour $0.00 Sub total $185.32 Margin …" at bounding box center [773, 584] width 1095 height 282
click at [1167, 93] on div "45 $45.00" at bounding box center [1150, 157] width 90 height 128
type input "45"
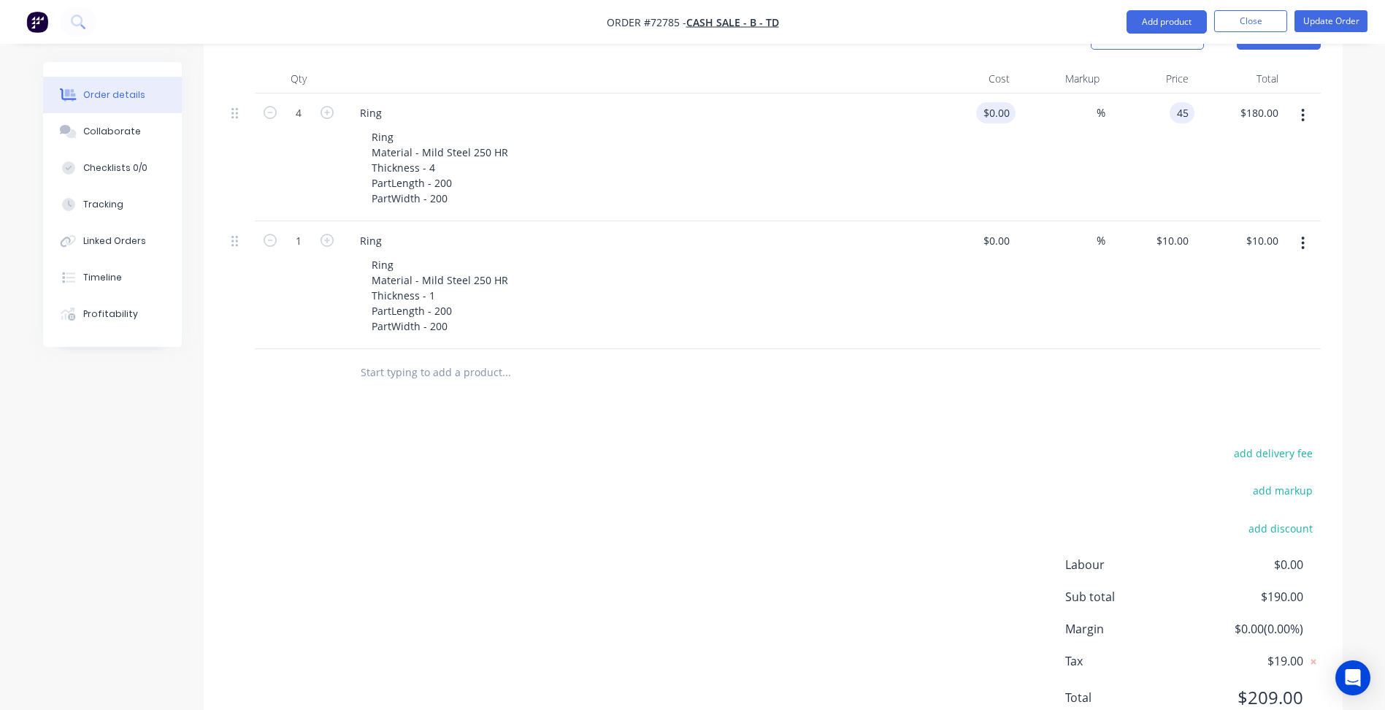
type input "0"
type input "$45.00"
click at [991, 93] on div "0 $0.00" at bounding box center [972, 157] width 90 height 128
type input "$0.00"
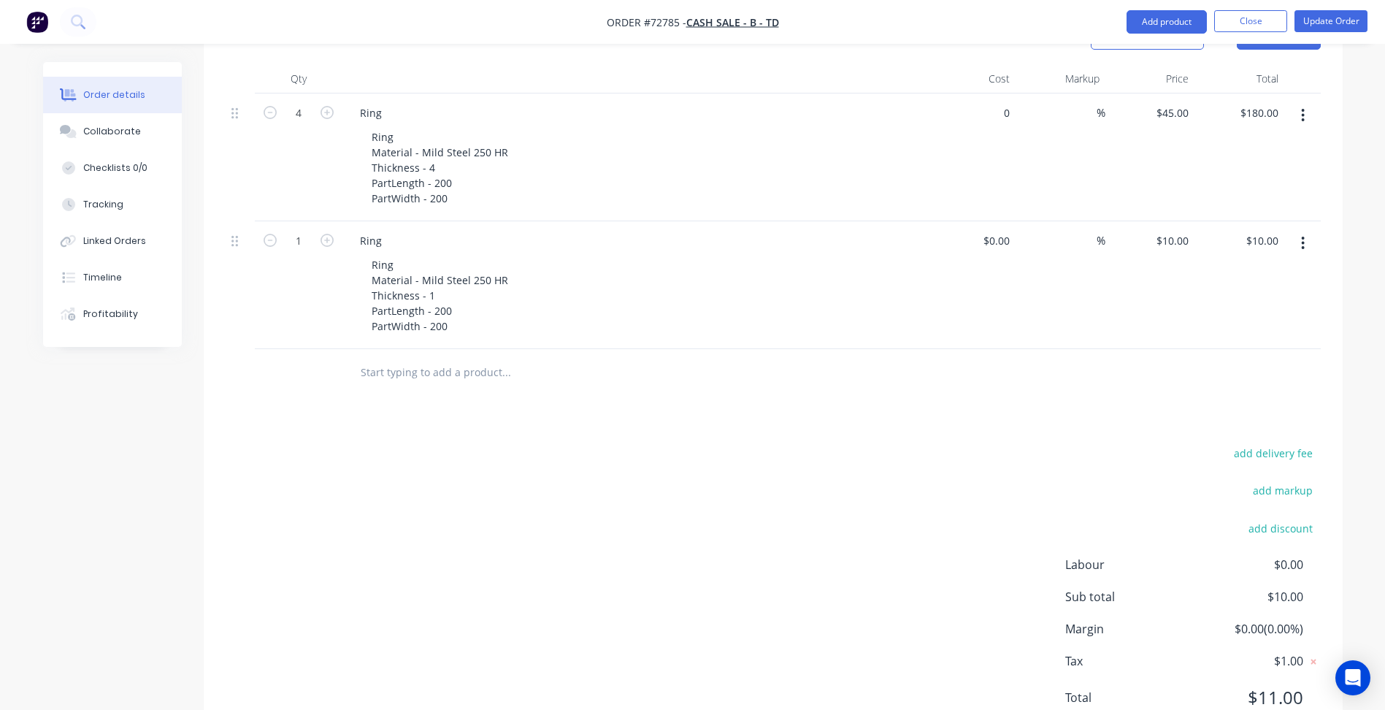
type input "$0.00"
paste input "22.83"
type input "$22.83"
type input "$91.32"
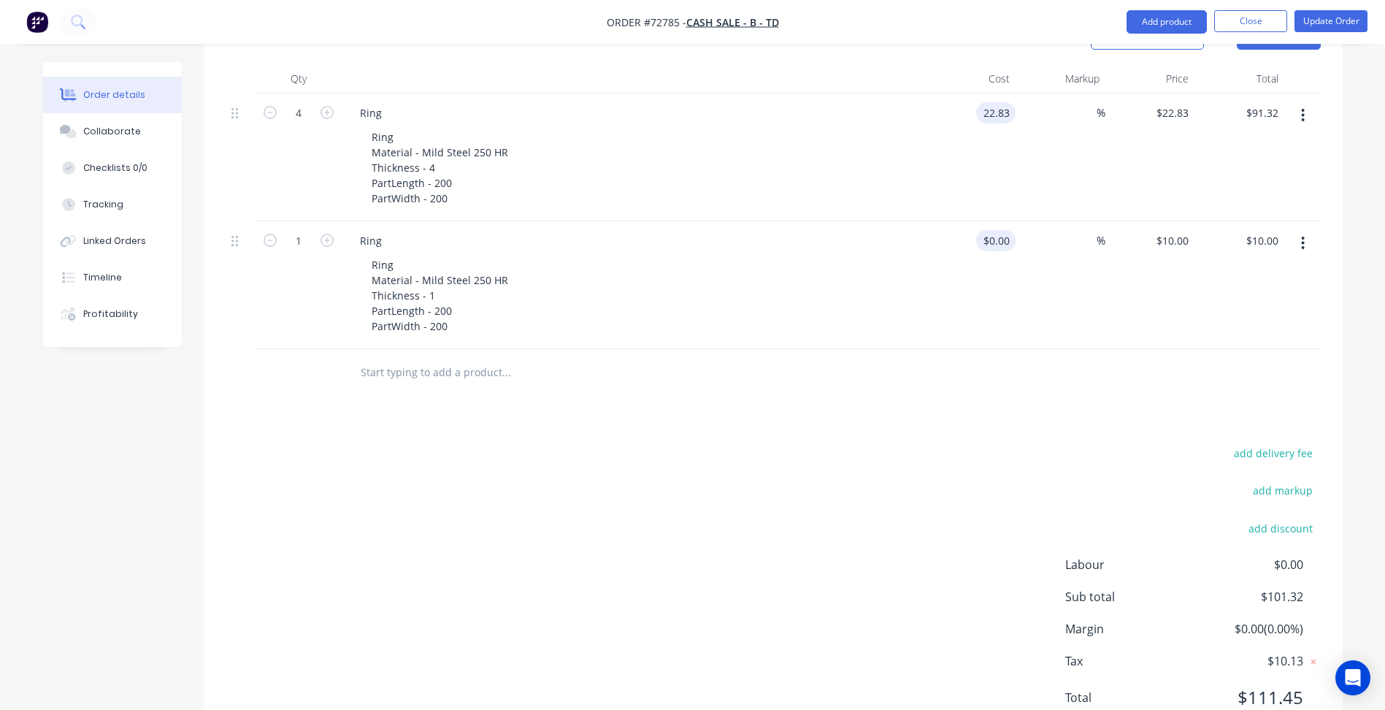
type input "$22.83"
click at [1000, 230] on input "0" at bounding box center [999, 240] width 34 height 21
type input "$5.32"
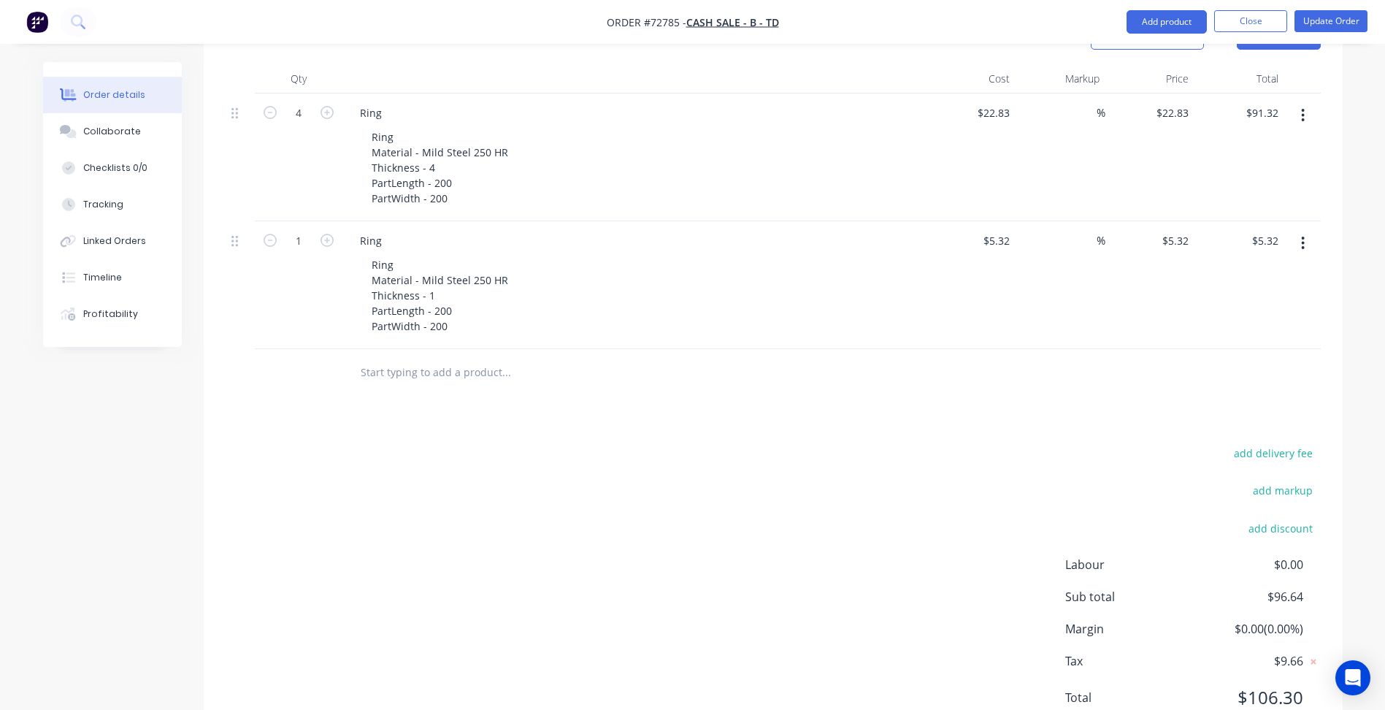
click at [924, 443] on div "add delivery fee add markup add discount Labour $0.00 Sub total $96.64 Margin $…" at bounding box center [773, 584] width 1095 height 282
click at [1093, 102] on input at bounding box center [1088, 112] width 17 height 21
type input "158.69"
type input "$59.0589"
type input "$236.24"
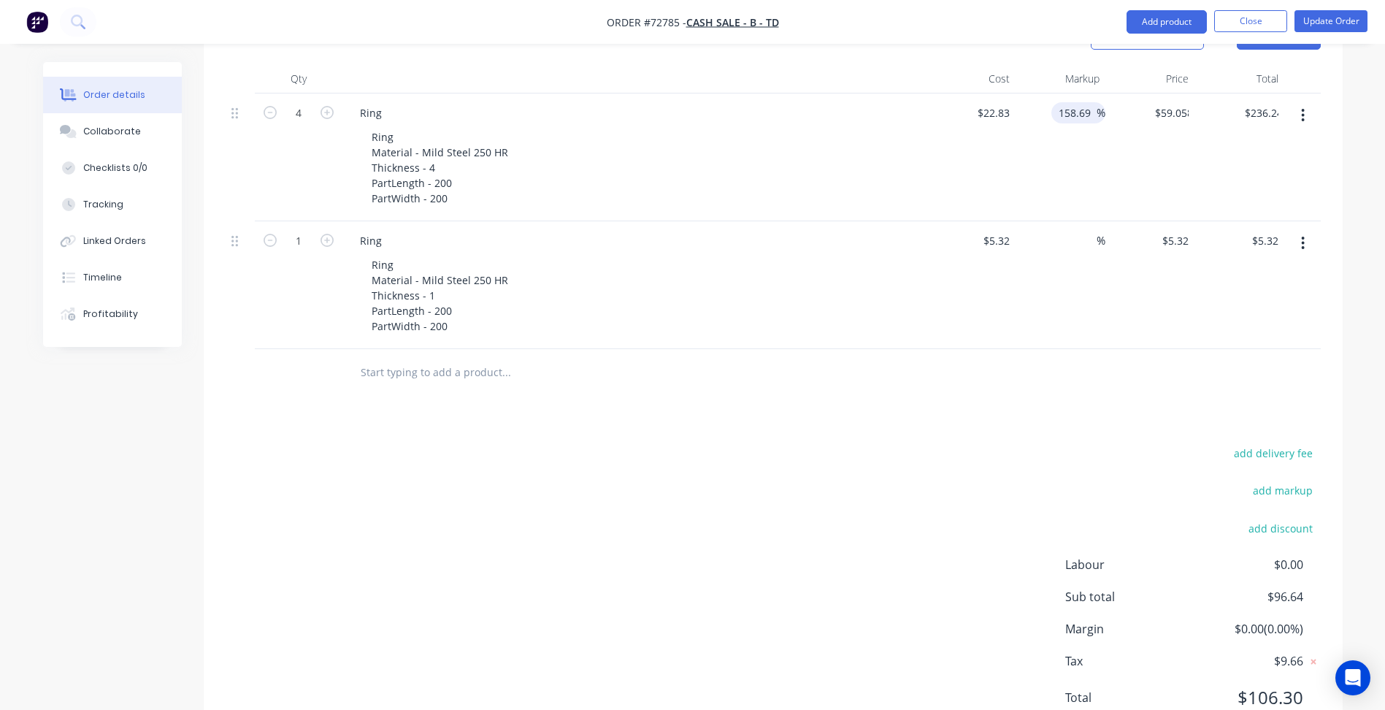
click at [992, 349] on div at bounding box center [773, 372] width 1095 height 47
click at [1073, 102] on input "158.69" at bounding box center [1076, 112] width 39 height 21
click at [1067, 102] on input "158.69" at bounding box center [1076, 112] width 39 height 21
click at [1082, 230] on input at bounding box center [1088, 240] width 17 height 21
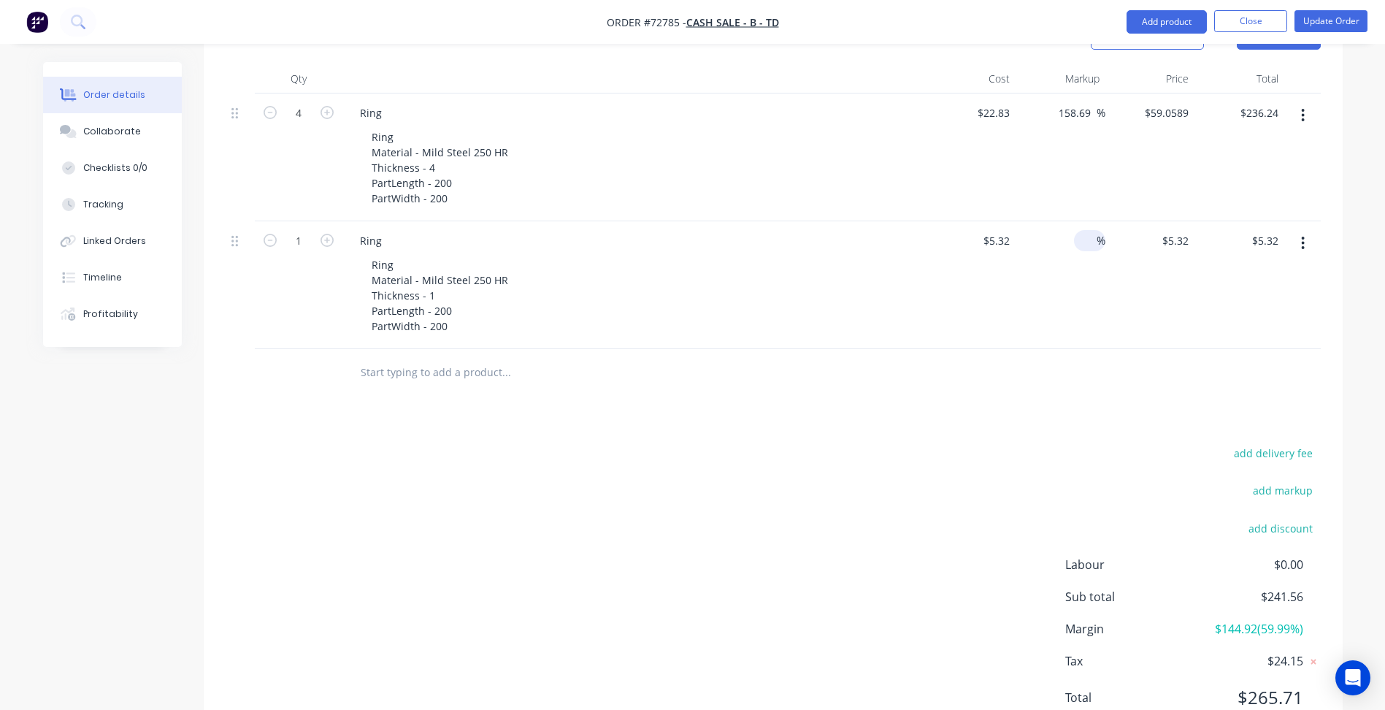
paste input "158.69"
type input "158.69"
type input "$13.7623"
type input "$13.76"
click at [851, 507] on div "add delivery fee add markup add discount Labour $0.00 Sub total $241.56 Margin …" at bounding box center [773, 584] width 1095 height 282
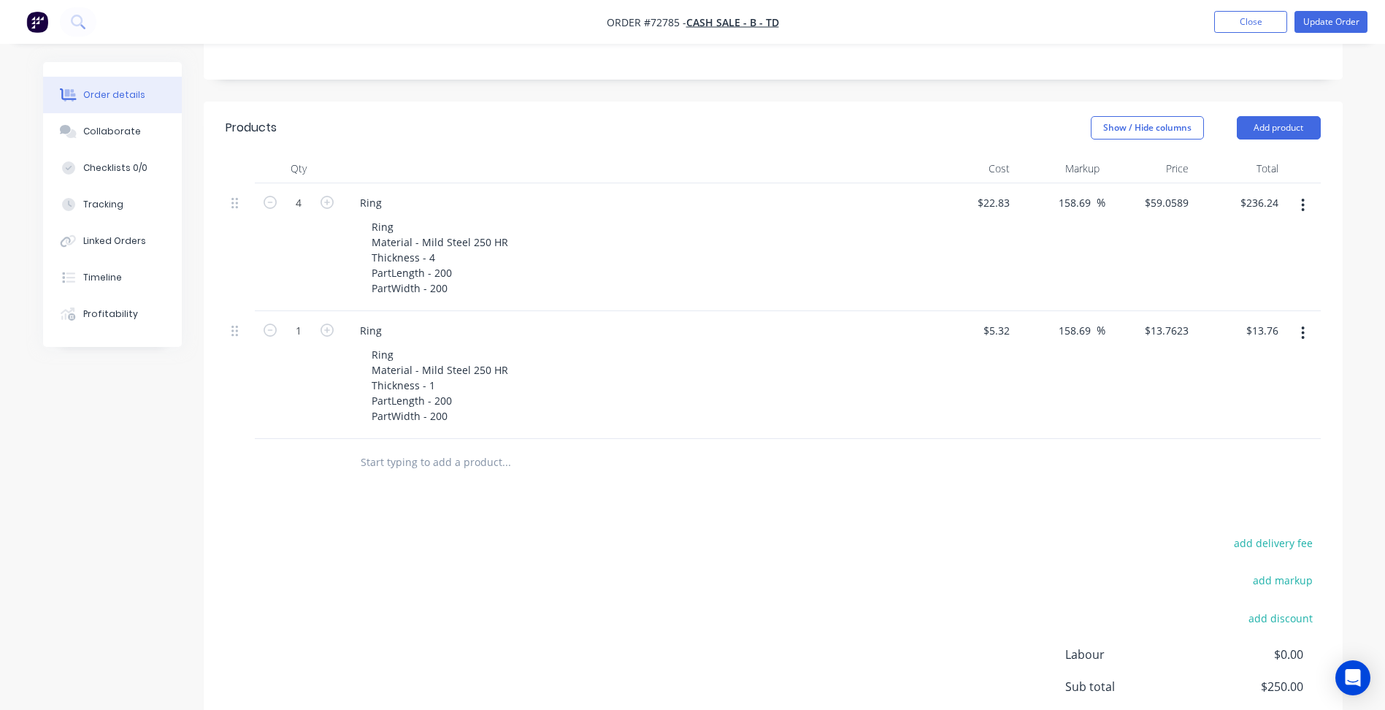
scroll to position [219, 0]
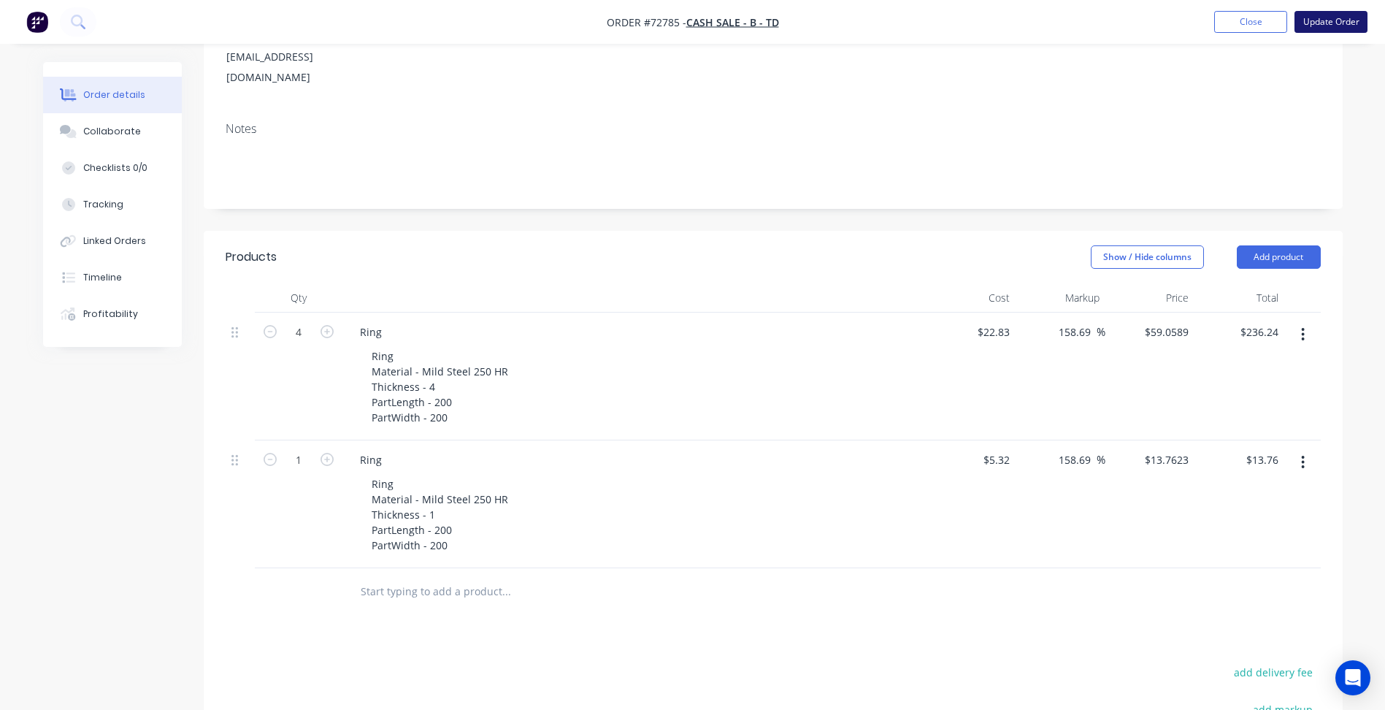
click at [1328, 20] on button "Update Order" at bounding box center [1331, 22] width 73 height 22
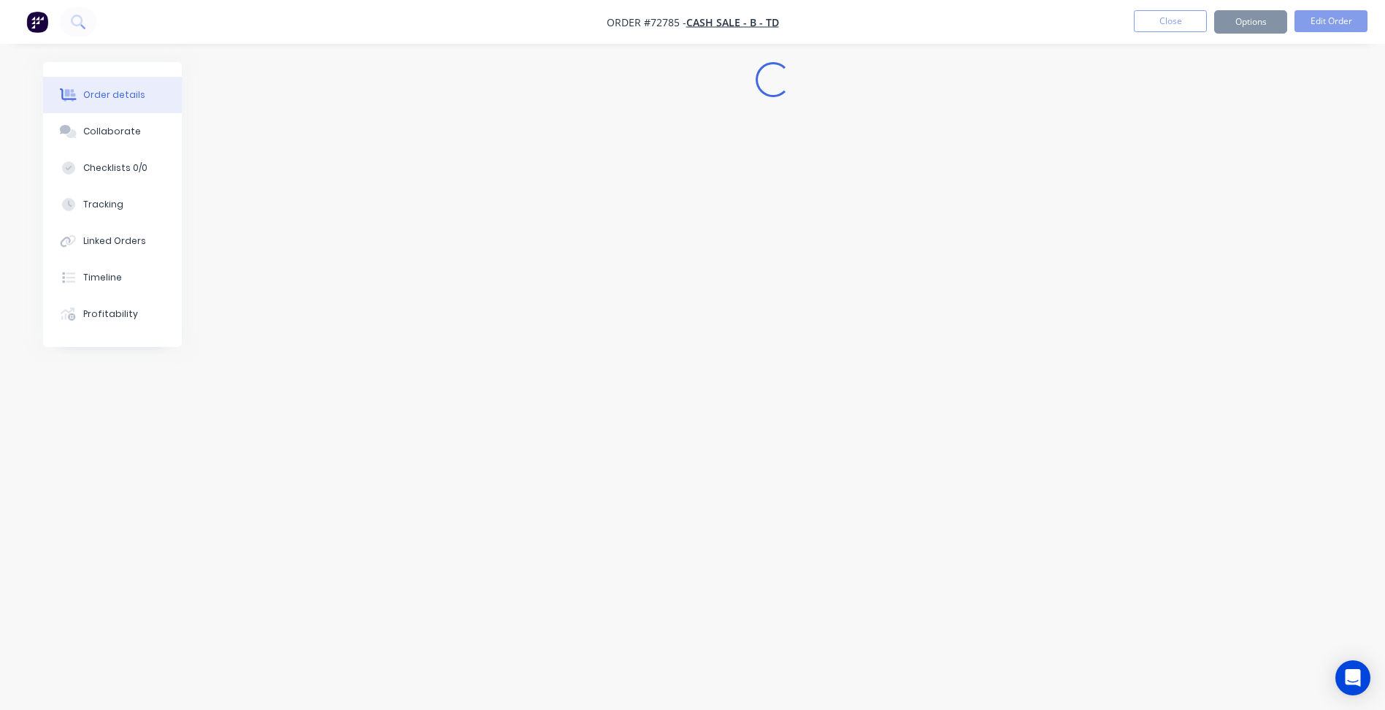
scroll to position [0, 0]
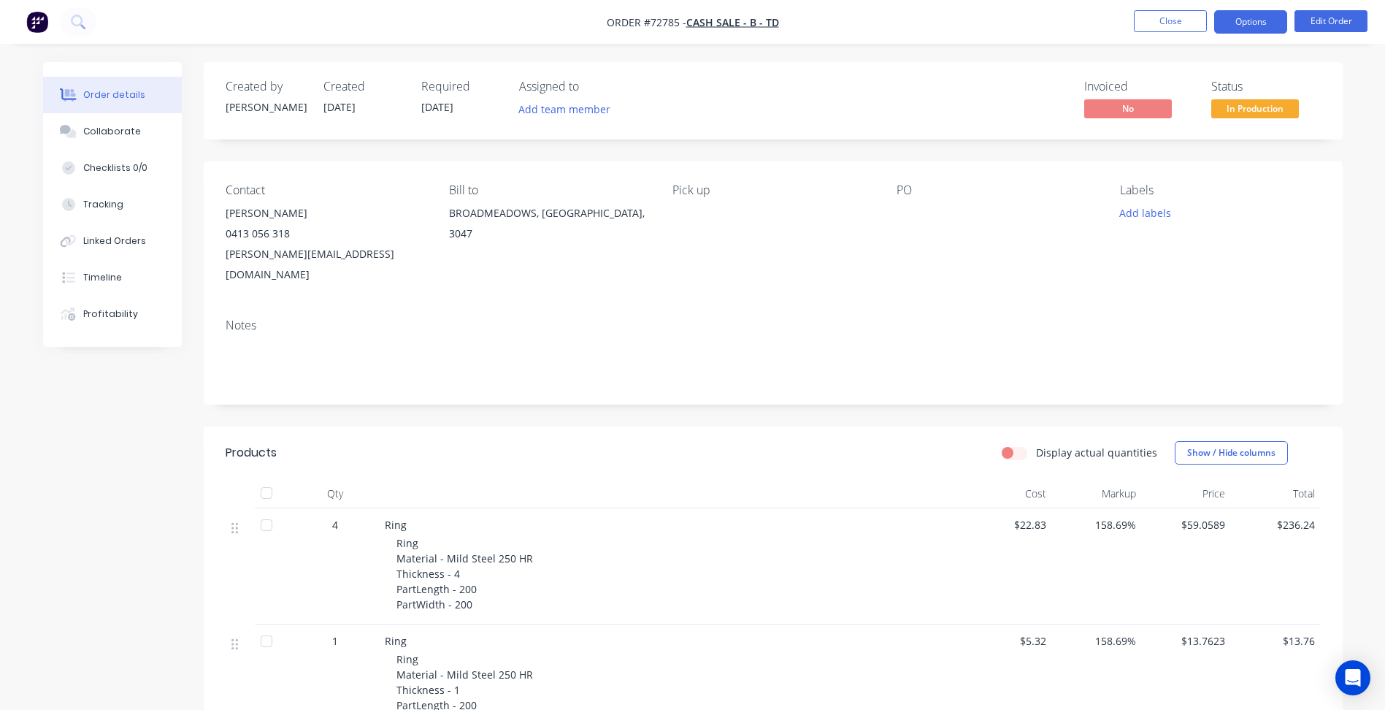
click at [1246, 23] on button "Options" at bounding box center [1250, 21] width 73 height 23
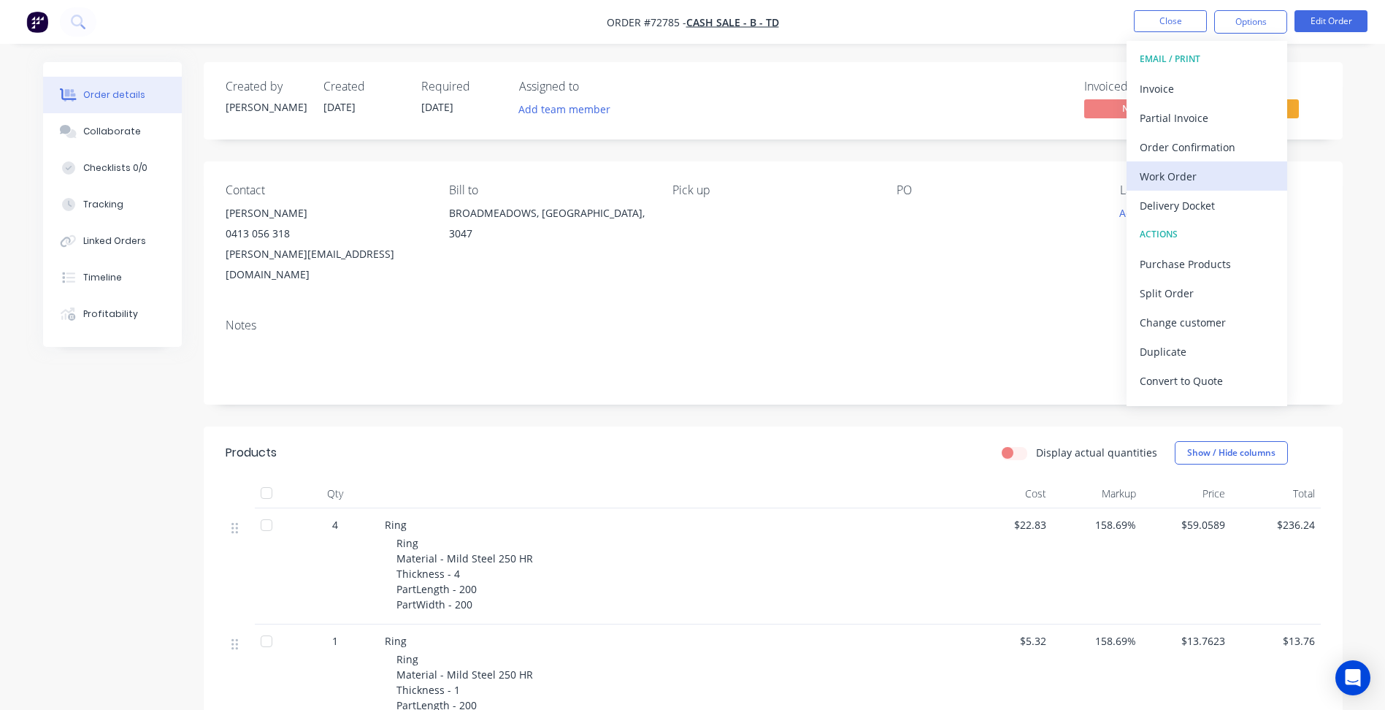
click at [1181, 178] on div "Work Order" at bounding box center [1207, 176] width 134 height 21
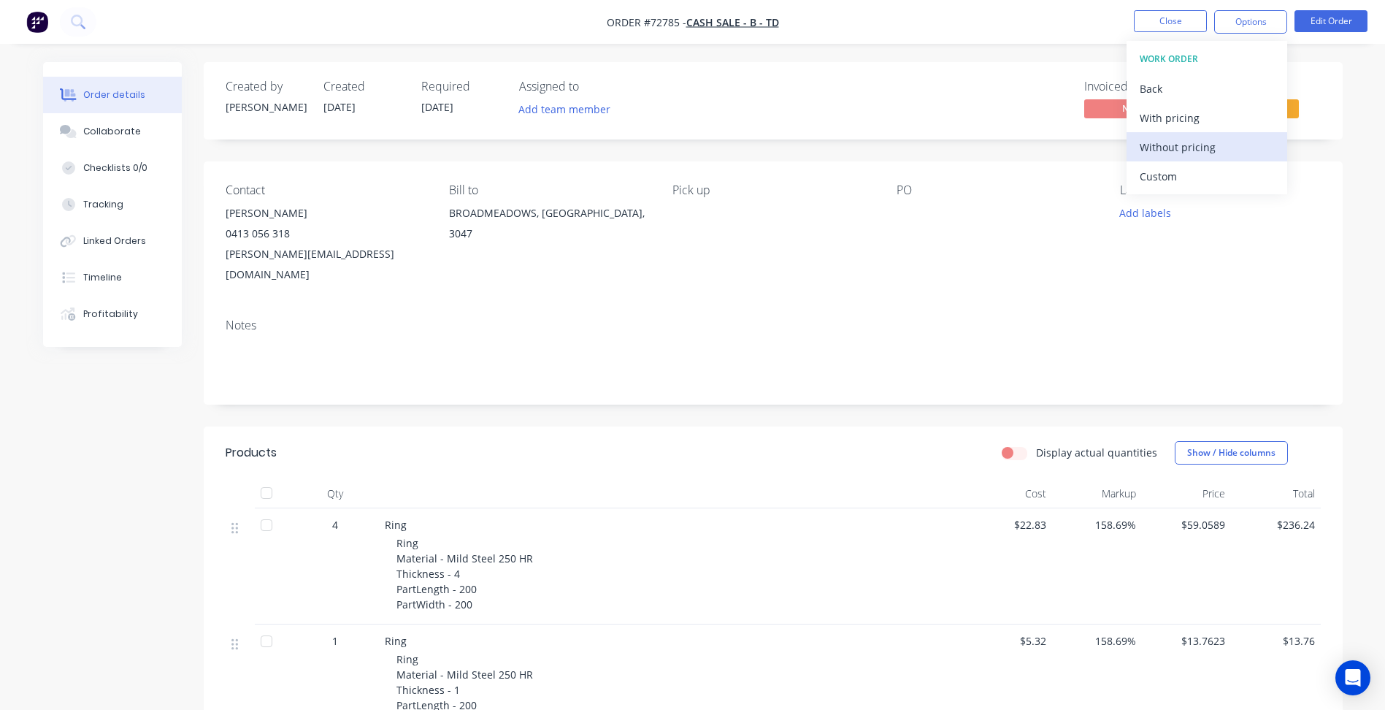
click at [1182, 139] on div "Without pricing" at bounding box center [1207, 147] width 134 height 21
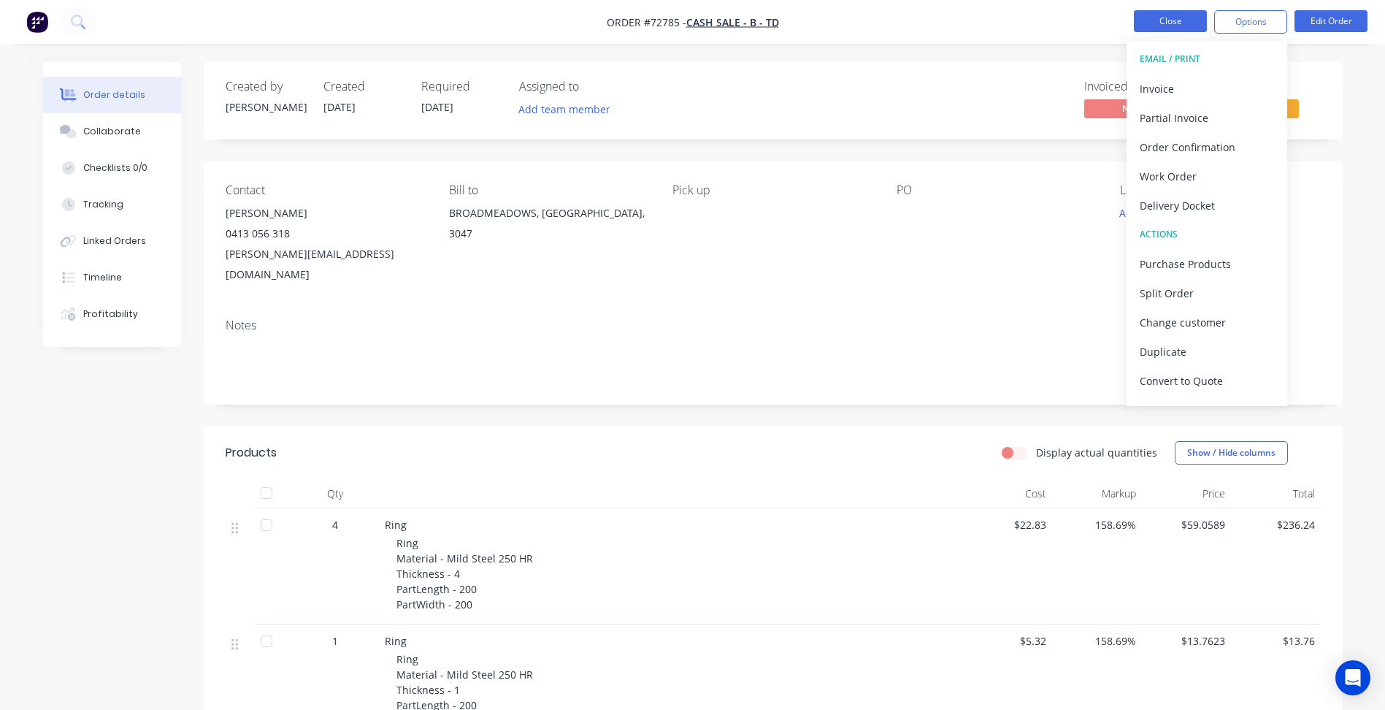
click at [1157, 19] on button "Close" at bounding box center [1170, 21] width 73 height 22
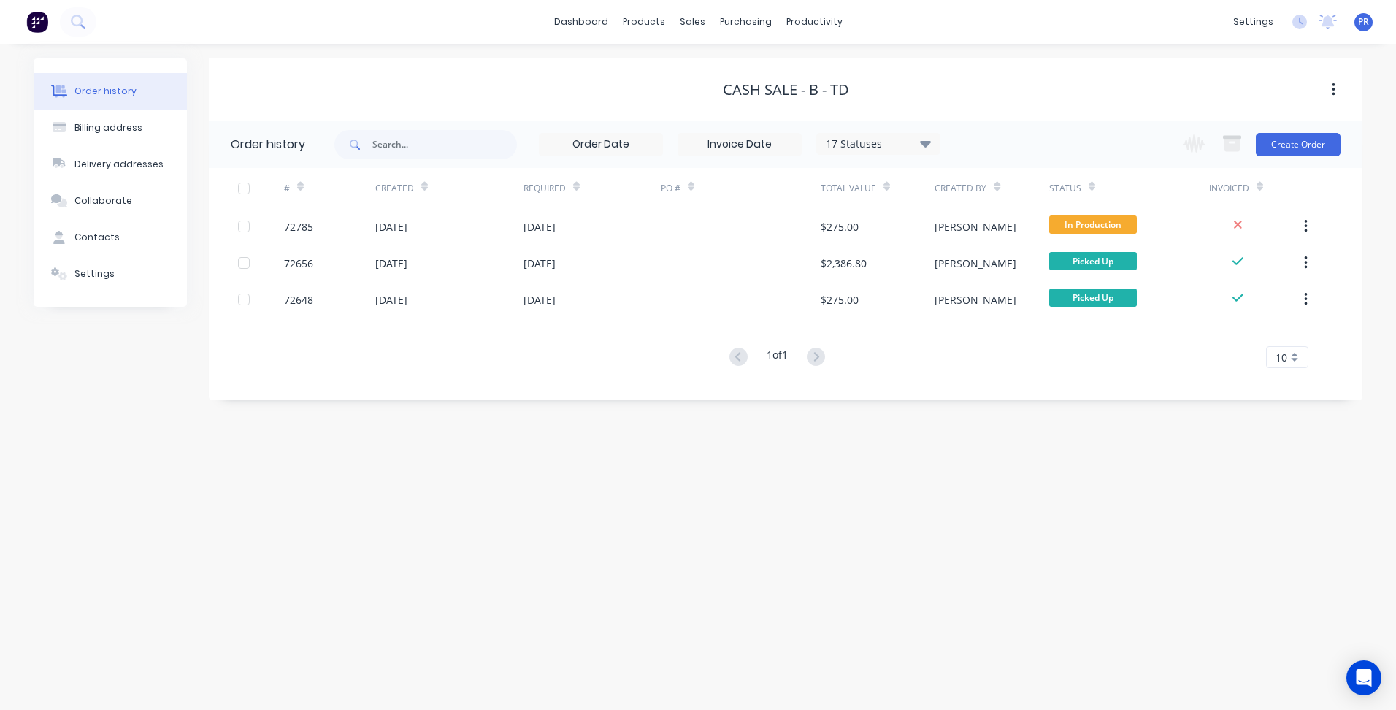
click at [486, 453] on div "Order history Billing address Delivery addresses Collaborate Contacts Settings …" at bounding box center [698, 377] width 1396 height 666
drag, startPoint x: 746, startPoint y: 477, endPoint x: 554, endPoint y: 172, distance: 360.6
click at [745, 478] on div "Order history Billing address Delivery addresses Collaborate Contacts Settings …" at bounding box center [698, 377] width 1396 height 666
click at [729, 66] on div "Sales Orders" at bounding box center [746, 70] width 60 height 13
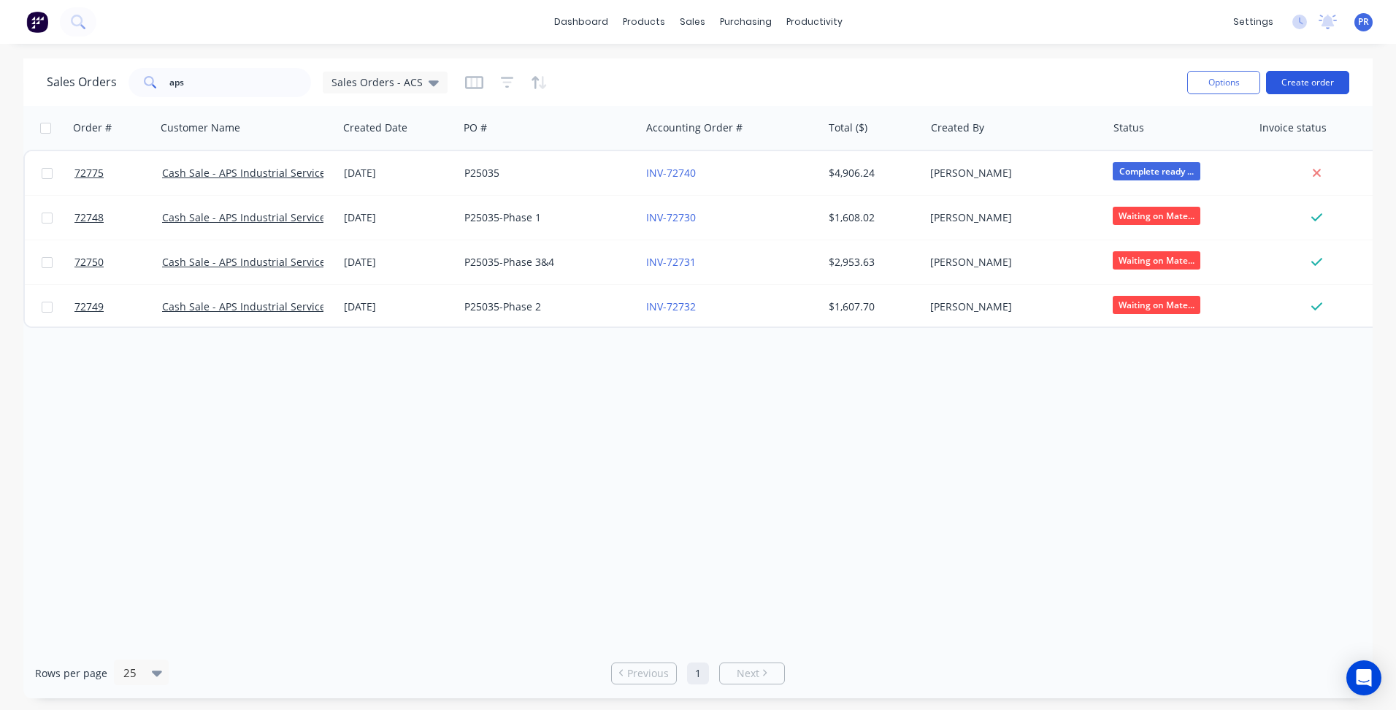
click at [1309, 77] on button "Create order" at bounding box center [1307, 82] width 83 height 23
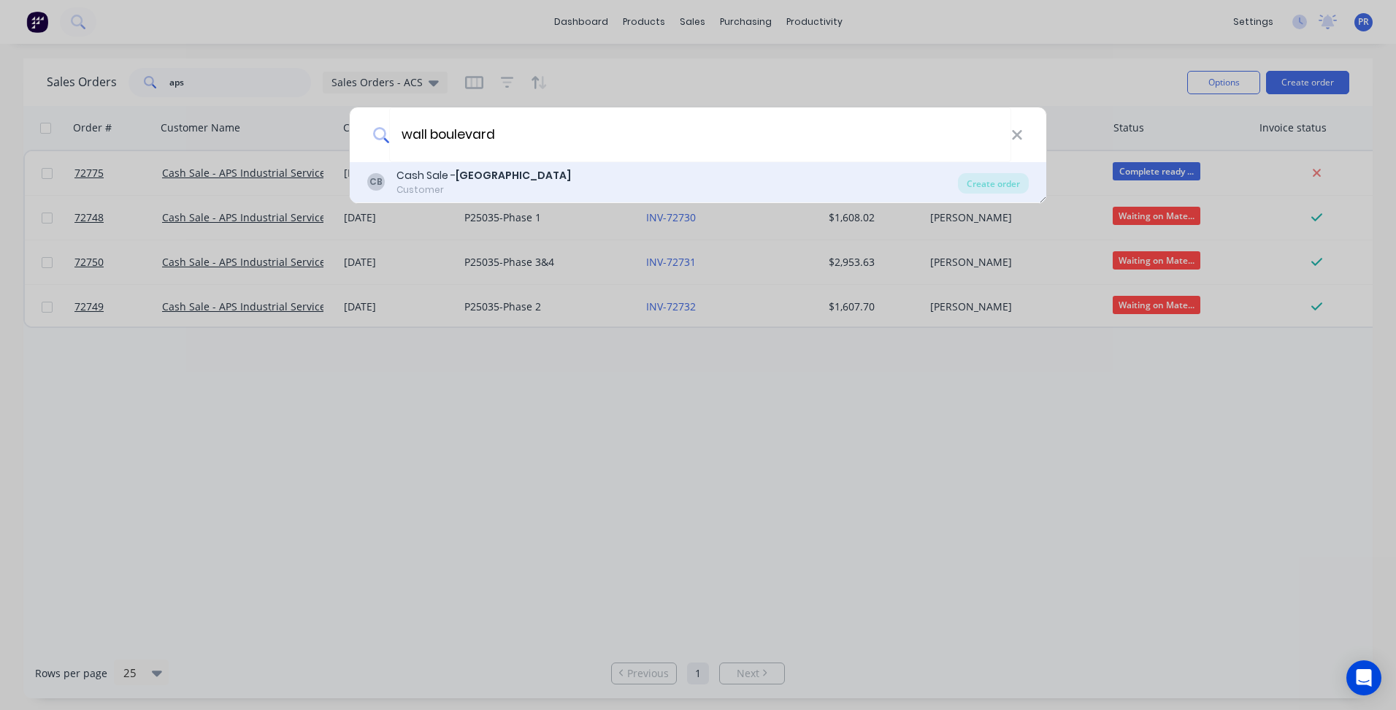
type input "wall boulevard"
click at [469, 179] on b "[GEOGRAPHIC_DATA]" at bounding box center [513, 175] width 115 height 15
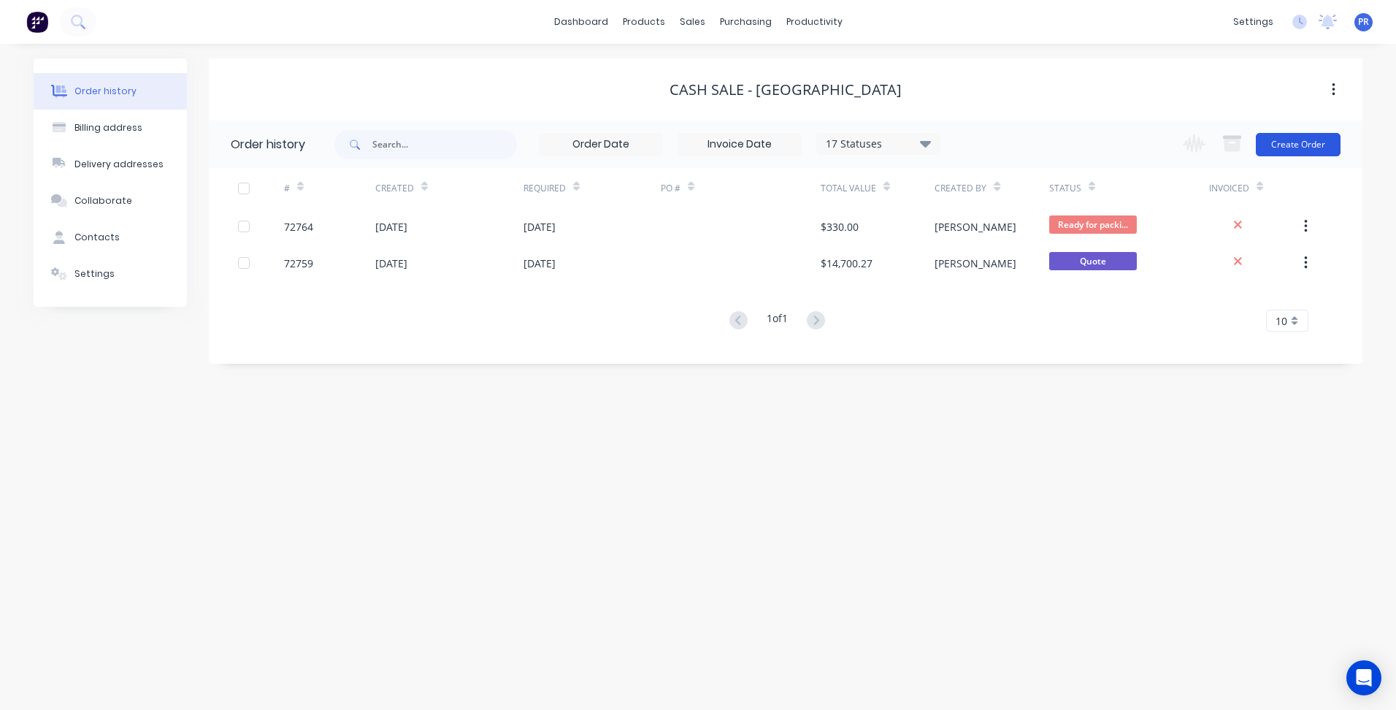
drag, startPoint x: 1279, startPoint y: 164, endPoint x: 1292, endPoint y: 153, distance: 16.6
click at [1280, 163] on div "Change order status Submitted Secondary Process Outsourced Waiting on Material …" at bounding box center [1257, 143] width 166 height 47
click at [1298, 145] on button "Create Order" at bounding box center [1298, 144] width 85 height 23
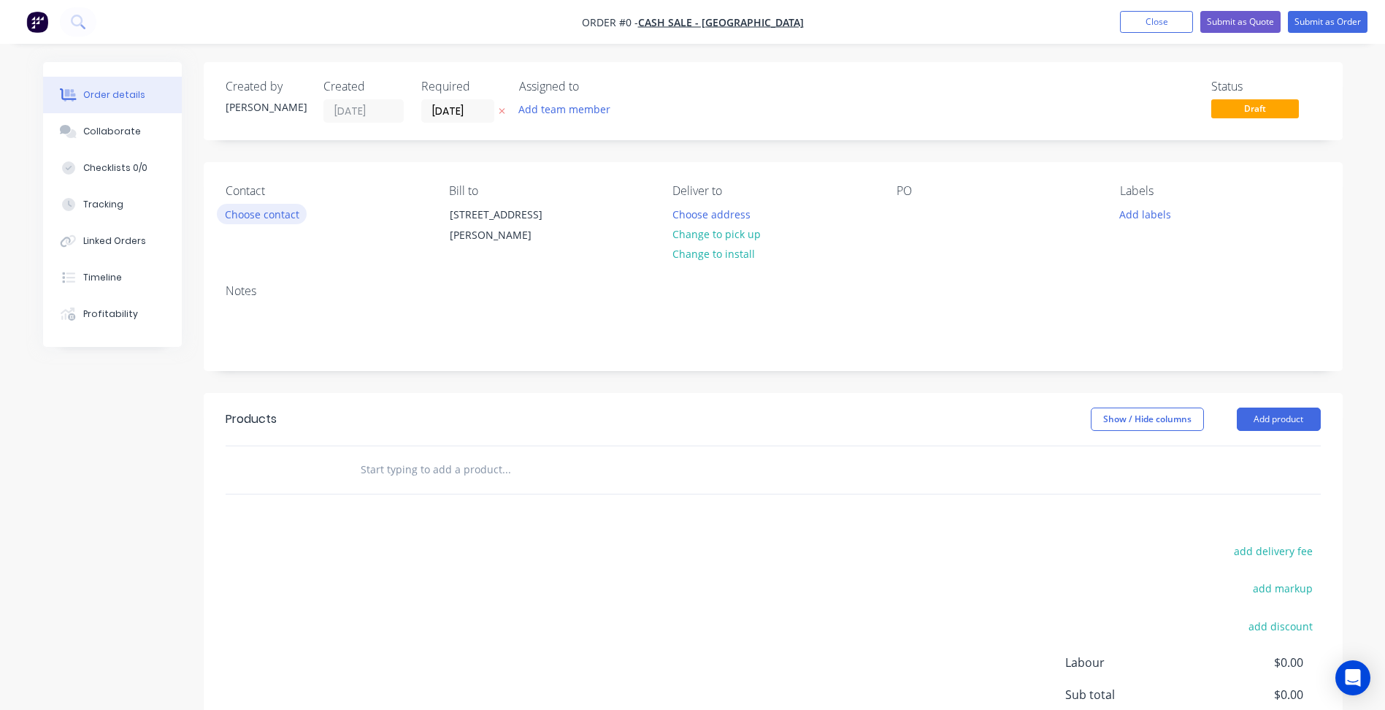
click at [266, 212] on button "Choose contact" at bounding box center [262, 214] width 90 height 20
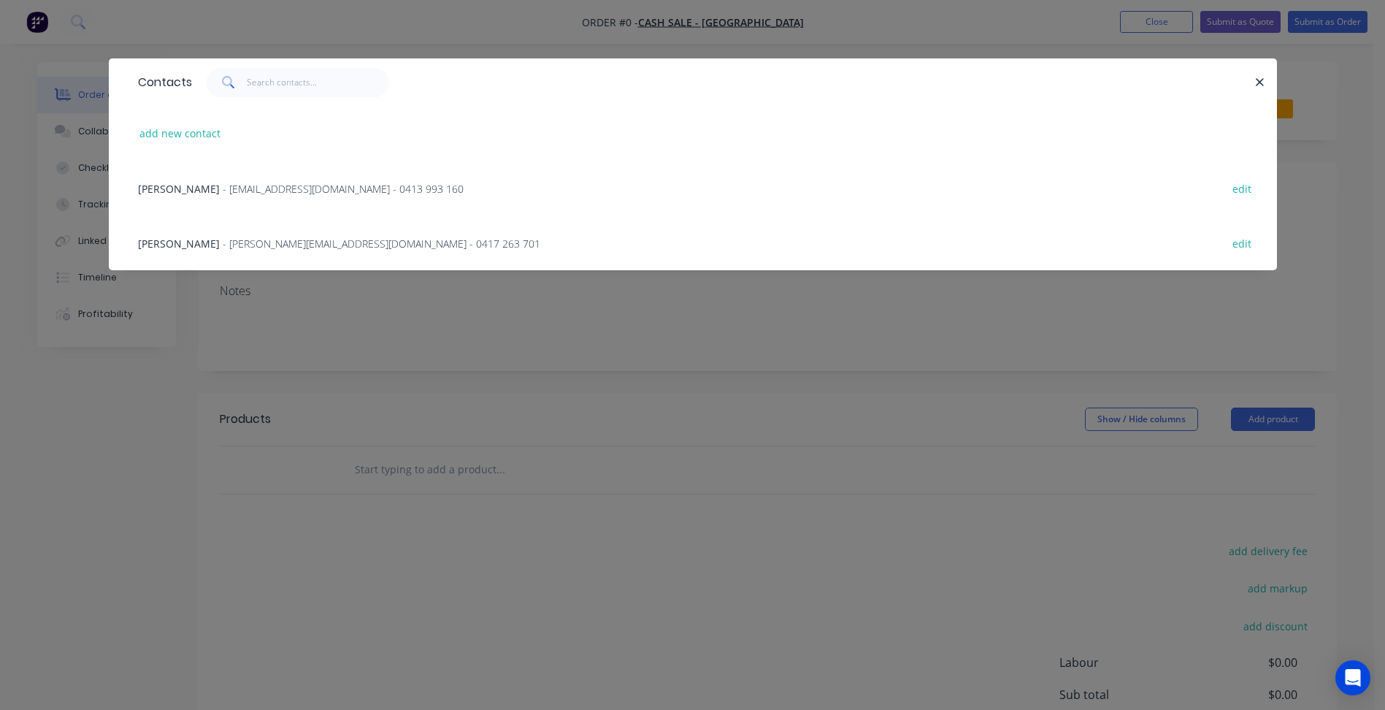
click at [554, 328] on div "Contacts add new contact [PERSON_NAME] - [EMAIL_ADDRESS][DOMAIN_NAME] - 0413 99…" at bounding box center [692, 355] width 1385 height 710
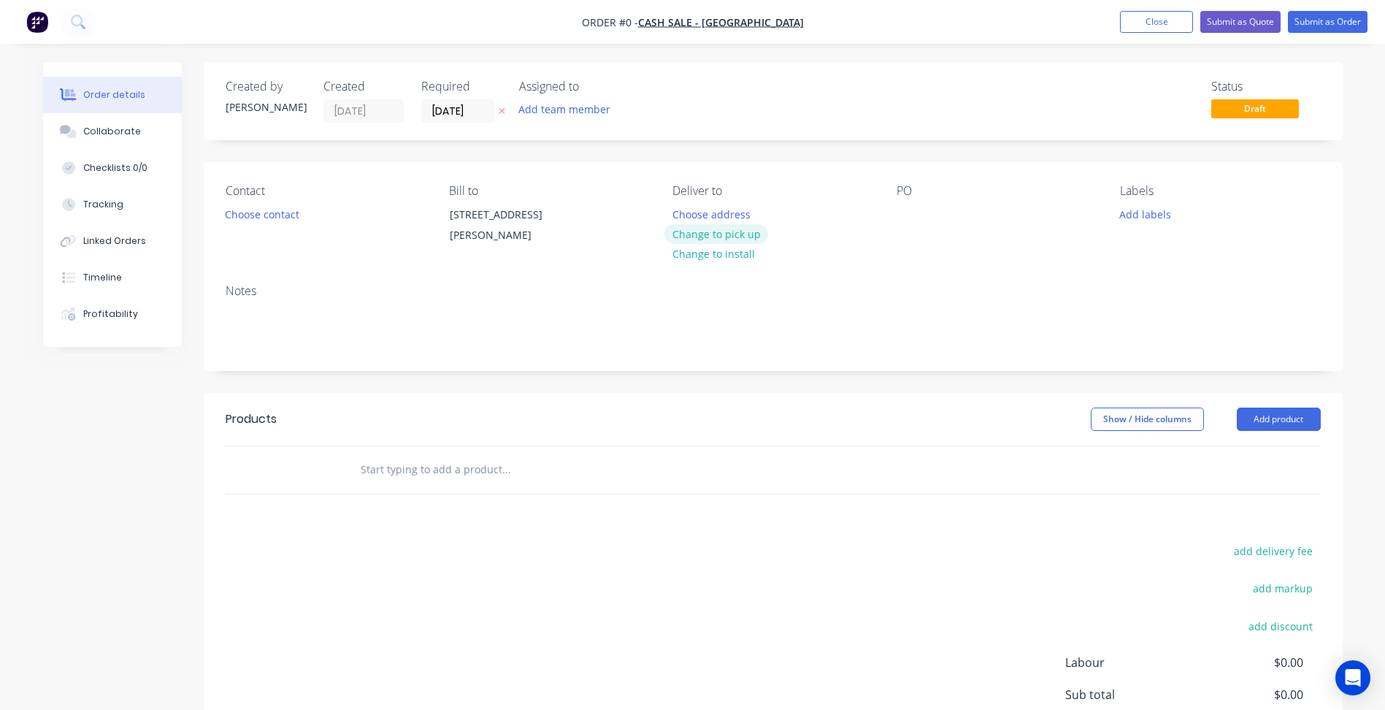
click at [716, 229] on button "Change to pick up" at bounding box center [716, 234] width 104 height 20
click at [440, 104] on input "[DATE]" at bounding box center [458, 111] width 72 height 22
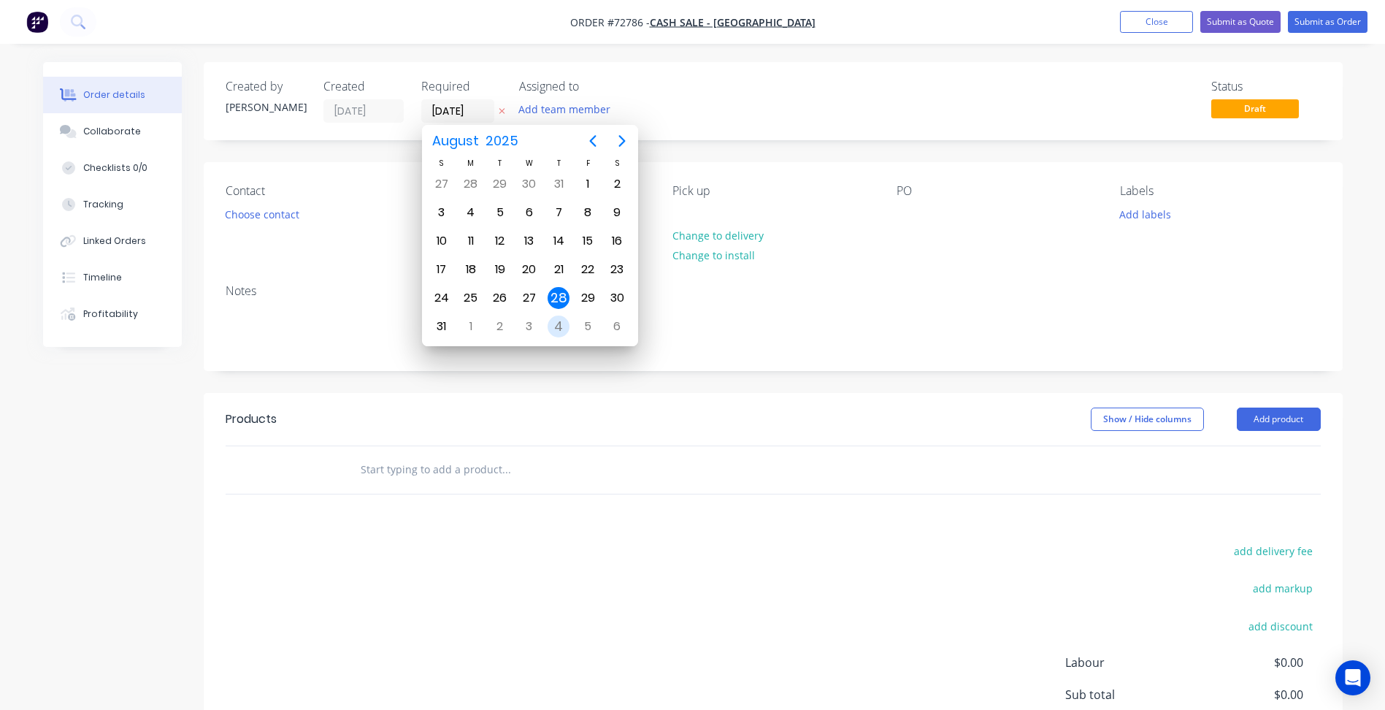
click at [559, 328] on div "4" at bounding box center [559, 326] width 22 height 22
type input "[DATE]"
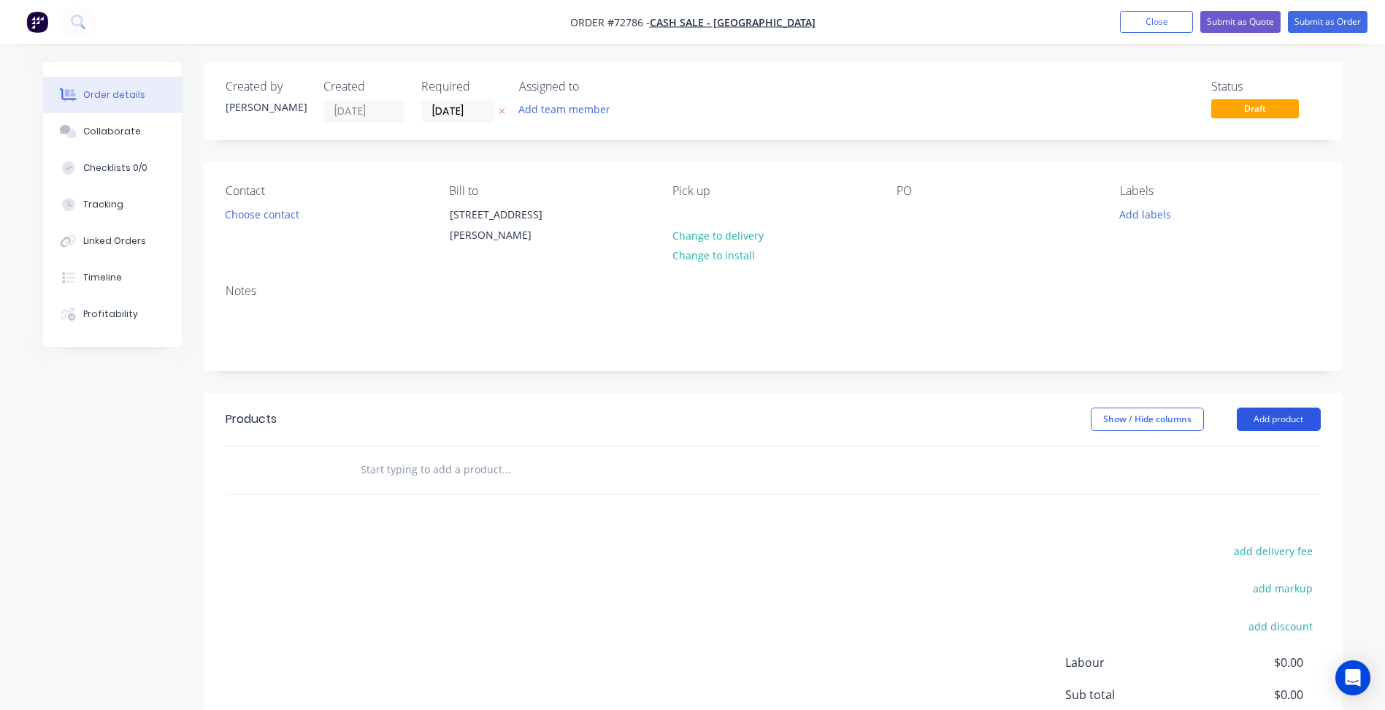
click at [1277, 421] on button "Add product" at bounding box center [1279, 418] width 84 height 23
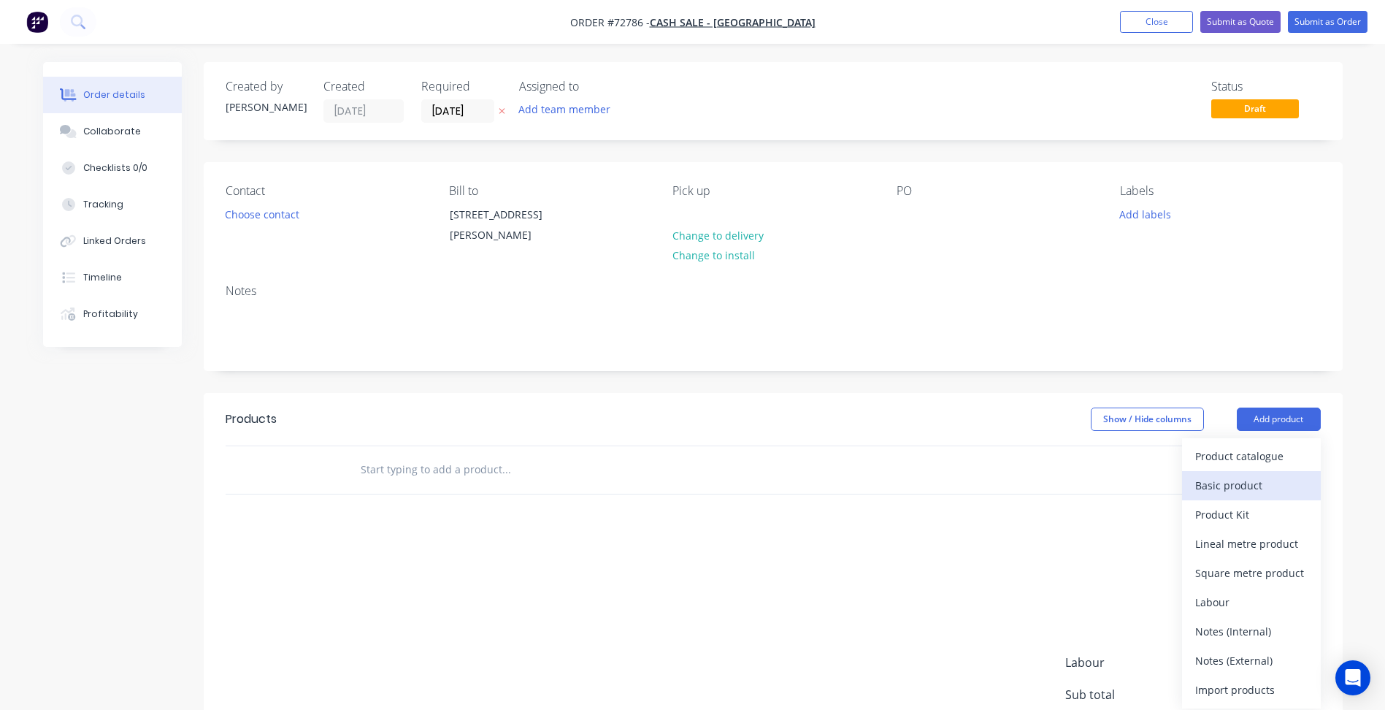
click at [1241, 491] on div "Basic product" at bounding box center [1251, 485] width 112 height 21
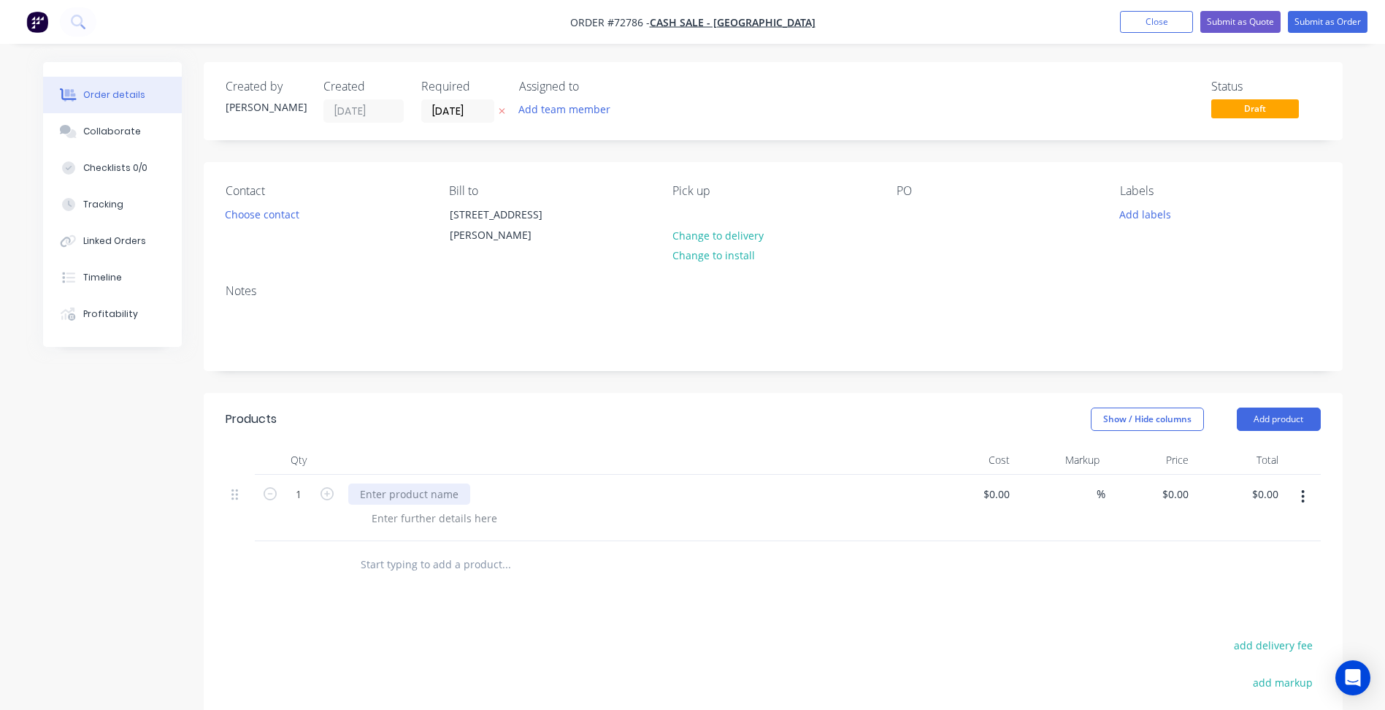
click at [438, 496] on div at bounding box center [409, 493] width 122 height 21
click at [475, 513] on div at bounding box center [434, 517] width 149 height 21
click at [275, 231] on div "Contact Choose contact" at bounding box center [326, 217] width 200 height 66
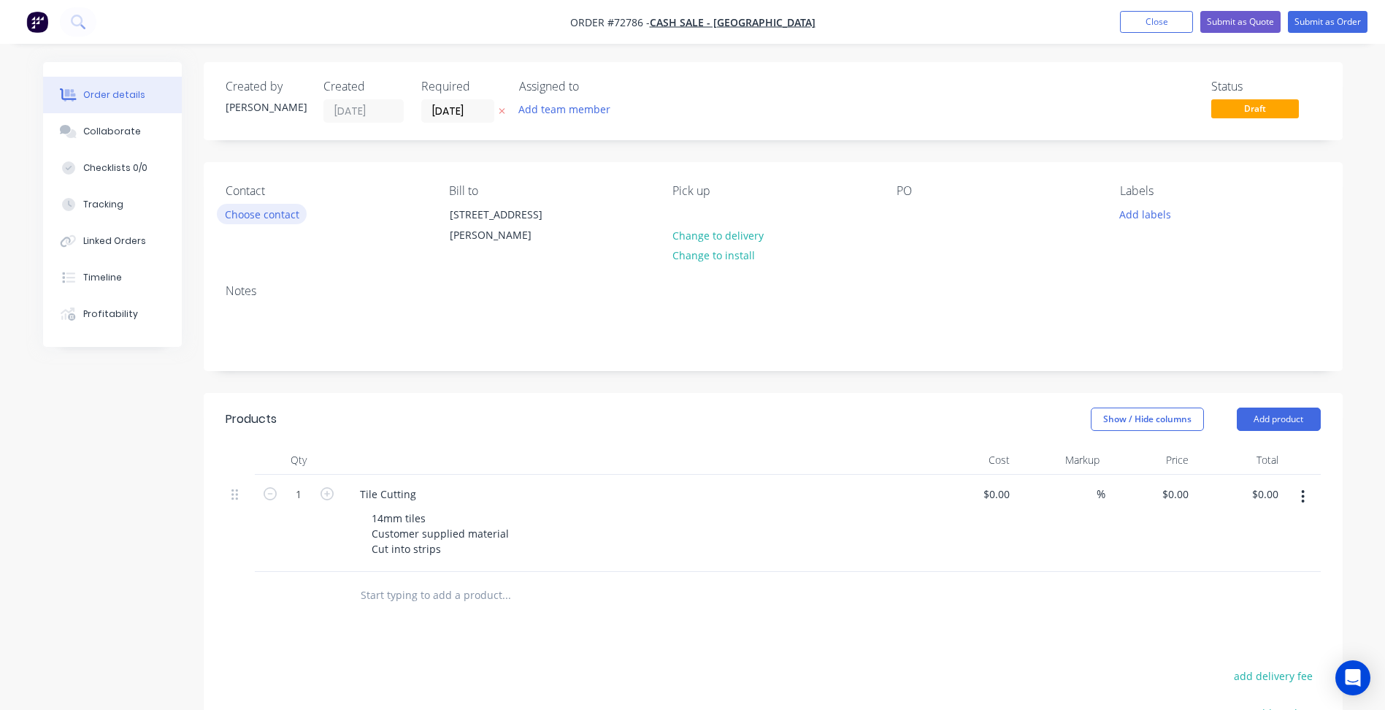
click at [270, 209] on button "Choose contact" at bounding box center [262, 214] width 90 height 20
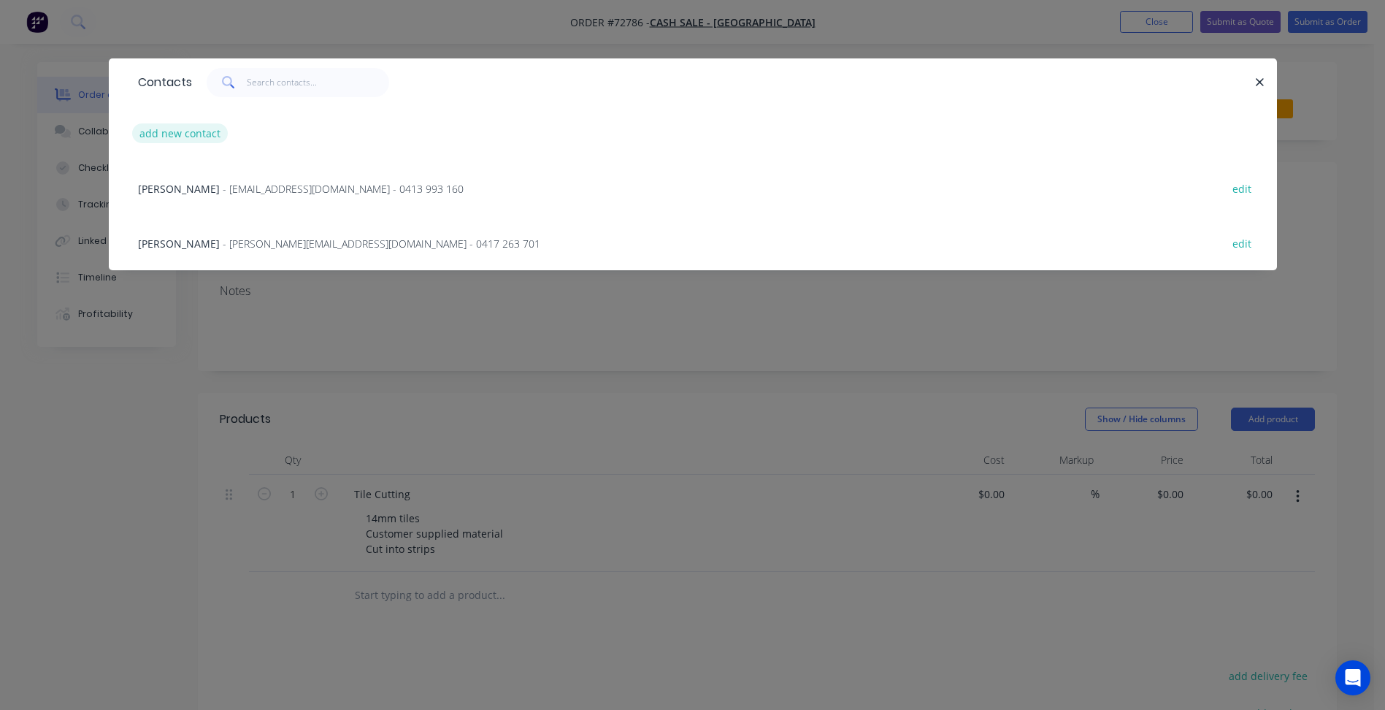
click at [169, 136] on button "add new contact" at bounding box center [180, 133] width 96 height 20
select select "AU"
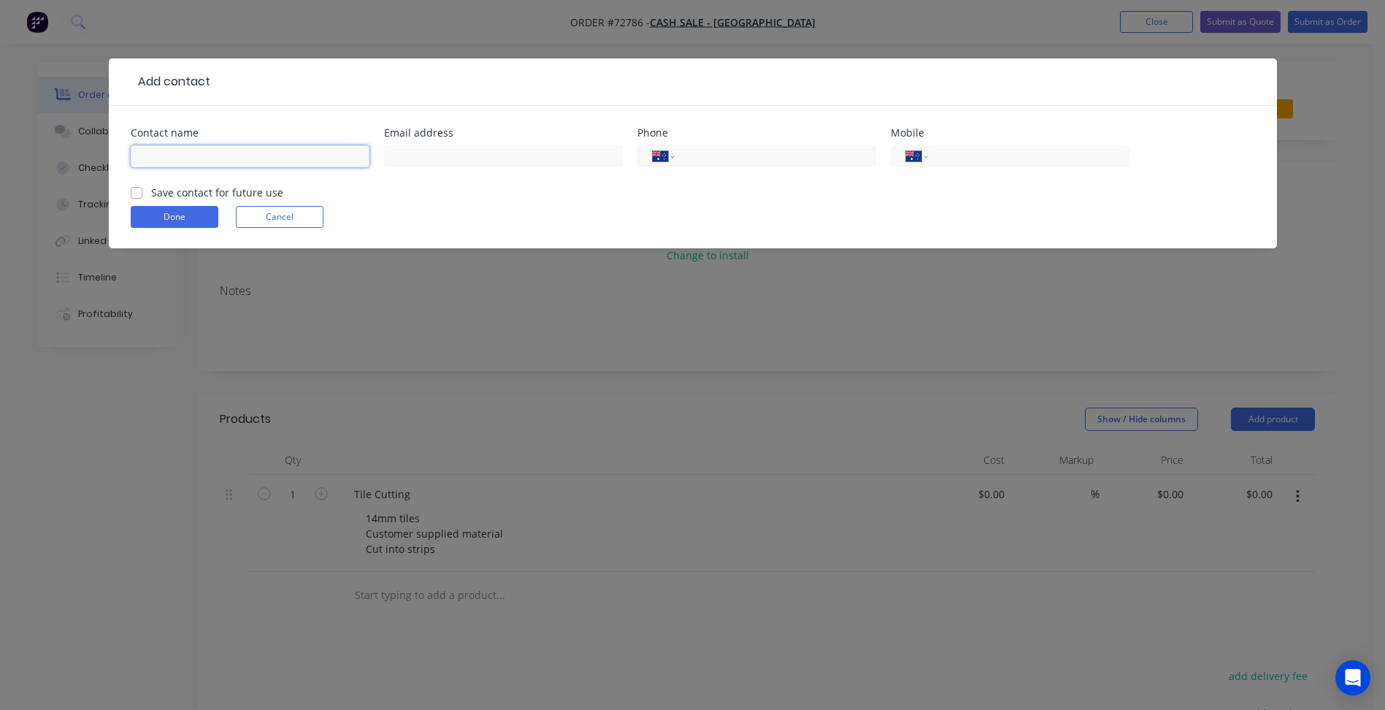
click at [156, 146] on input "text" at bounding box center [250, 156] width 239 height 22
type input "[PERSON_NAME]"
click at [465, 166] on input "text" at bounding box center [503, 156] width 239 height 22
paste input "[EMAIL_ADDRESS][DOMAIN_NAME]"
type input "[EMAIL_ADDRESS][DOMAIN_NAME]"
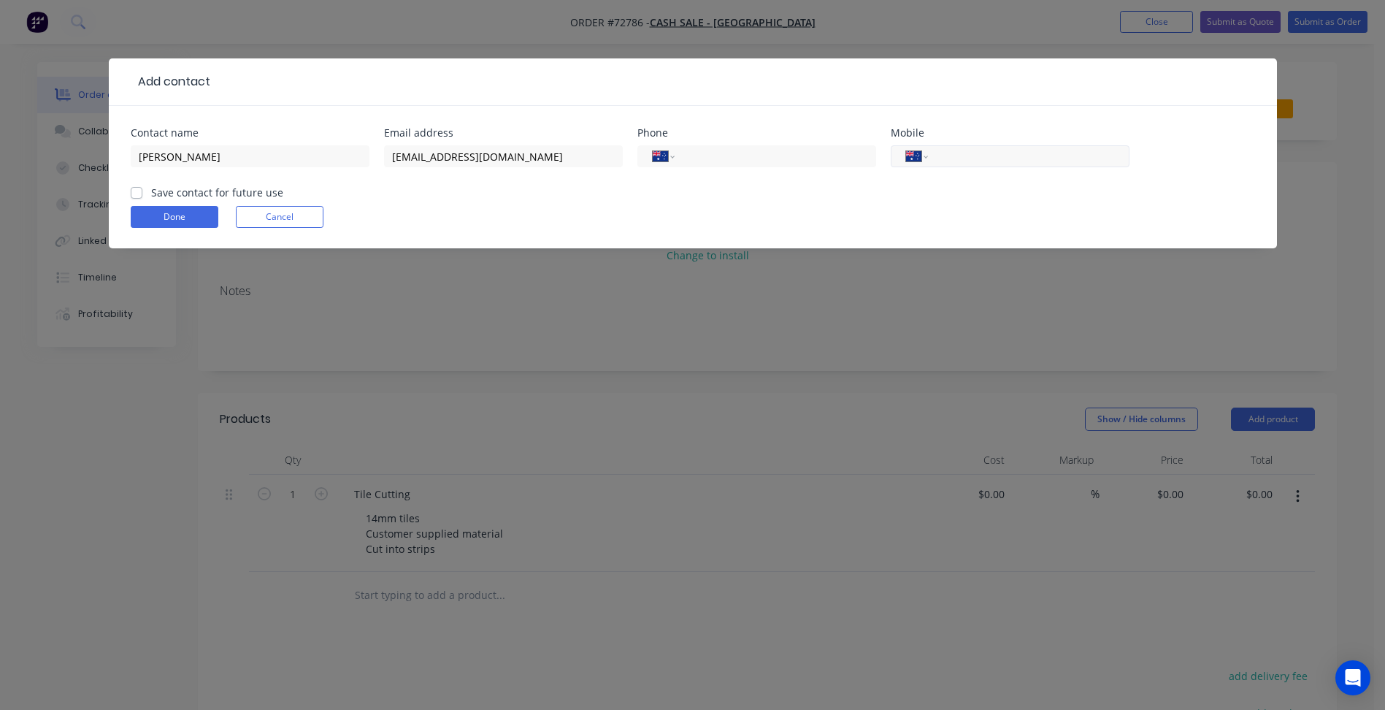
click at [993, 153] on input "tel" at bounding box center [1025, 156] width 175 height 17
type input "0431 403 731"
click at [224, 195] on label "Save contact for future use" at bounding box center [217, 192] width 132 height 15
click at [142, 195] on input "Save contact for future use" at bounding box center [137, 192] width 12 height 14
checkbox input "true"
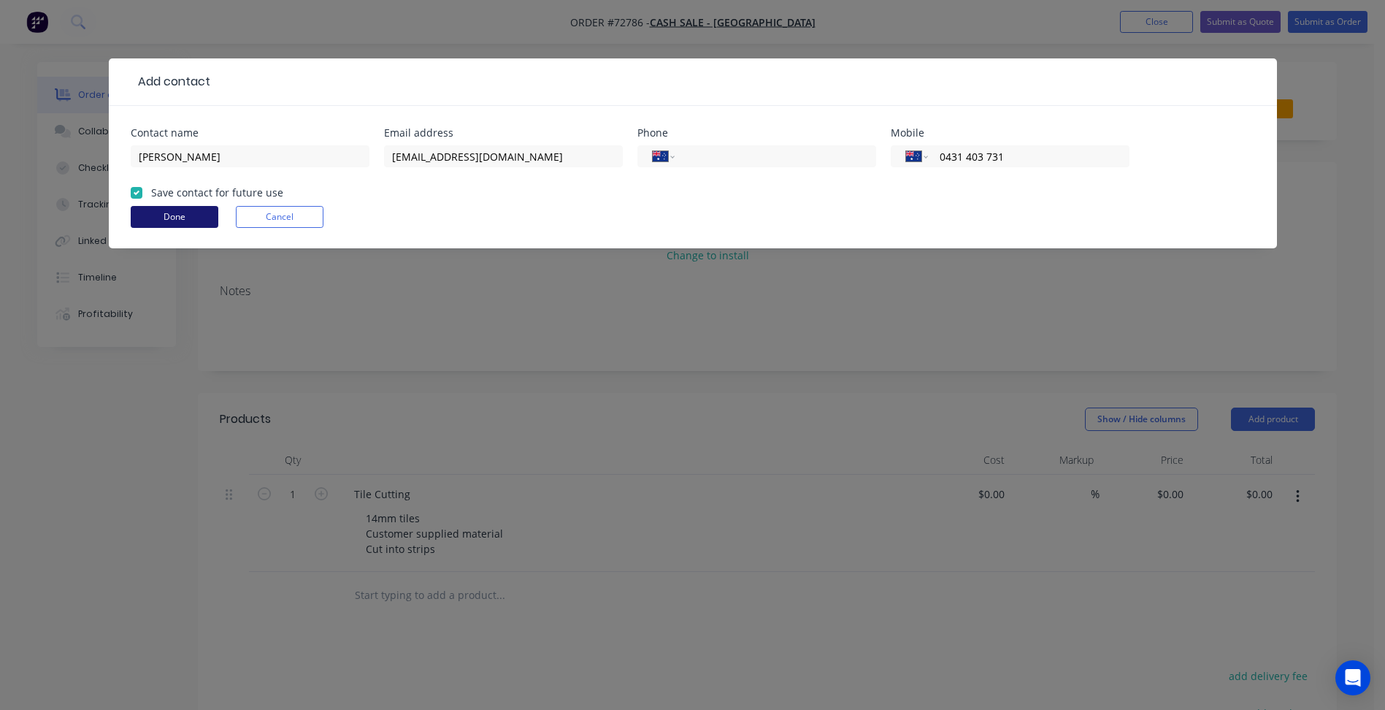
click at [192, 214] on button "Done" at bounding box center [175, 217] width 88 height 22
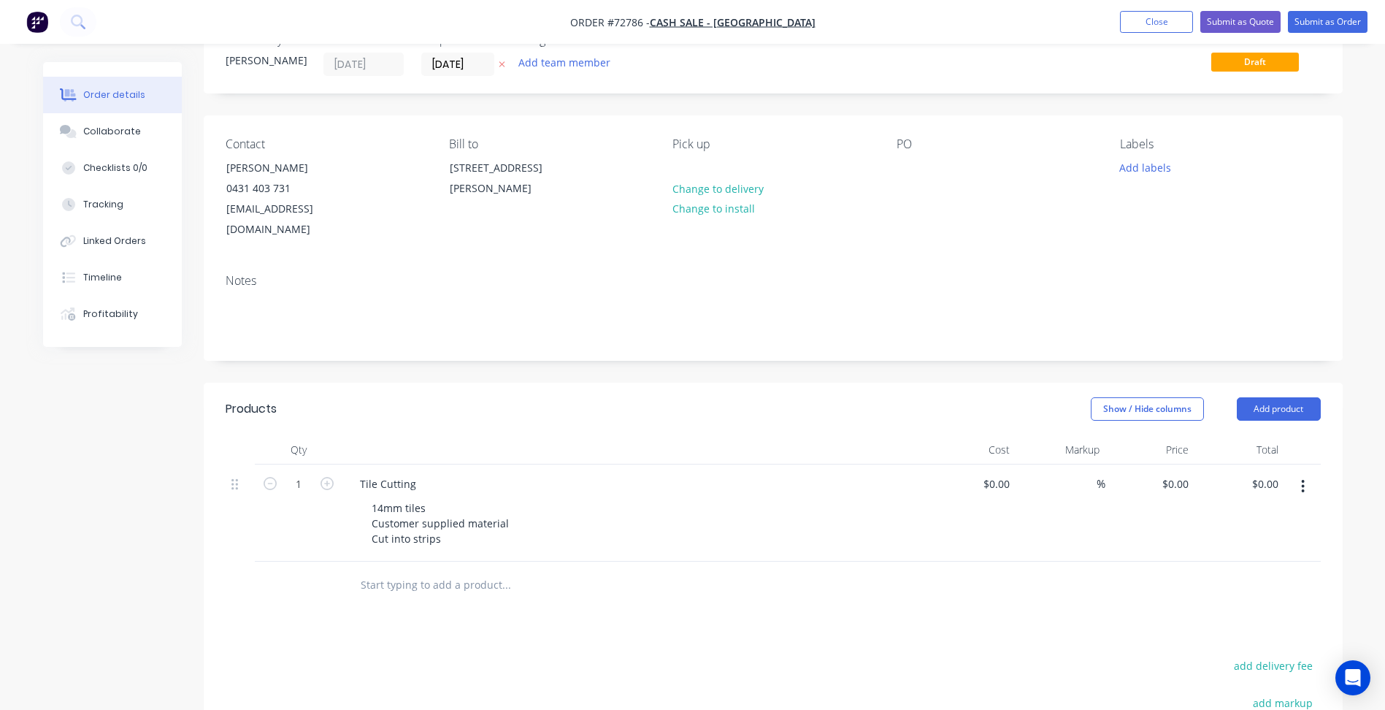
scroll to position [73, 0]
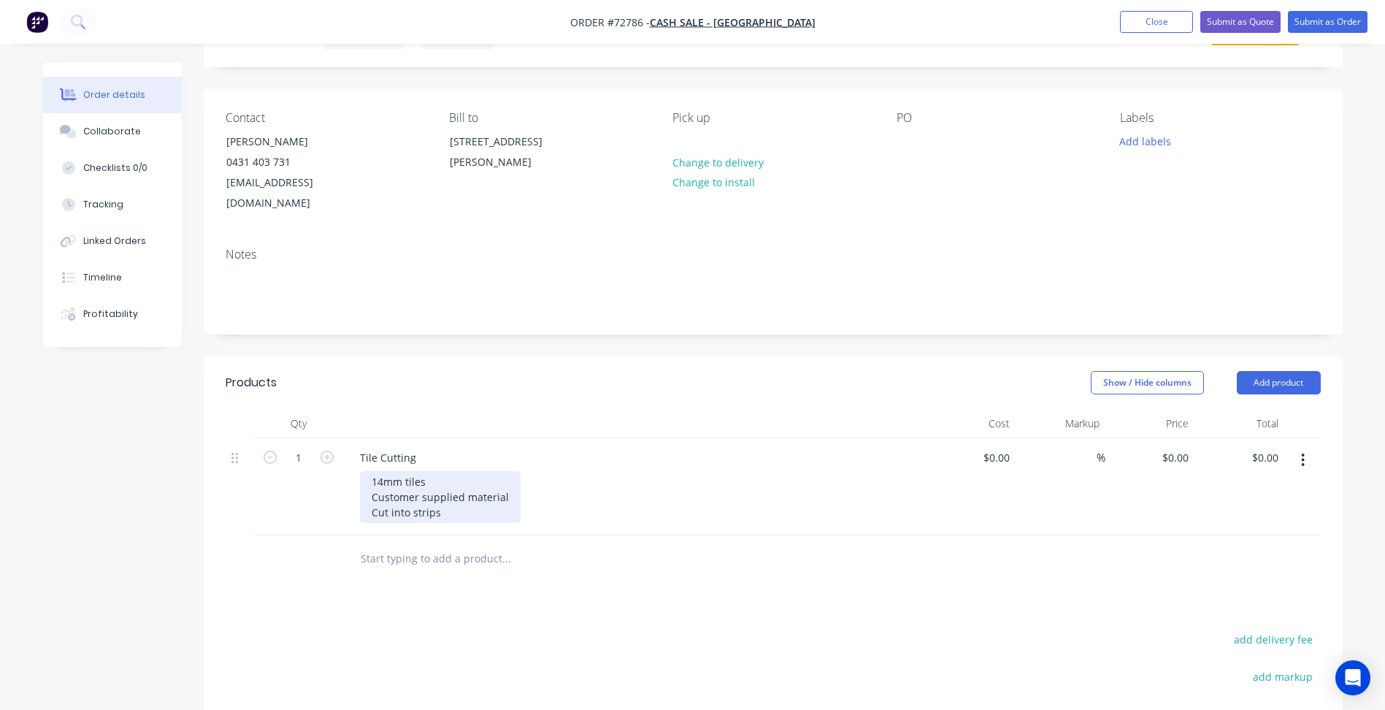
click at [448, 493] on div "14mm tiles Customer supplied material Cut into strips" at bounding box center [440, 497] width 161 height 52
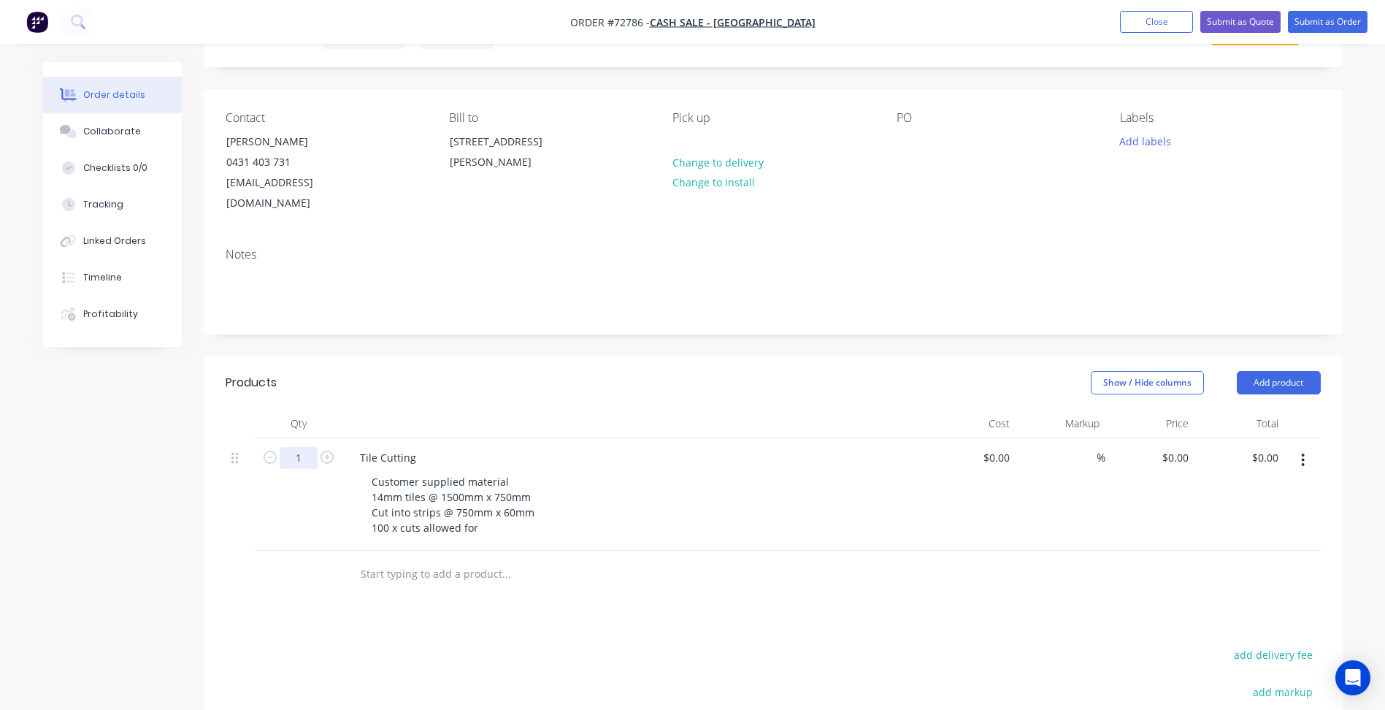
click at [291, 447] on input "1" at bounding box center [299, 458] width 38 height 22
click at [637, 334] on div "Created by [PERSON_NAME] Created [DATE] Required [DATE] Assigned to Add team me…" at bounding box center [773, 468] width 1139 height 959
click at [312, 447] on input "1" at bounding box center [299, 458] width 38 height 22
type input "100"
click at [726, 334] on div "Created by [PERSON_NAME] Created [DATE] Required [DATE] Assigned to Add team me…" at bounding box center [773, 468] width 1139 height 959
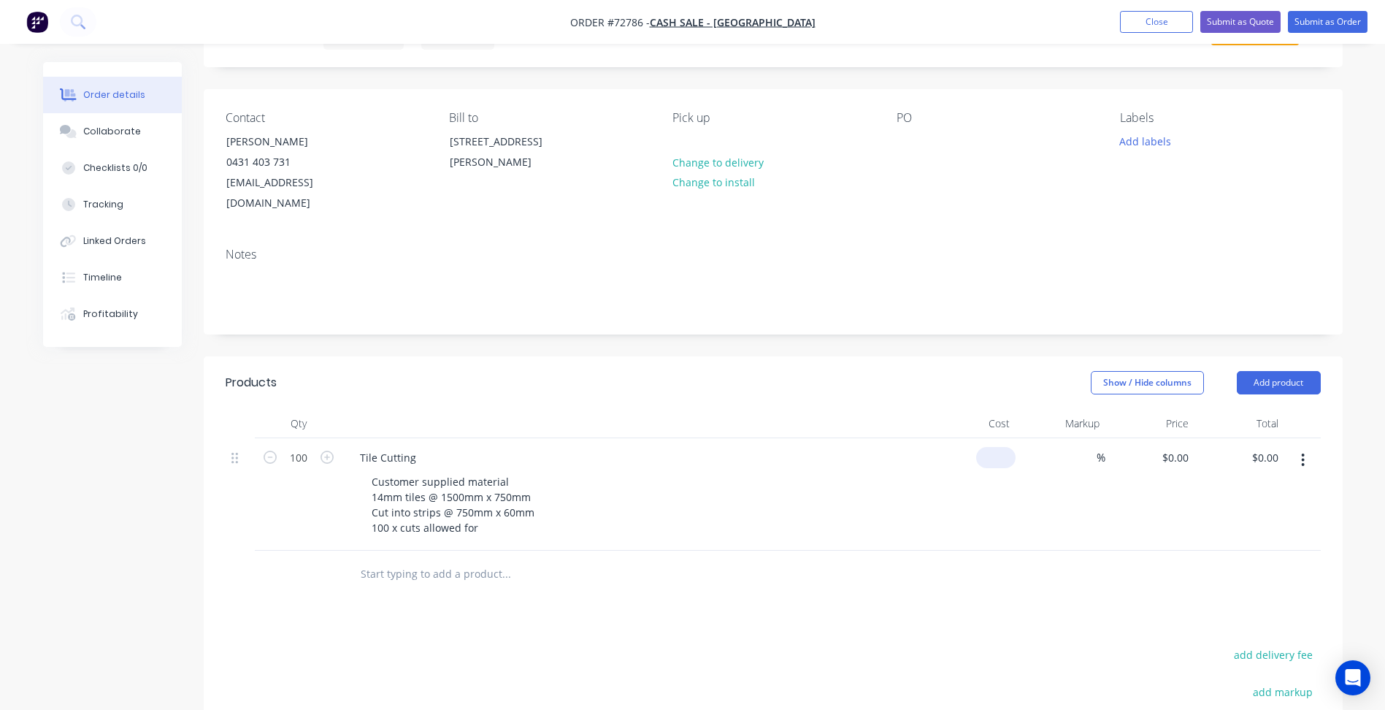
click at [1001, 447] on input at bounding box center [999, 457] width 34 height 21
type input "$0.00"
click at [482, 510] on div "Customer supplied material 14mm tiles @ 1500mm x 750mm Cut into strips @ 750mm …" at bounding box center [453, 504] width 186 height 67
click at [1278, 371] on button "Add product" at bounding box center [1279, 382] width 84 height 23
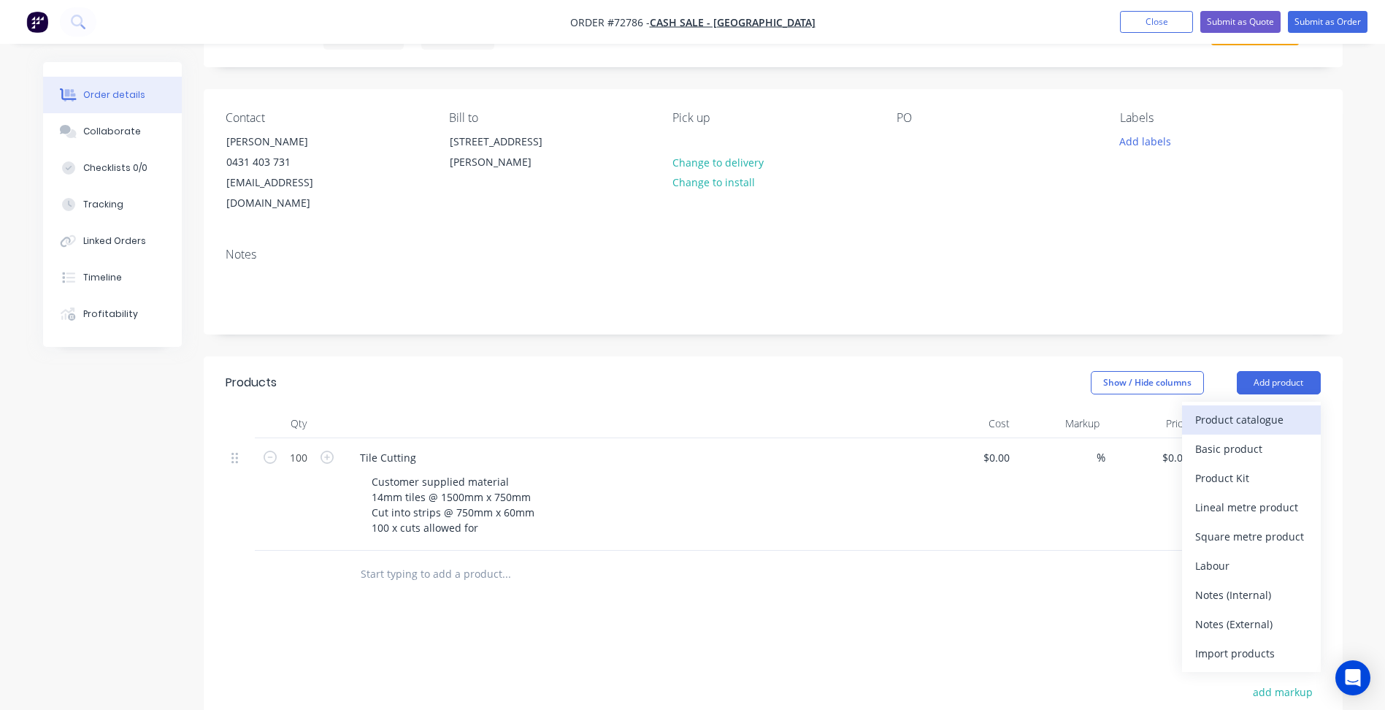
click at [1252, 409] on div "Product catalogue" at bounding box center [1251, 419] width 112 height 21
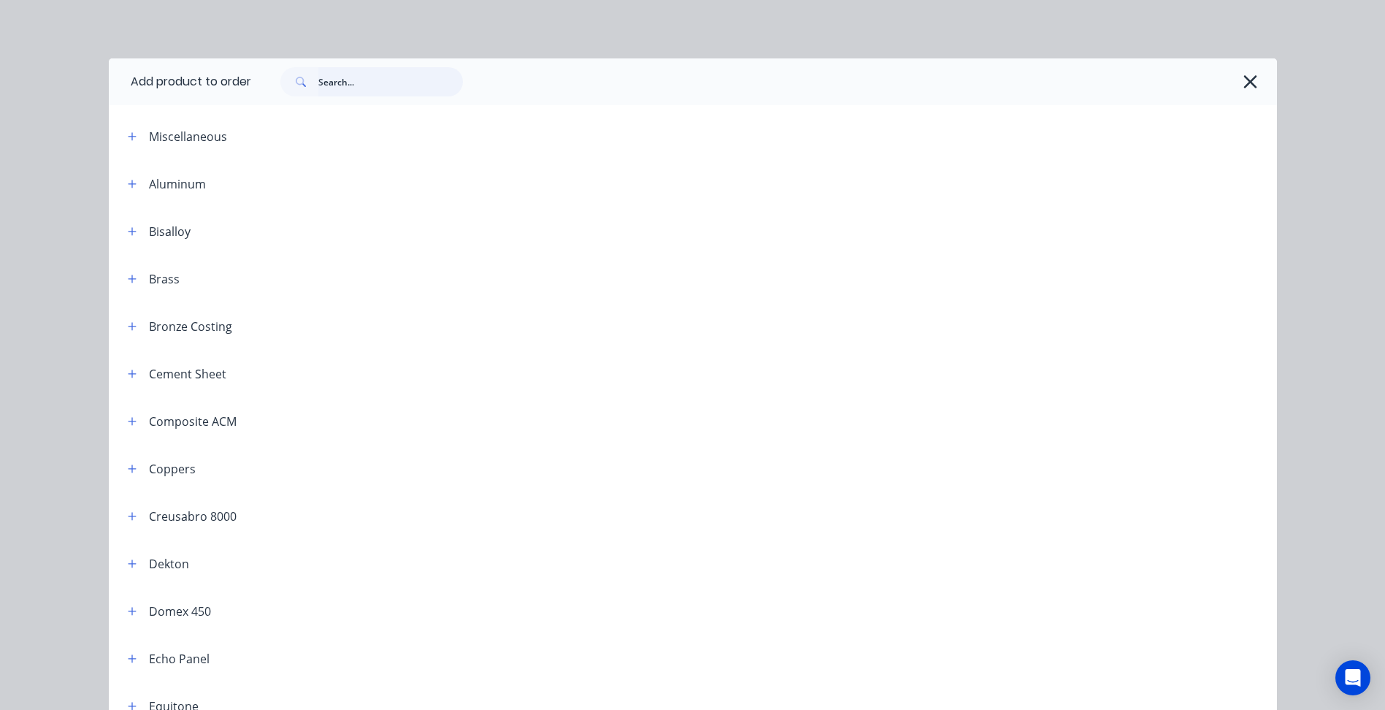
click at [374, 84] on input "text" at bounding box center [390, 81] width 145 height 29
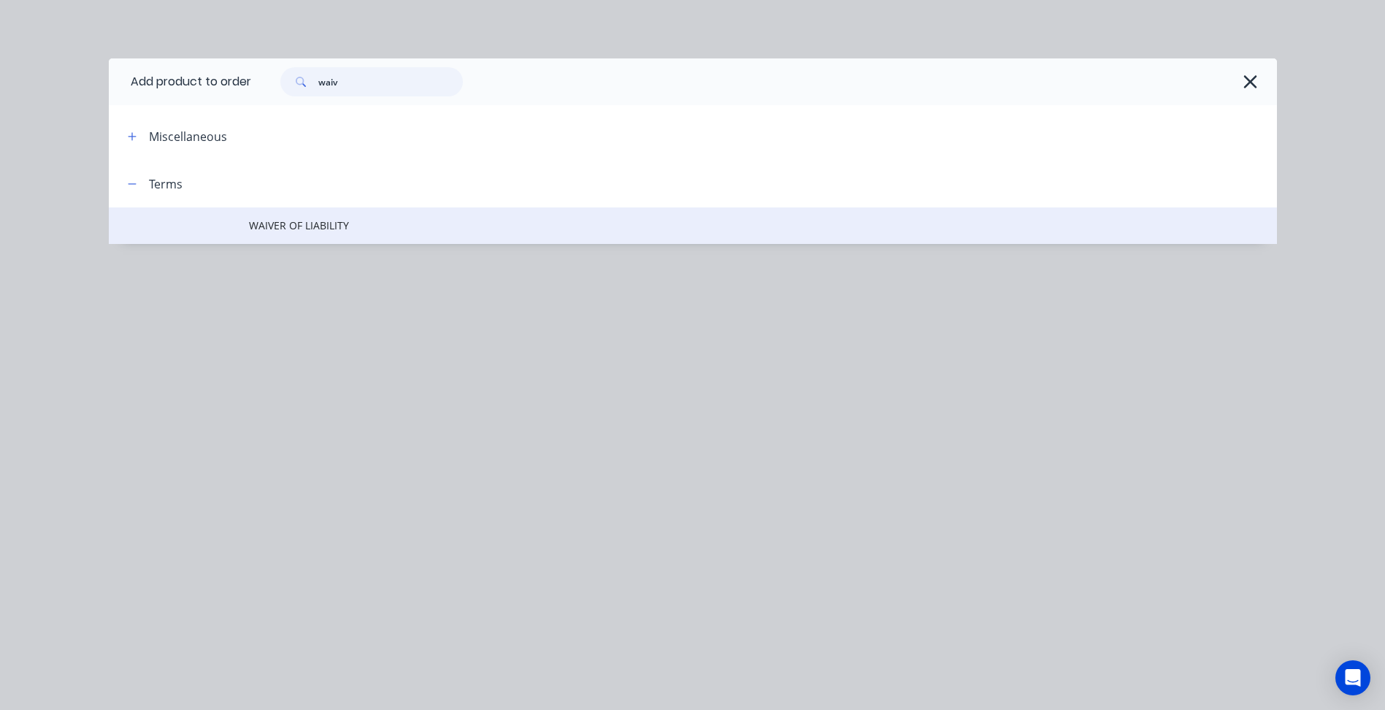
type input "waiv"
click at [299, 212] on td "WAIVER OF LIABILITY" at bounding box center [763, 225] width 1028 height 37
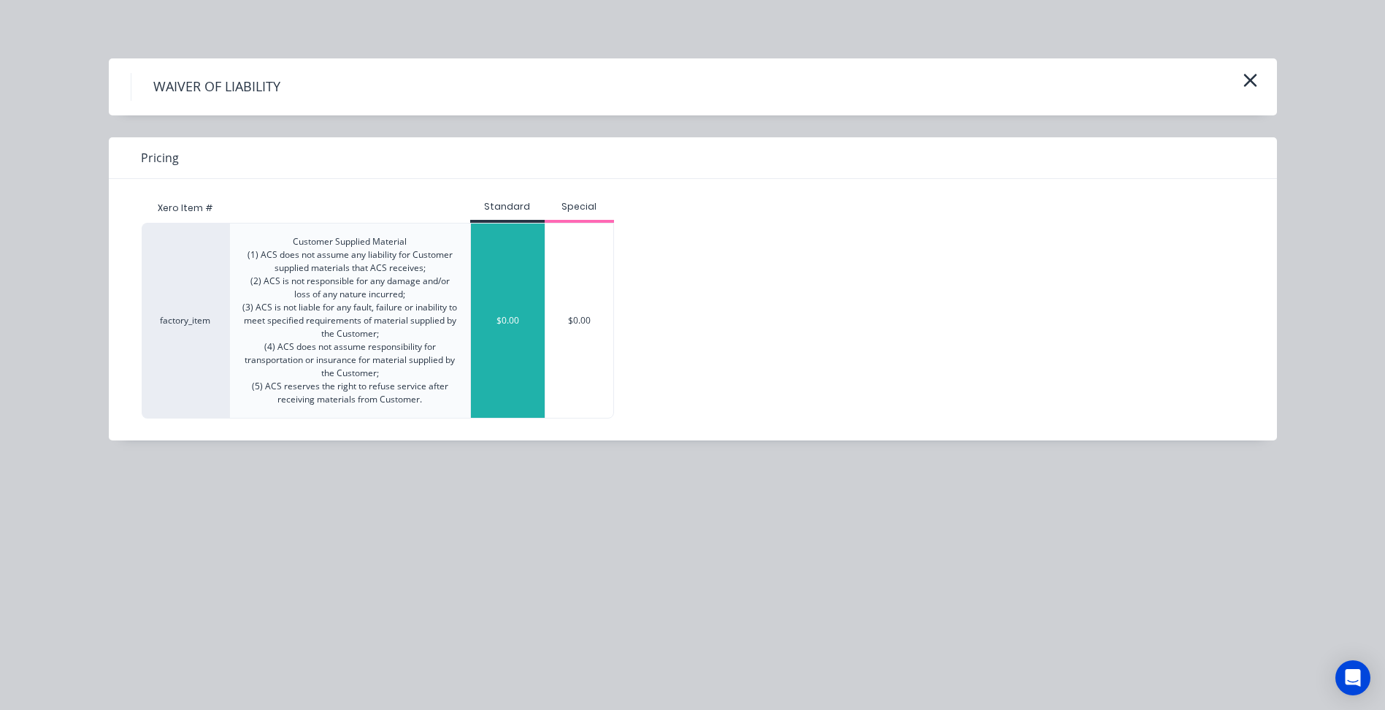
click at [518, 255] on div "$0.00" at bounding box center [508, 320] width 74 height 194
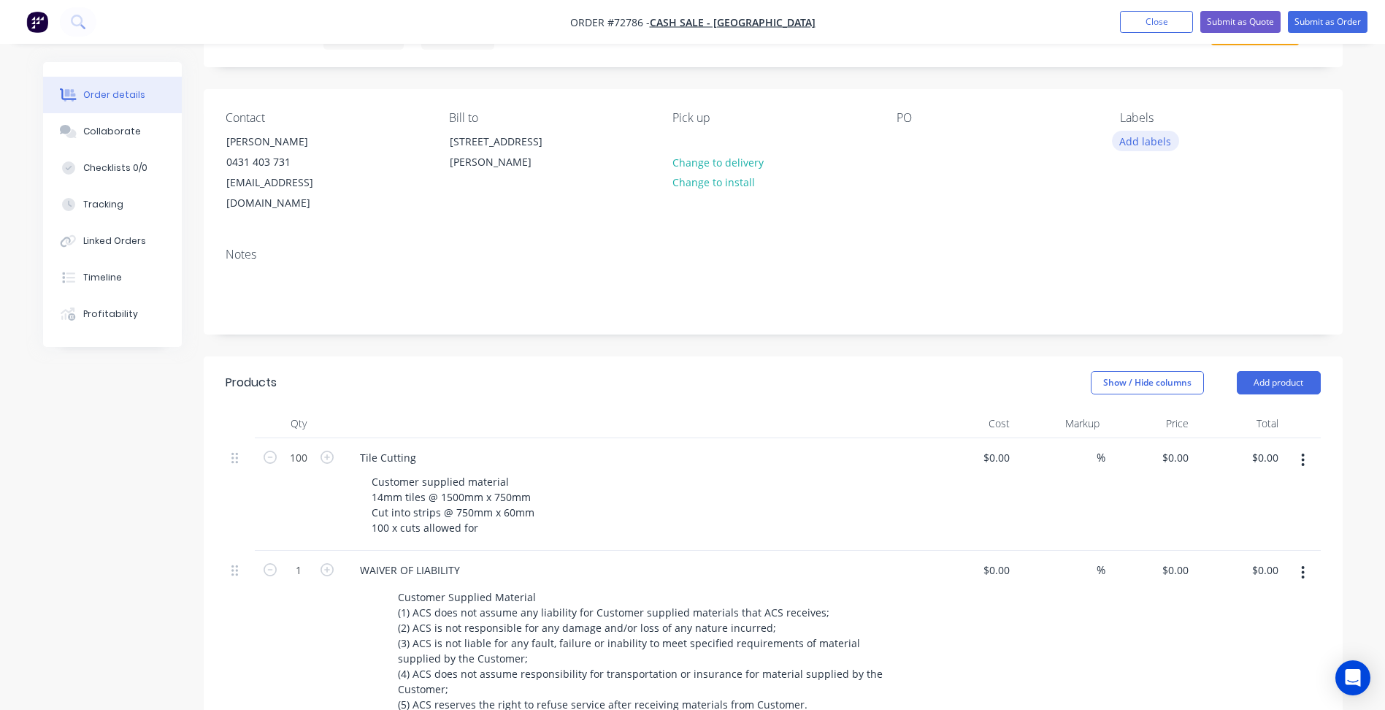
click at [1140, 145] on button "Add labels" at bounding box center [1145, 141] width 67 height 20
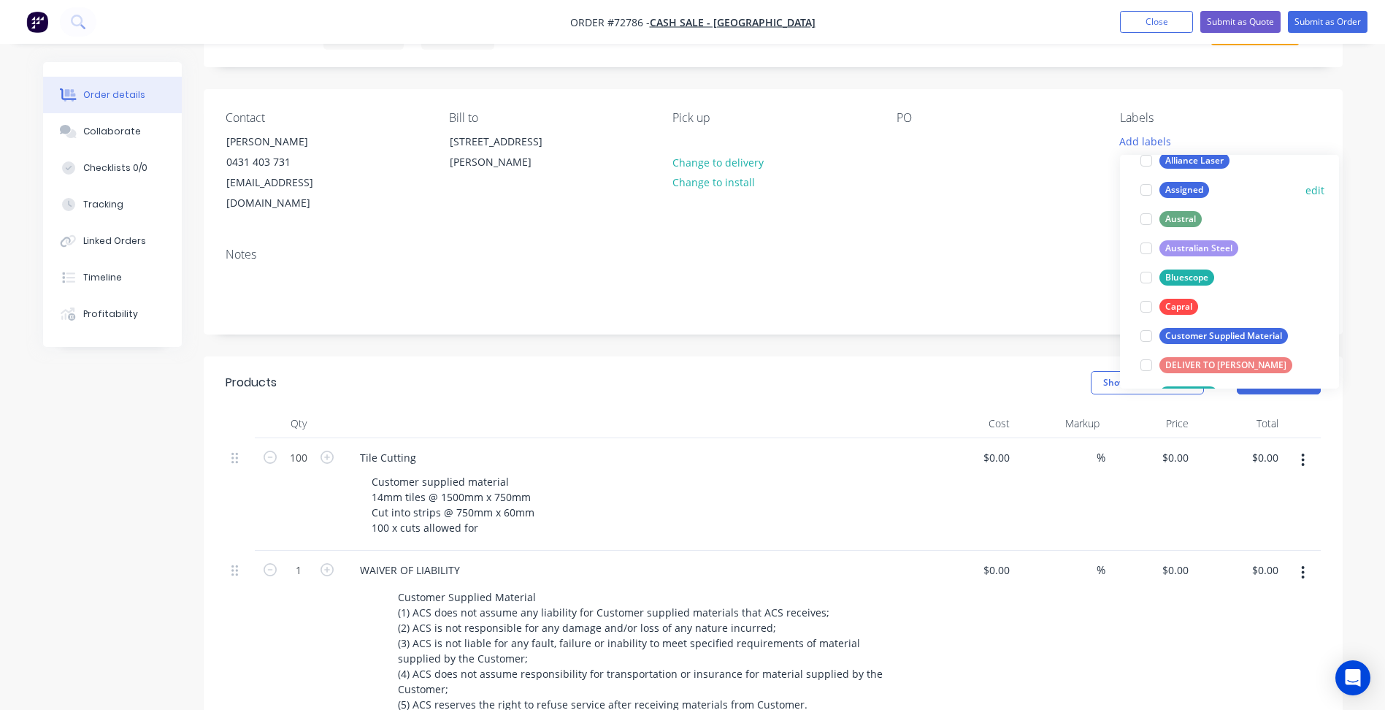
scroll to position [219, 0]
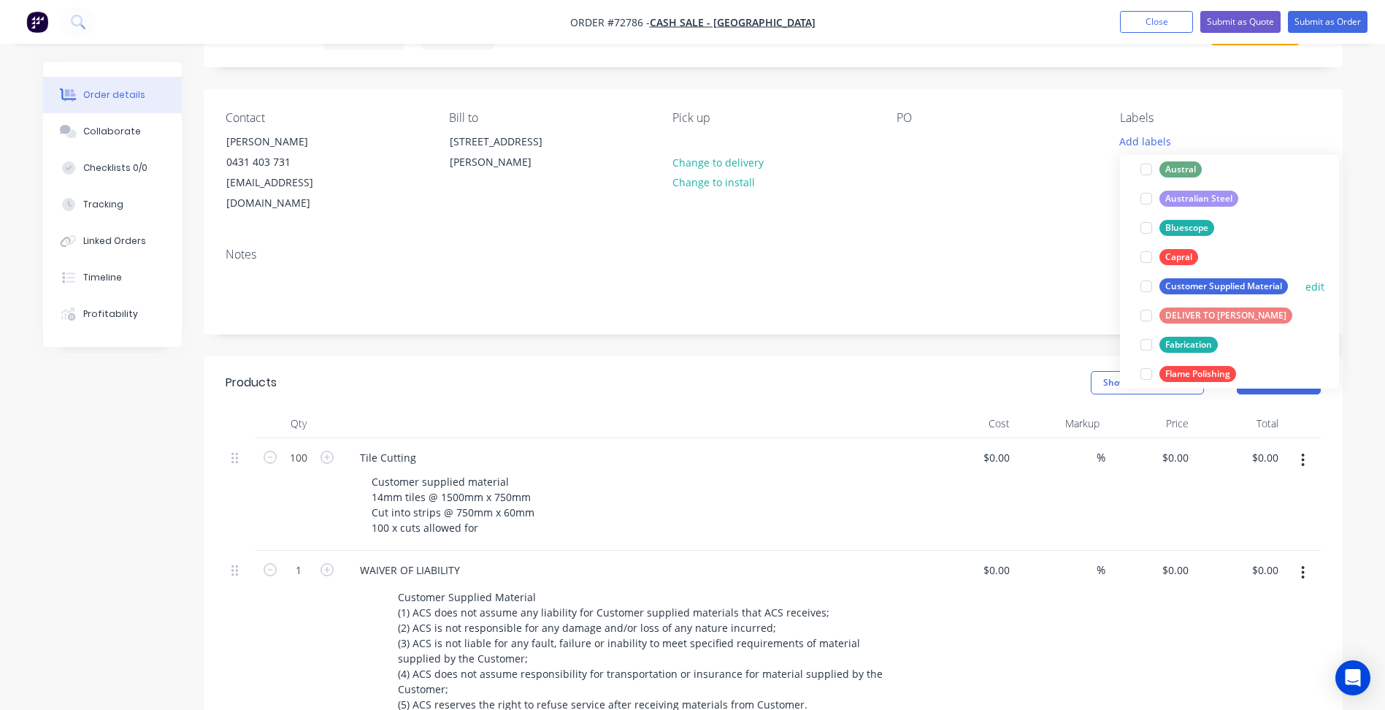
click at [1148, 288] on div at bounding box center [1146, 286] width 29 height 29
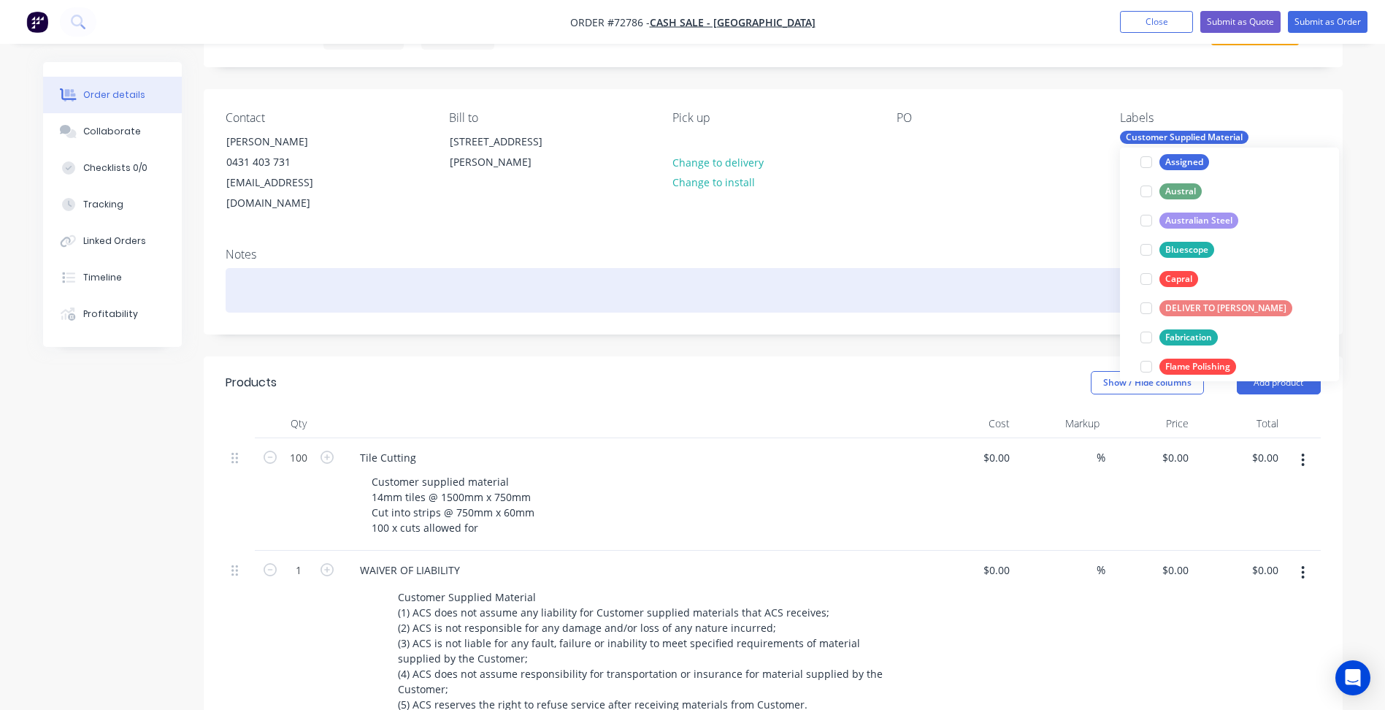
scroll to position [0, 0]
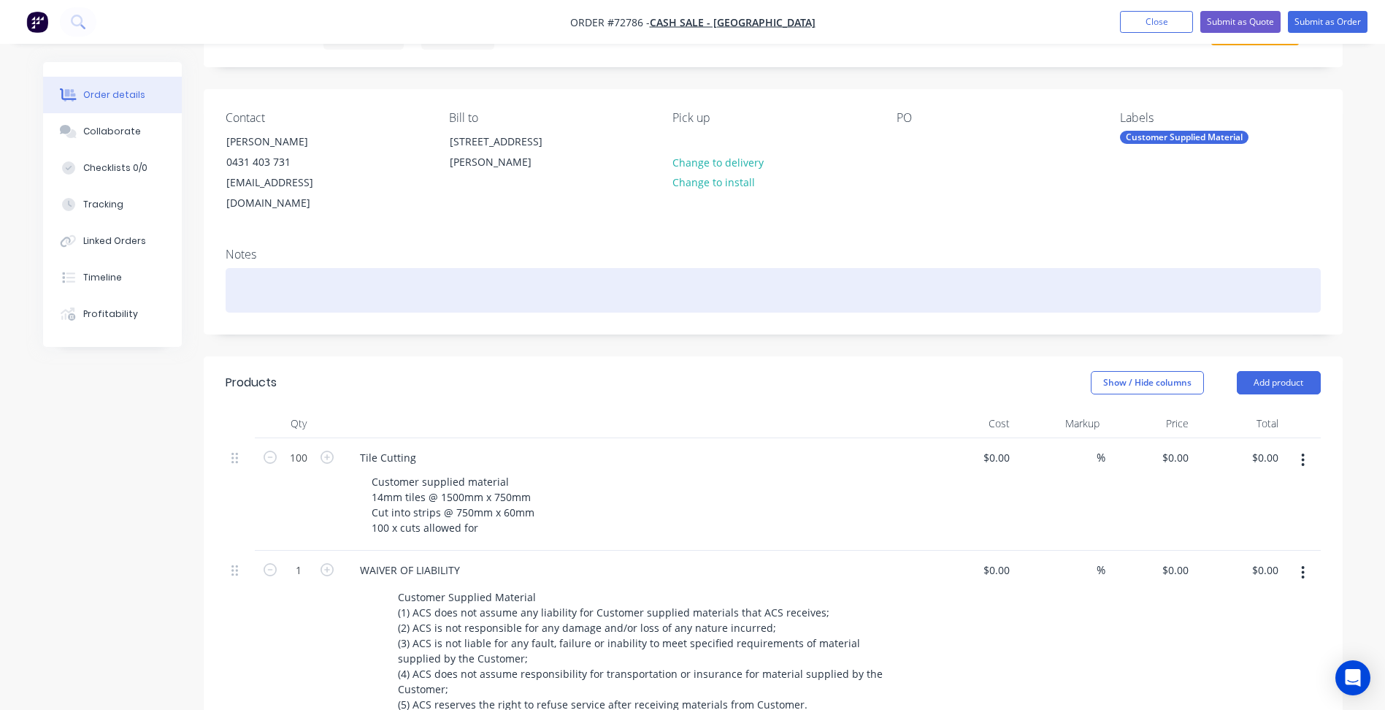
click at [927, 270] on div at bounding box center [773, 290] width 1095 height 45
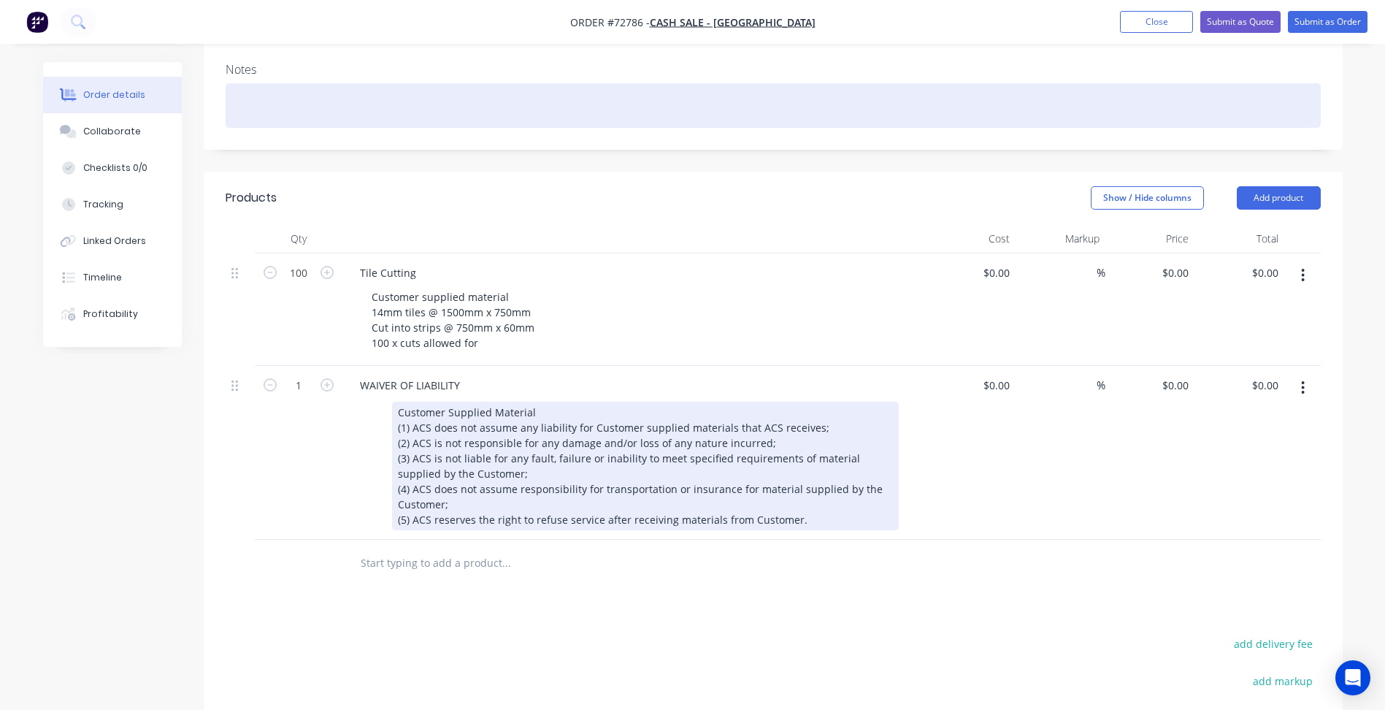
scroll to position [292, 0]
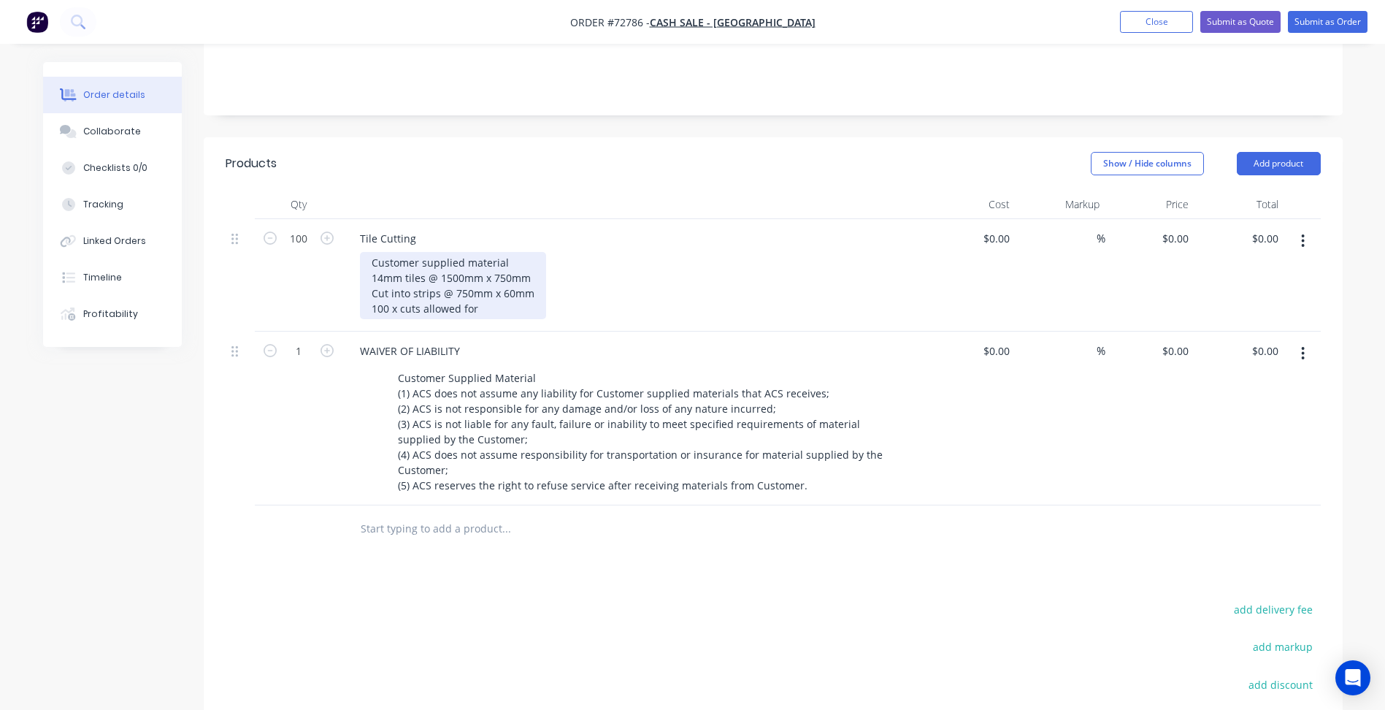
click at [505, 294] on div "Customer supplied material 14mm tiles @ 1500mm x 750mm Cut into strips @ 750mm …" at bounding box center [453, 285] width 186 height 67
click at [1175, 228] on div "0 0" at bounding box center [1183, 238] width 23 height 21
type input "$7.95"
type input "$795.00"
click at [722, 538] on div "Products Show / Hide columns Add product Qty Cost Markup Price Total 100 Tile C…" at bounding box center [773, 520] width 1139 height 766
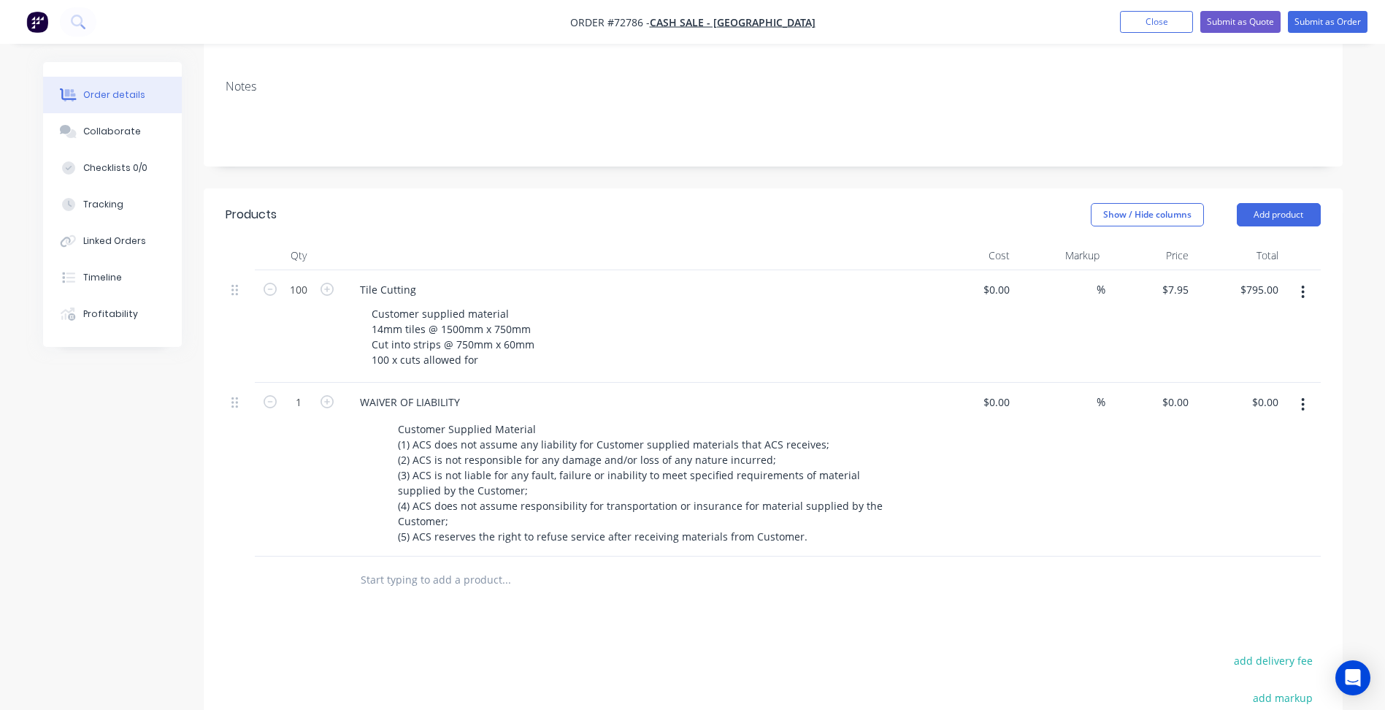
scroll to position [49, 0]
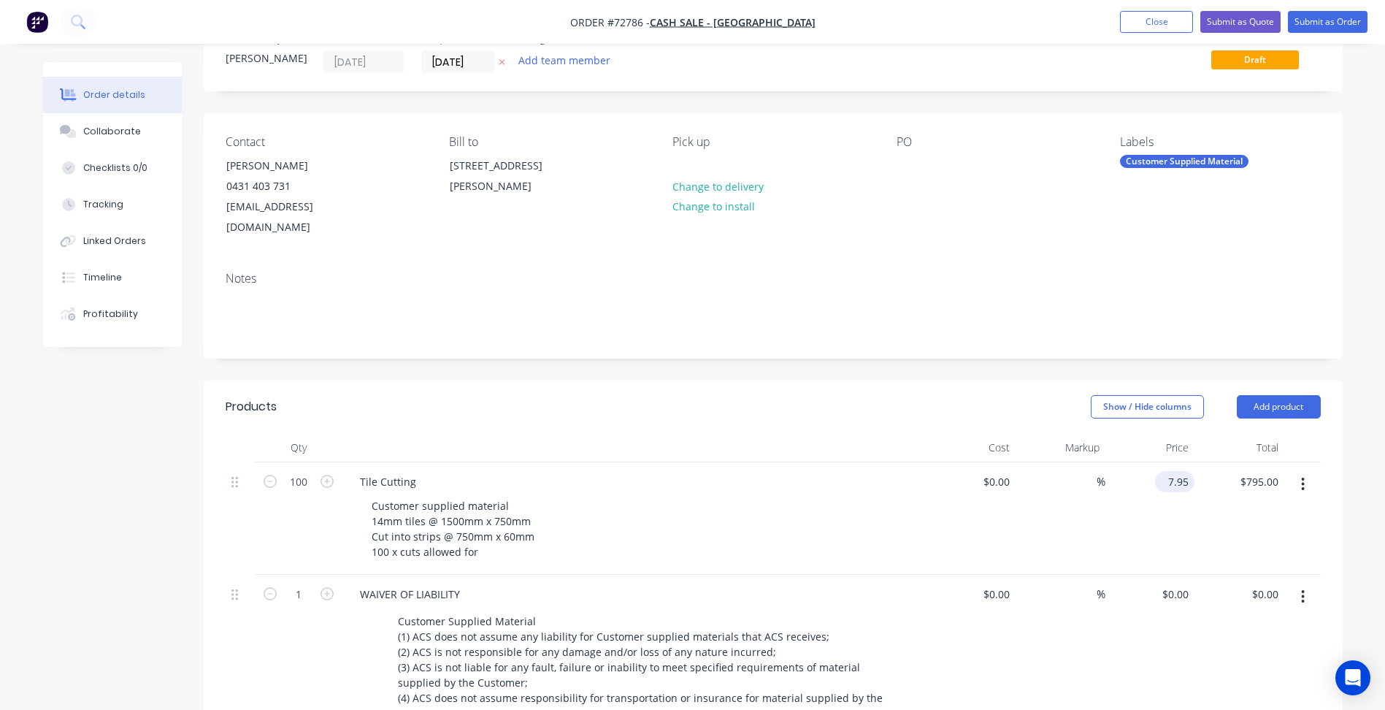
click at [1169, 471] on input "7.95" at bounding box center [1178, 481] width 34 height 21
click at [1173, 471] on input "7.95" at bounding box center [1181, 481] width 28 height 21
type input "$9.95"
type input "$995.00"
click at [1235, 15] on button "Submit as Quote" at bounding box center [1240, 22] width 80 height 22
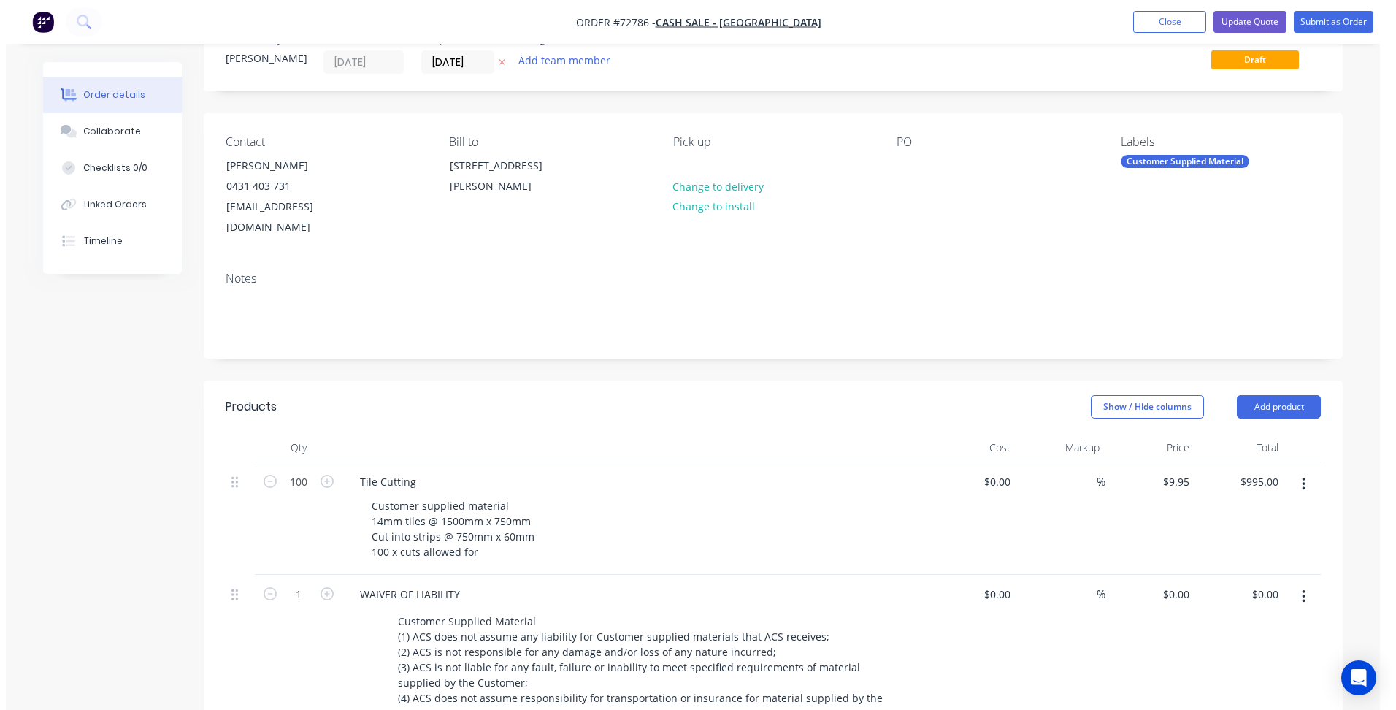
scroll to position [0, 0]
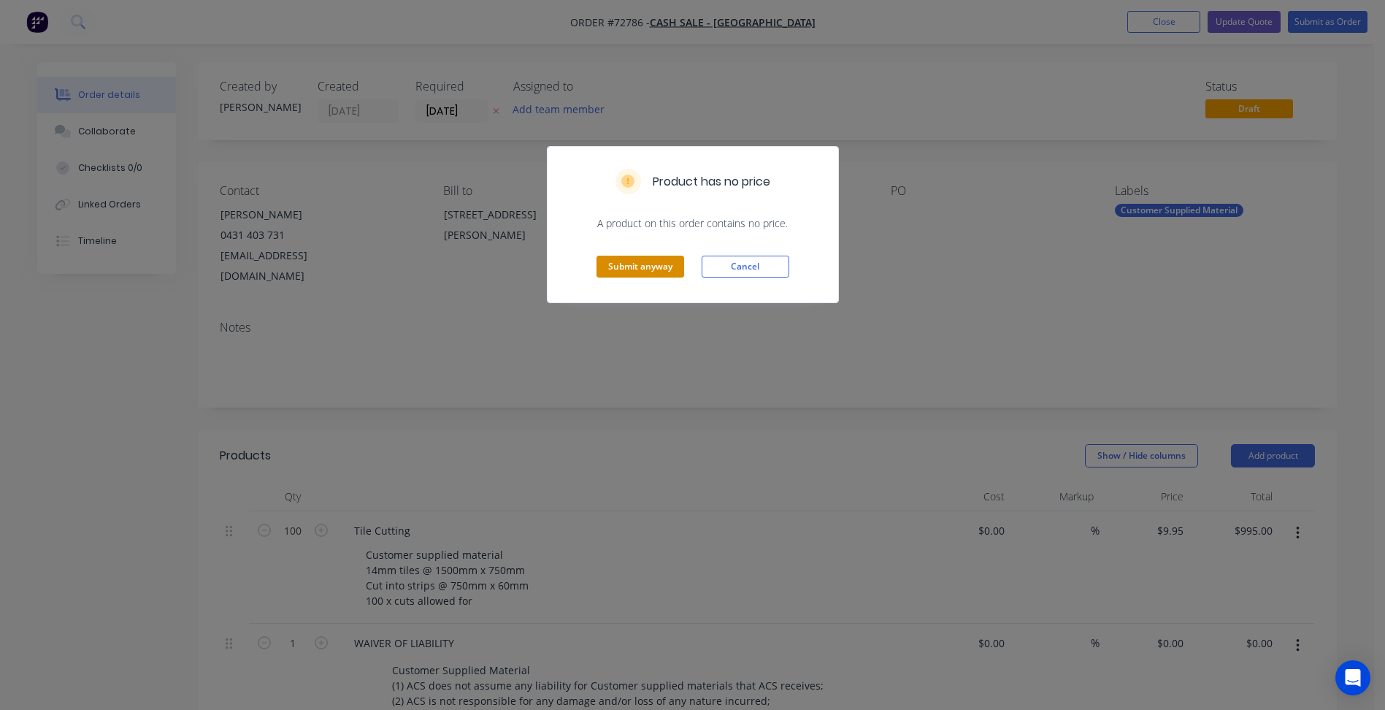
click at [648, 260] on button "Submit anyway" at bounding box center [641, 267] width 88 height 22
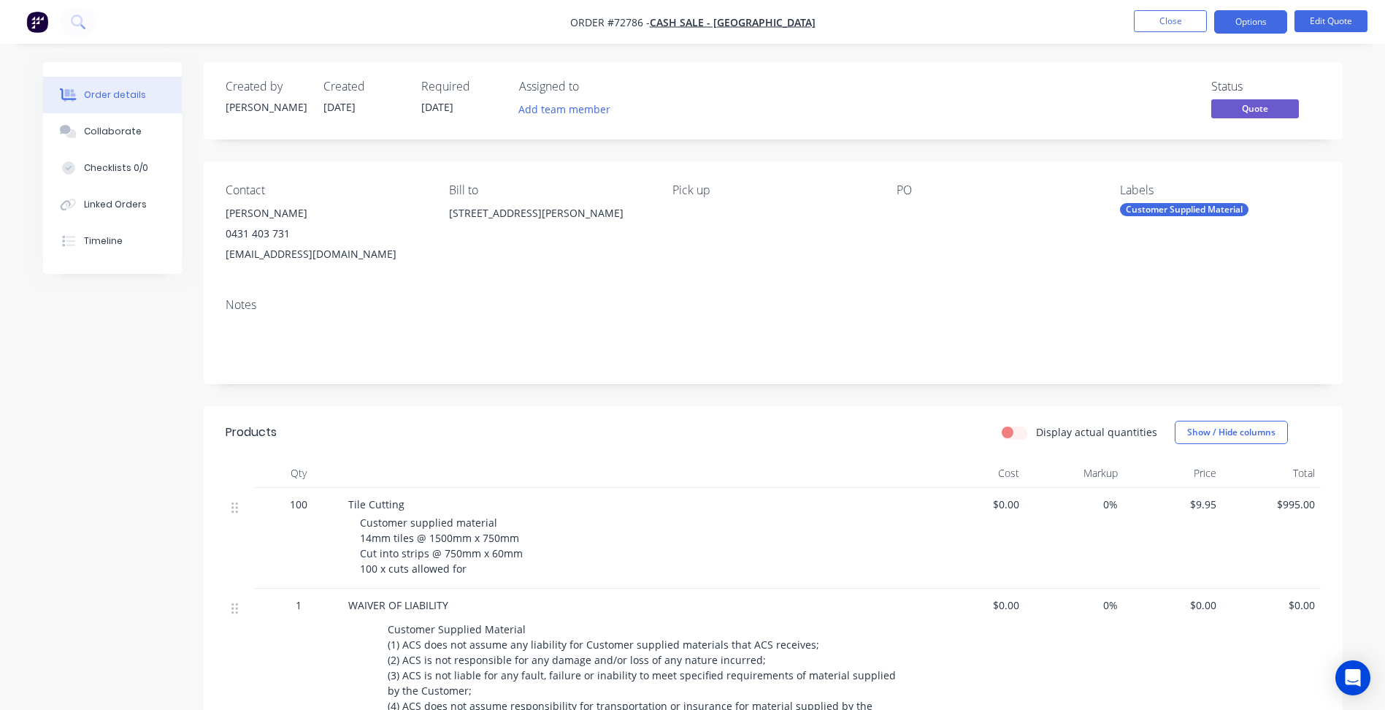
drag, startPoint x: 1263, startPoint y: 29, endPoint x: 1246, endPoint y: 37, distance: 19.0
click at [1263, 28] on button "Options" at bounding box center [1250, 21] width 73 height 23
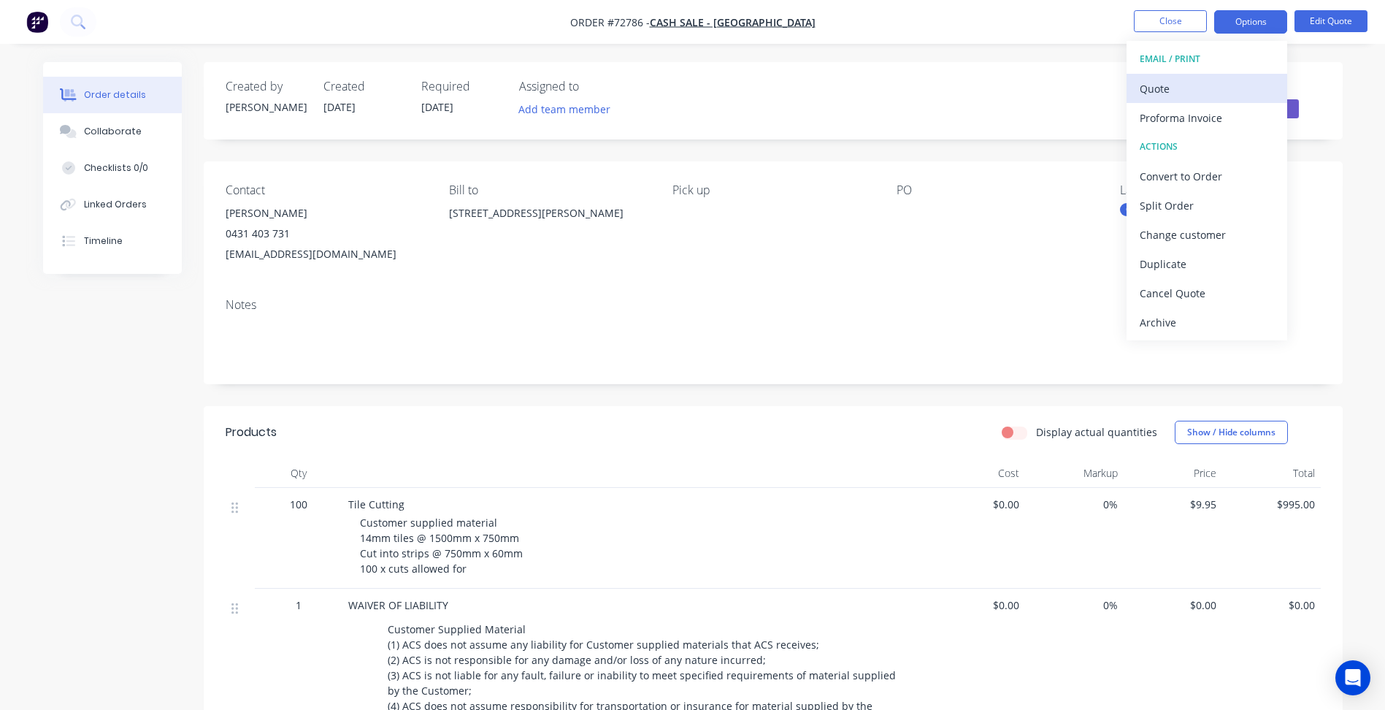
click at [1201, 94] on div "Quote" at bounding box center [1207, 88] width 134 height 21
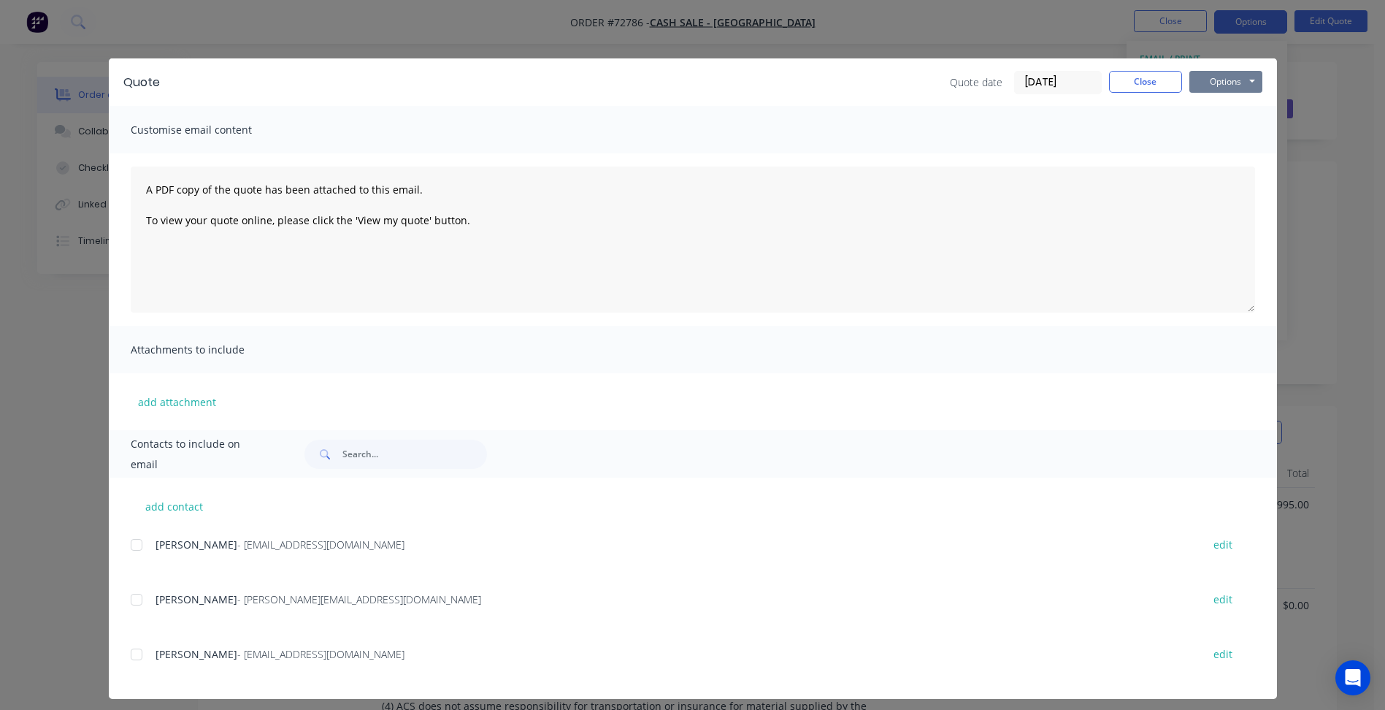
click at [1207, 85] on button "Options" at bounding box center [1225, 82] width 73 height 22
click at [1223, 101] on button "Preview" at bounding box center [1235, 108] width 93 height 24
click at [1135, 76] on button "Close" at bounding box center [1145, 82] width 73 height 22
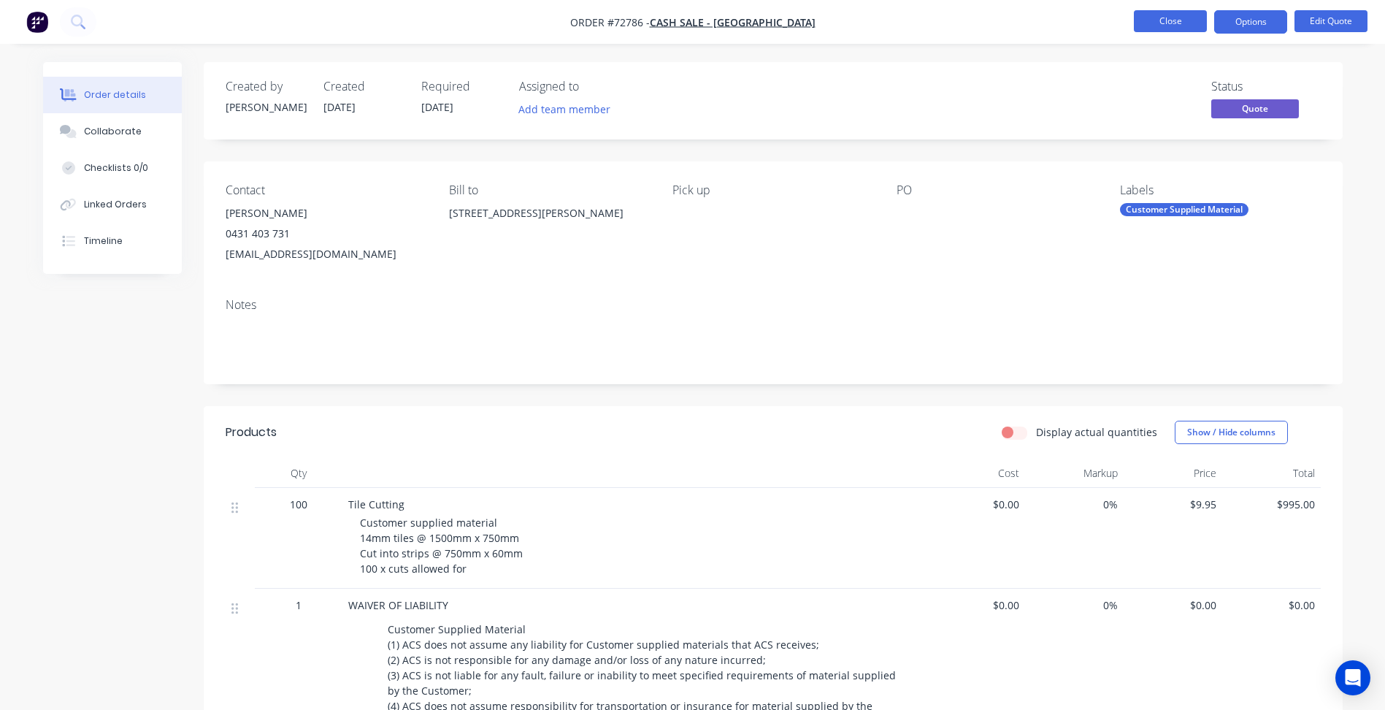
click at [1156, 29] on button "Close" at bounding box center [1170, 21] width 73 height 22
